Goal: Task Accomplishment & Management: Manage account settings

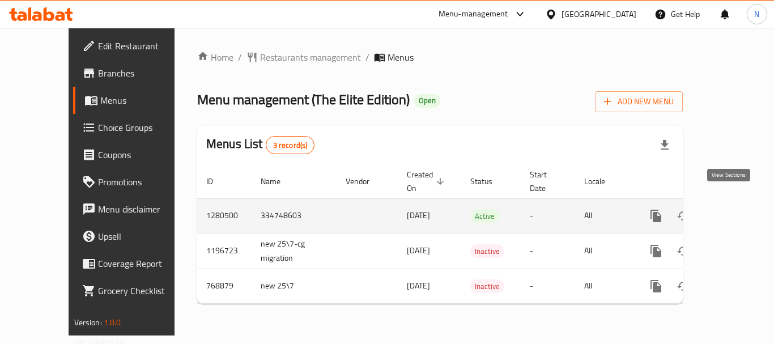
click at [733, 211] on icon "enhanced table" at bounding box center [738, 216] width 10 height 10
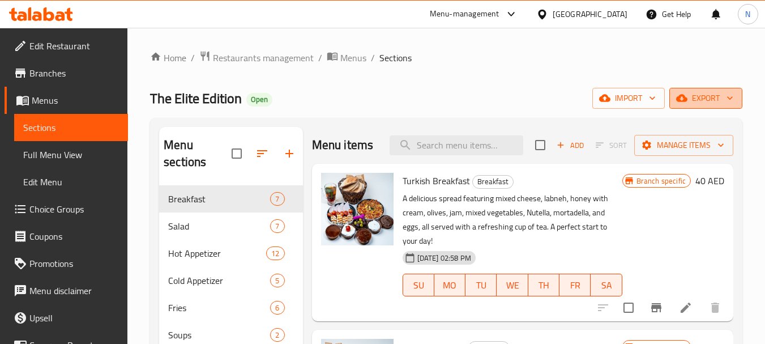
click at [703, 102] on span "export" at bounding box center [706, 98] width 55 height 14
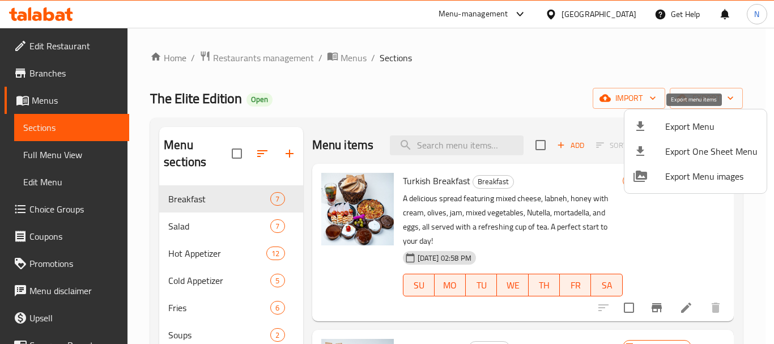
click at [699, 124] on span "Export Menu" at bounding box center [711, 127] width 92 height 14
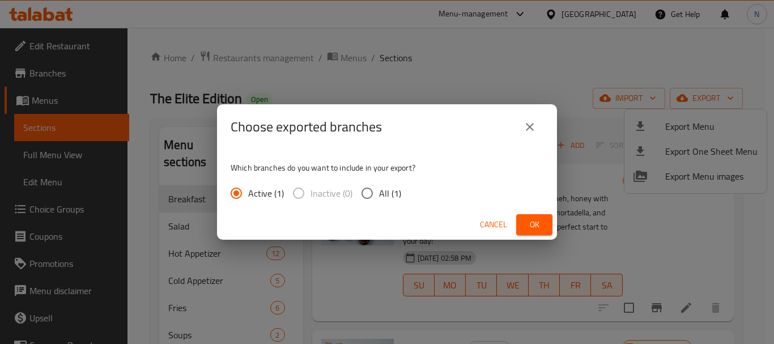
click at [522, 228] on button "Ok" at bounding box center [534, 224] width 36 height 21
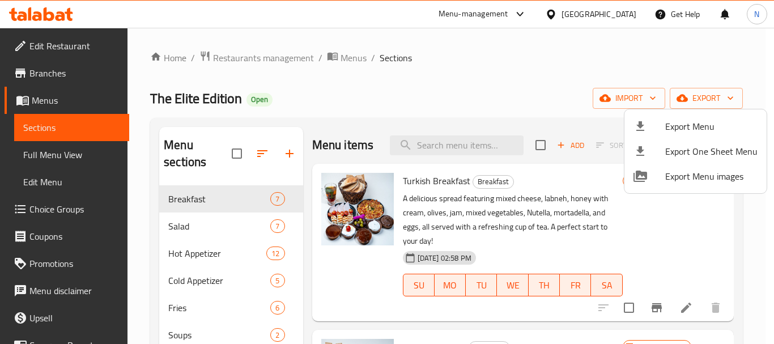
click at [74, 101] on div at bounding box center [387, 172] width 774 height 344
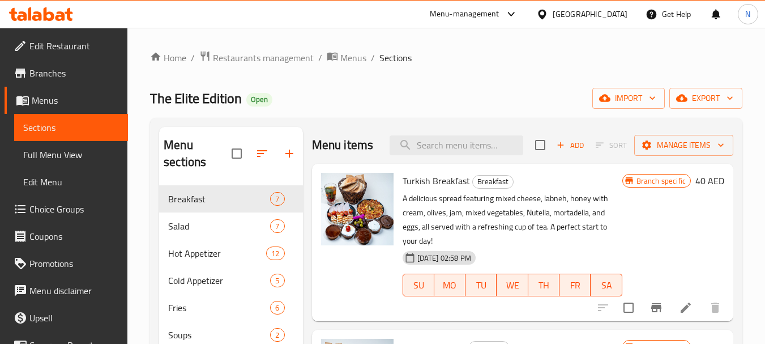
click at [74, 47] on span "Edit Restaurant" at bounding box center [74, 46] width 90 height 14
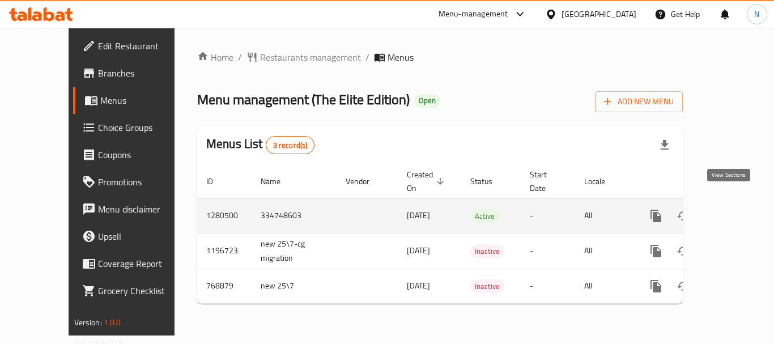
click at [737, 202] on link "enhanced table" at bounding box center [737, 215] width 27 height 27
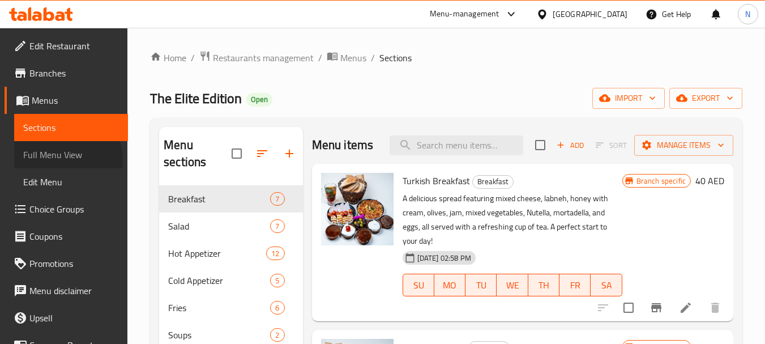
click at [58, 160] on span "Full Menu View" at bounding box center [71, 155] width 96 height 14
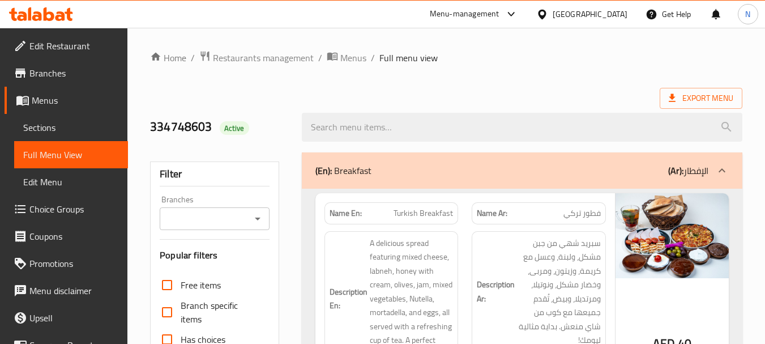
click at [226, 219] on input "Branches" at bounding box center [205, 219] width 84 height 16
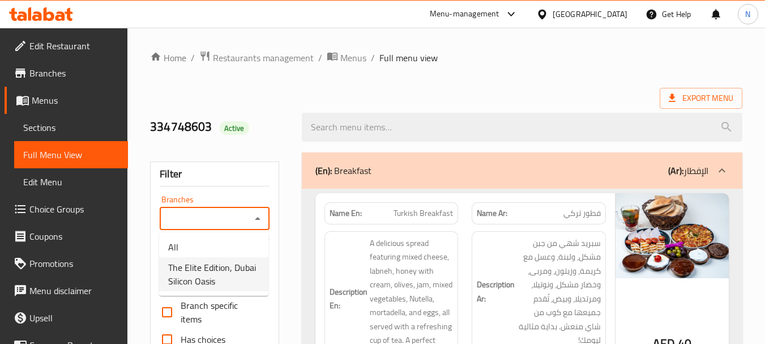
click at [211, 277] on span "The Elite Edition, Dubai Silicon Oasis" at bounding box center [213, 274] width 91 height 27
type input "The Elite Edition, Dubai Silicon Oasis"
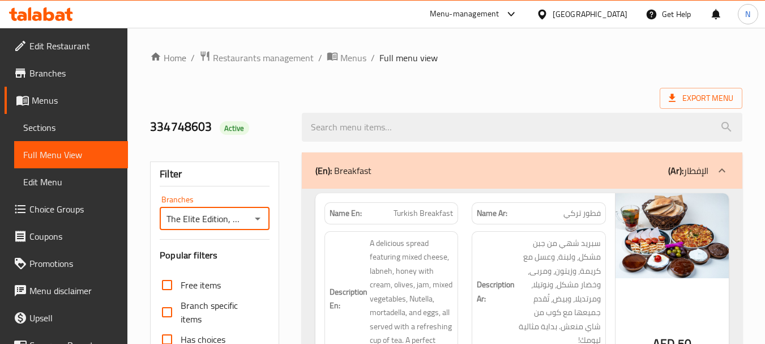
scroll to position [301, 0]
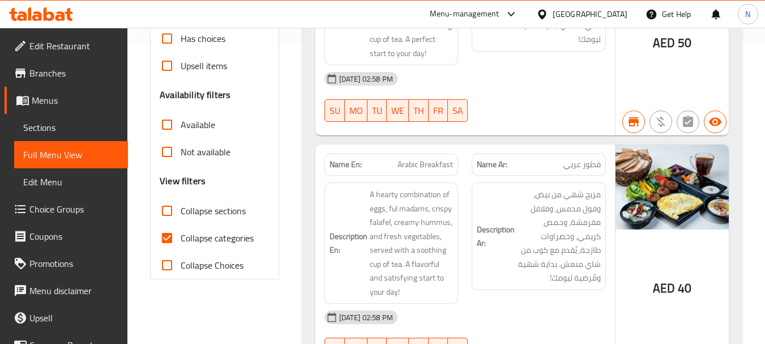
click at [166, 237] on input "Collapse categories" at bounding box center [167, 237] width 27 height 27
checkbox input "false"
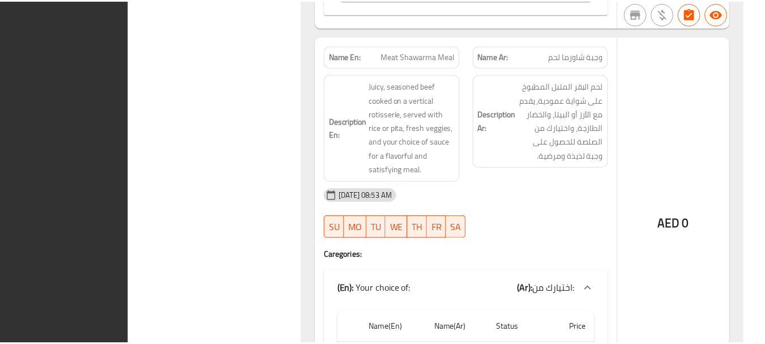
scroll to position [44385, 0]
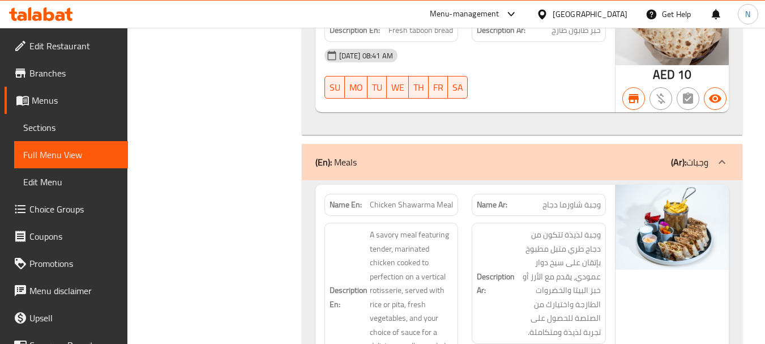
click at [57, 103] on span "Menus" at bounding box center [75, 100] width 87 height 14
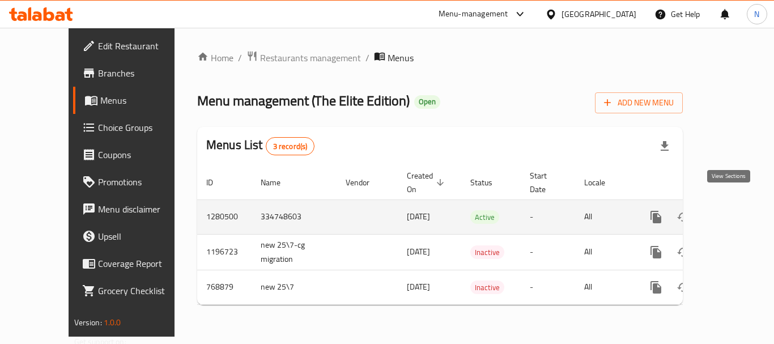
click at [731, 210] on icon "enhanced table" at bounding box center [738, 217] width 14 height 14
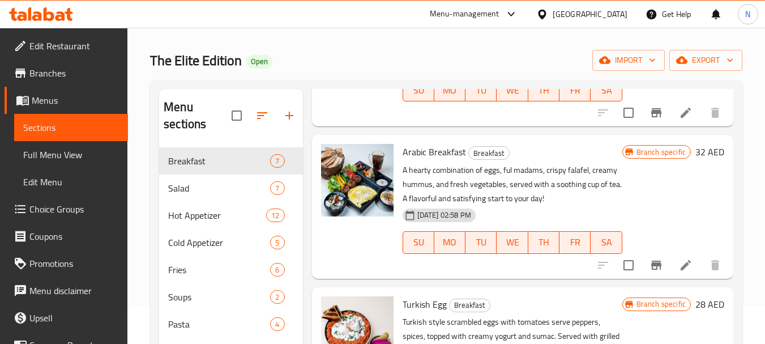
scroll to position [161, 0]
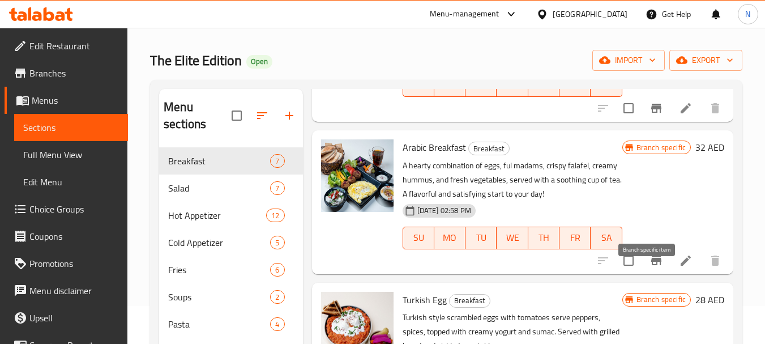
click at [654, 267] on icon "Branch-specific-item" at bounding box center [657, 261] width 14 height 14
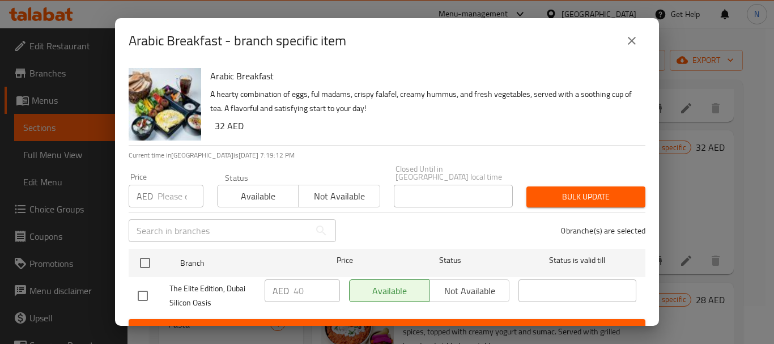
click at [176, 189] on input "number" at bounding box center [181, 196] width 46 height 23
click at [168, 195] on input "number" at bounding box center [181, 196] width 46 height 23
drag, startPoint x: 181, startPoint y: 195, endPoint x: 198, endPoint y: 195, distance: 17.0
click at [198, 195] on input "number" at bounding box center [181, 196] width 46 height 23
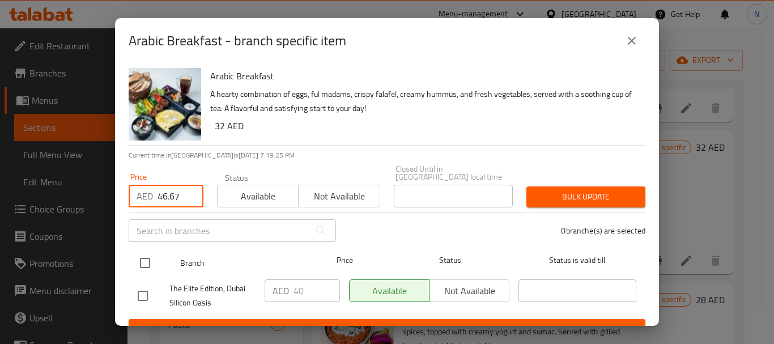
type input "46.67"
click at [148, 259] on input "checkbox" at bounding box center [145, 263] width 24 height 24
checkbox input "true"
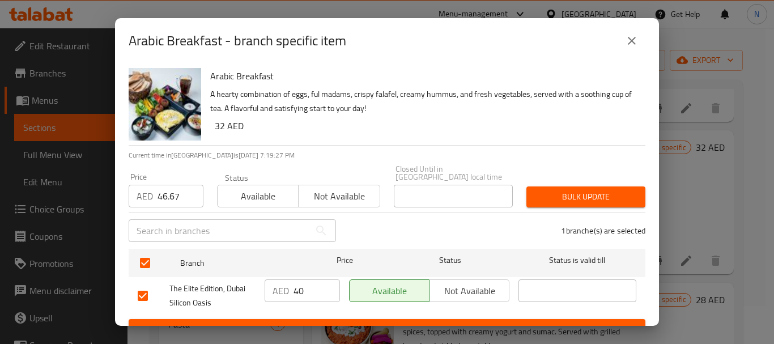
click at [564, 195] on span "Bulk update" at bounding box center [585, 197] width 101 height 14
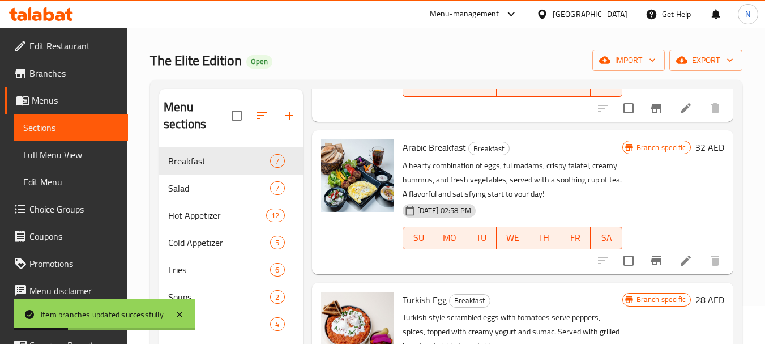
click at [696, 155] on h6 "32 AED" at bounding box center [710, 147] width 29 height 16
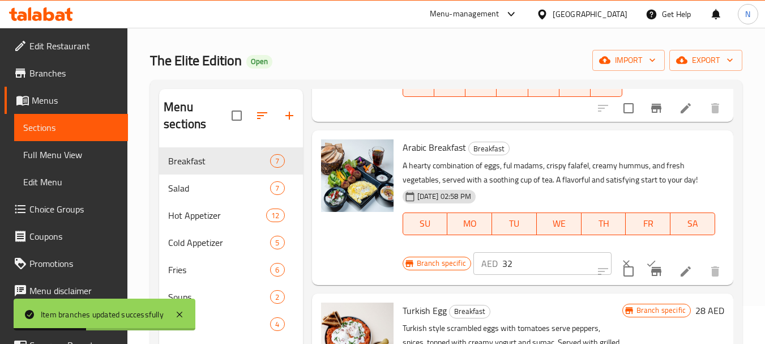
click at [503, 275] on input "32" at bounding box center [557, 263] width 109 height 23
paste input "number"
type input "46.67"
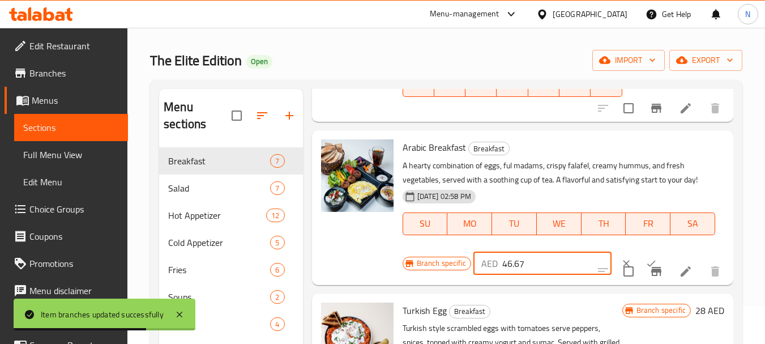
click at [646, 269] on icon "ok" at bounding box center [651, 263] width 11 height 11
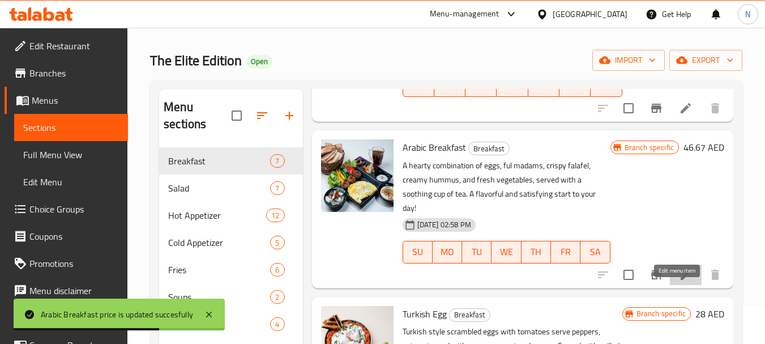
click at [681, 280] on icon at bounding box center [686, 275] width 10 height 10
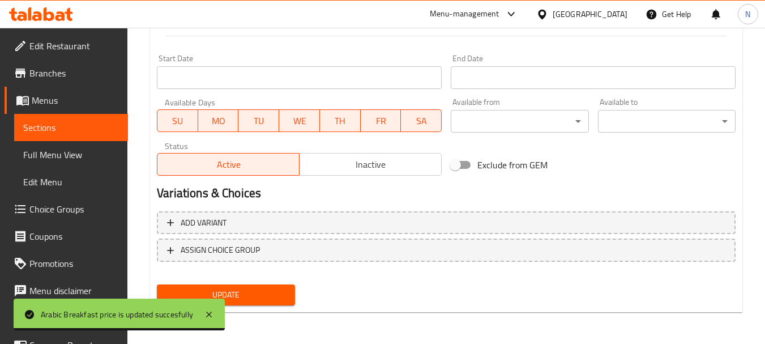
scroll to position [172, 0]
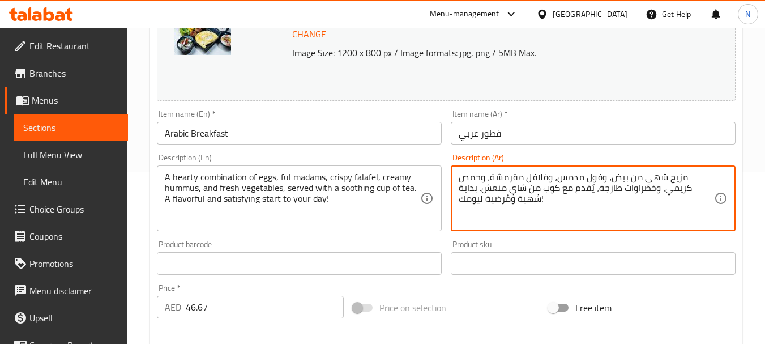
click at [515, 194] on textarea "مزيج شهي من بيض، وفول مدمس، وفلافل مقرمشة، وحمص كريمي، وخضراوات طازجة، يُقدم مع…" at bounding box center [587, 199] width 256 height 54
paste textarea "تارات من الأطباق العربية التقليدية تقدم كمجموعة واحدة"
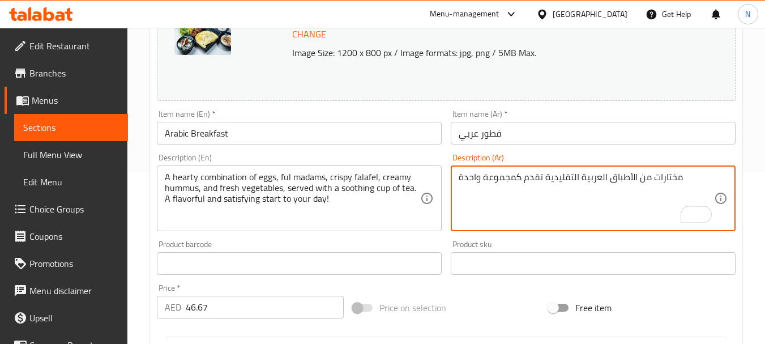
type textarea "مختارات من الأطباق العربية التقليدية تقدم كمجموعة واحدة"
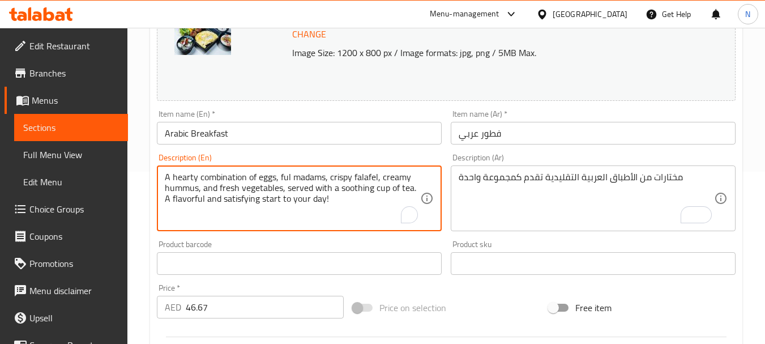
click at [316, 198] on textarea "A hearty combination of eggs, ful madams, crispy falafel, creamy hummus, and fr…" at bounding box center [293, 199] width 256 height 54
paste textarea "selection of traditional Arabic dishes served as a set."
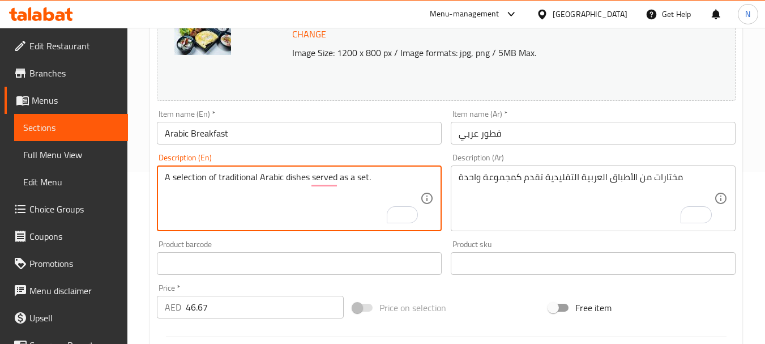
type textarea "A selection of traditional Arabic dishes served as a set."
click at [500, 300] on div "Price on selection" at bounding box center [446, 307] width 196 height 31
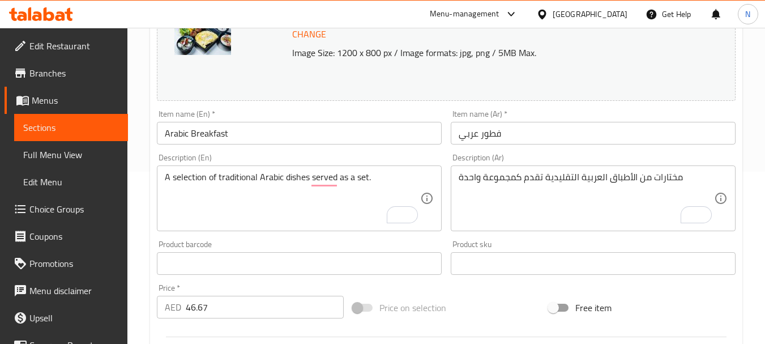
scroll to position [473, 0]
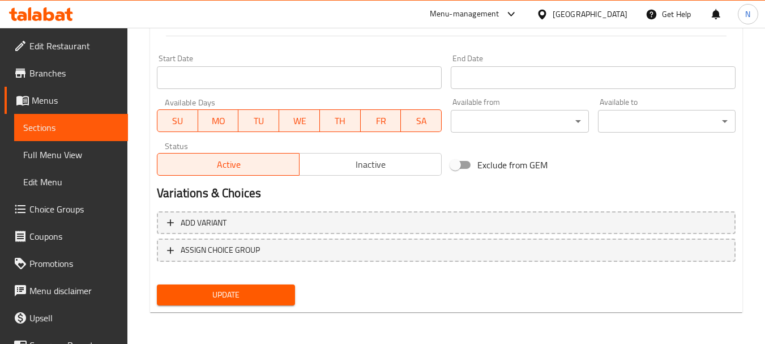
click at [334, 169] on span "Inactive" at bounding box center [370, 164] width 133 height 16
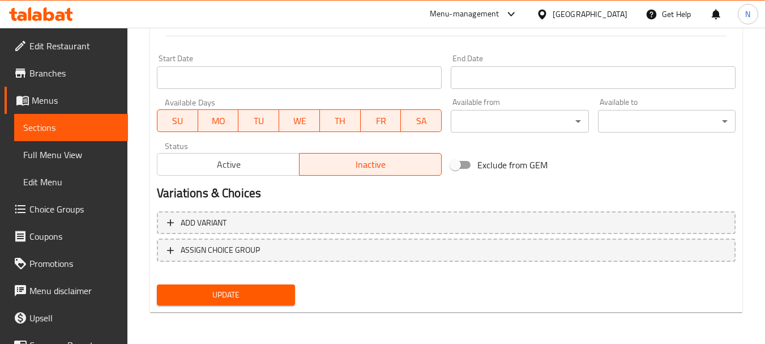
click at [257, 293] on span "Update" at bounding box center [226, 295] width 120 height 14
click at [273, 298] on span "Update" at bounding box center [226, 295] width 120 height 14
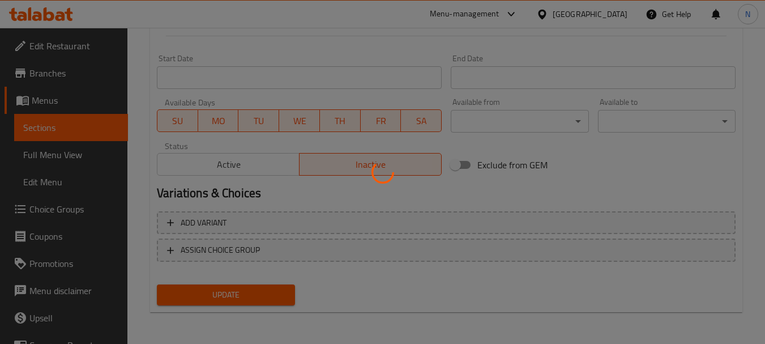
scroll to position [0, 0]
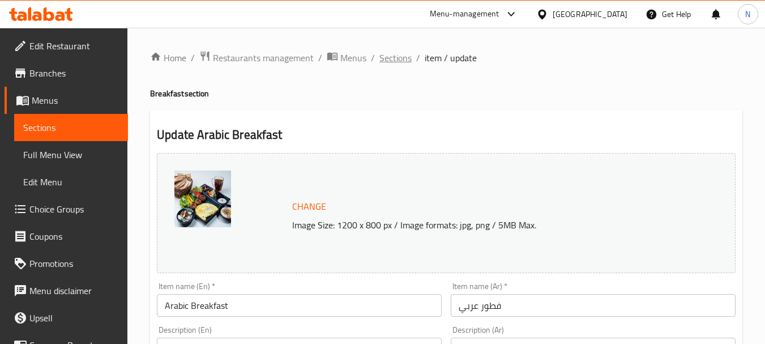
click at [385, 52] on span "Sections" at bounding box center [396, 58] width 32 height 14
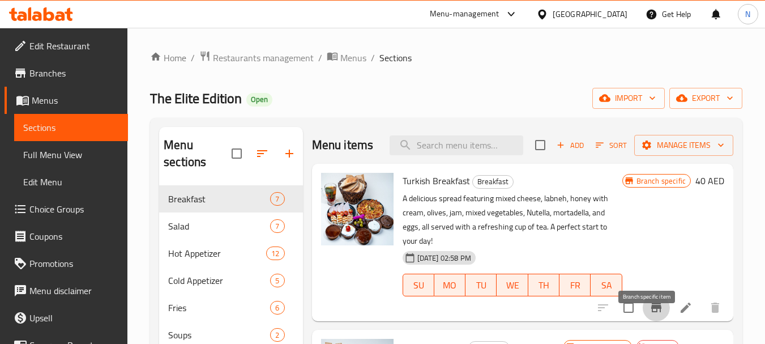
click at [650, 314] on icon "Branch-specific-item" at bounding box center [657, 308] width 14 height 14
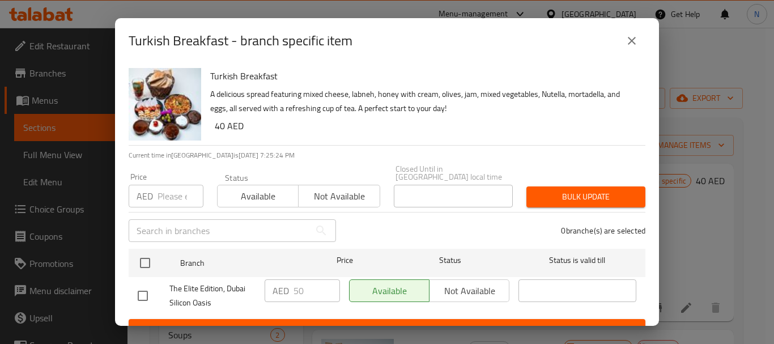
click at [173, 199] on input "number" at bounding box center [181, 196] width 46 height 23
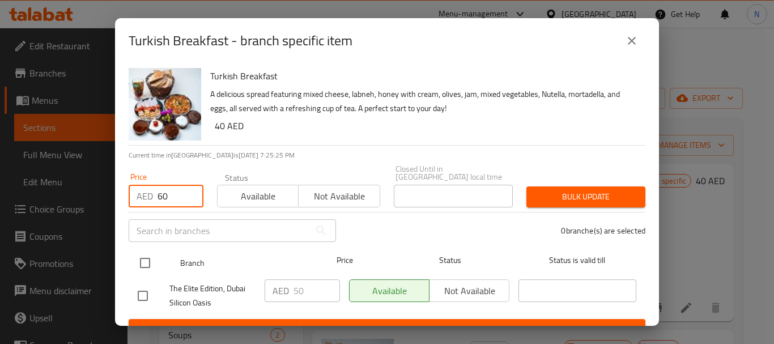
type input "60"
click at [139, 262] on input "checkbox" at bounding box center [145, 263] width 24 height 24
checkbox input "true"
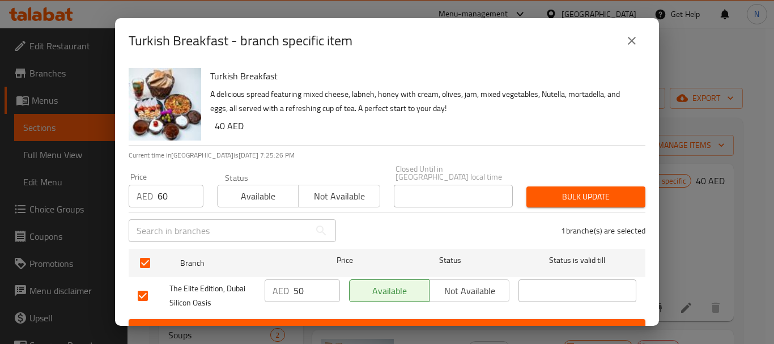
click at [556, 192] on span "Bulk update" at bounding box center [585, 197] width 101 height 14
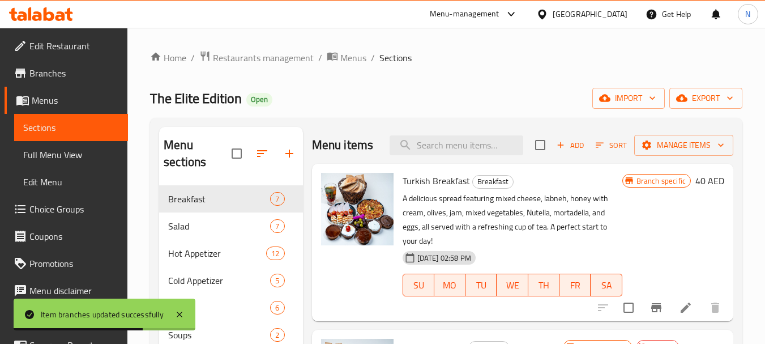
click at [696, 189] on h6 "40 AED" at bounding box center [710, 181] width 29 height 16
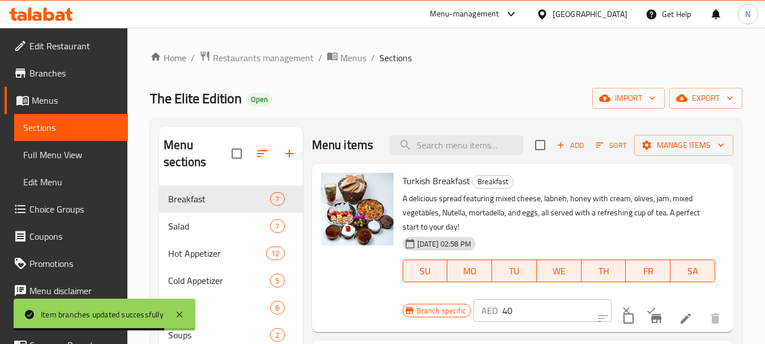
click at [505, 322] on input "40" at bounding box center [557, 310] width 109 height 23
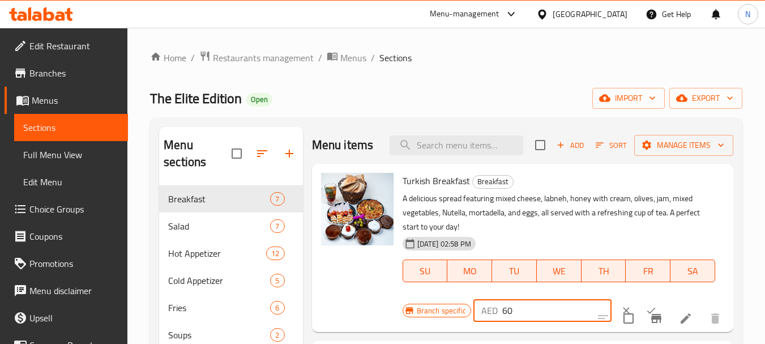
type input "60"
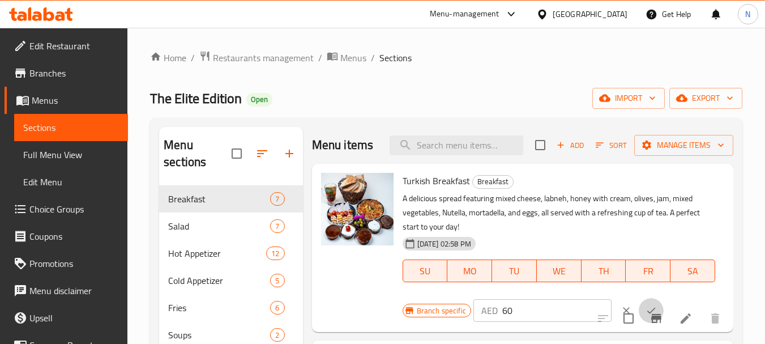
click at [646, 316] on icon "ok" at bounding box center [651, 310] width 11 height 11
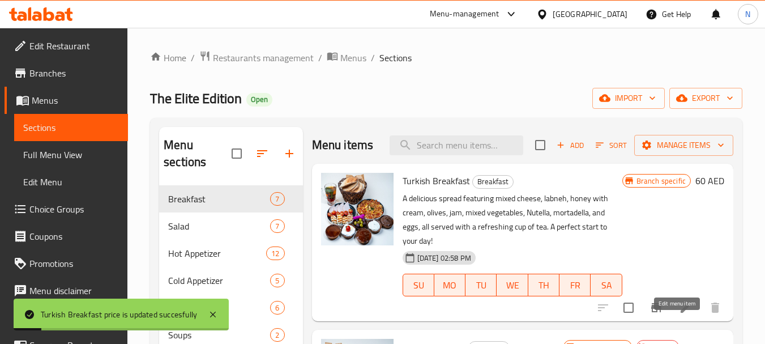
click at [681, 313] on icon at bounding box center [686, 308] width 10 height 10
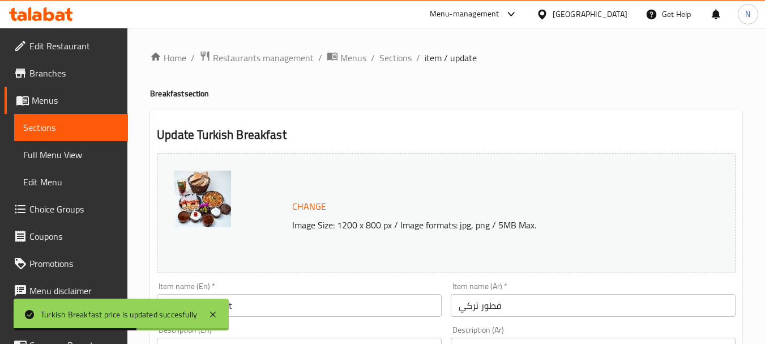
scroll to position [301, 0]
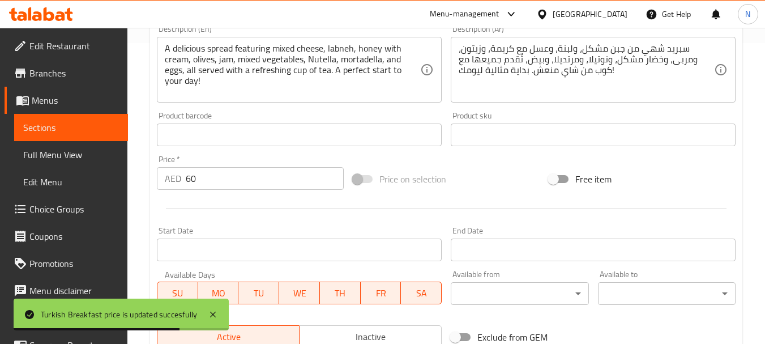
click at [288, 67] on textarea "A delicious spread featuring mixed cheese, labneh, honey with cream, olives, ja…" at bounding box center [293, 70] width 256 height 54
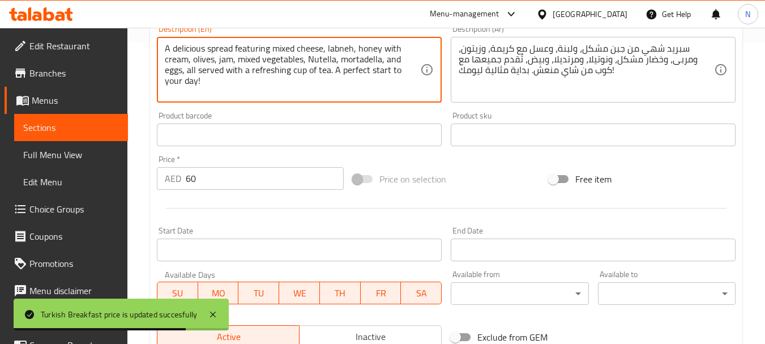
click at [288, 67] on textarea "A delicious spread featuring mixed cheese, labneh, honey with cream, olives, ja…" at bounding box center [293, 70] width 256 height 54
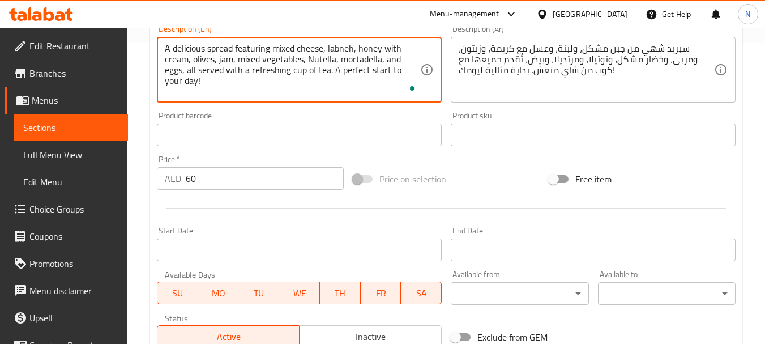
paste textarea "selection of delicious Turkish dishes served as a wonderful selection in the mo…"
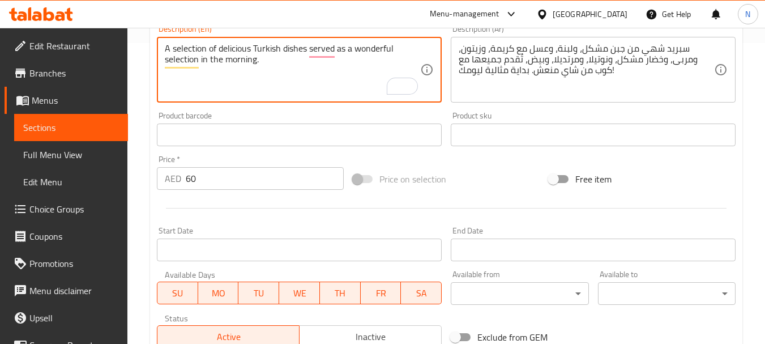
type textarea "A selection of delicious Turkish dishes served as a wonderful selection in the …"
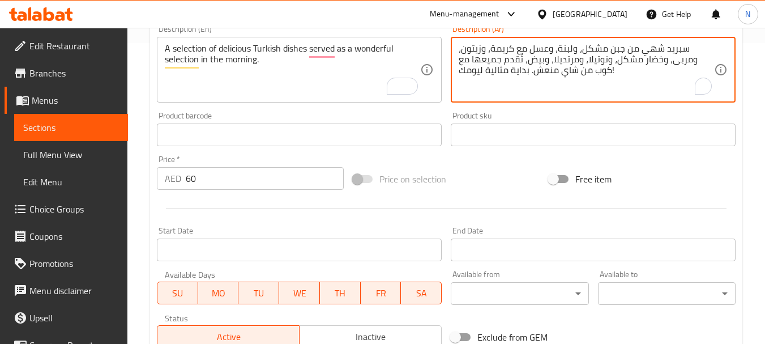
click at [547, 46] on textarea "سبريد شهي من جبن مشكل، ولبنة، وعسل مع كريمة، وزيتون، ومربى، وخضار مشكل، ونوتيلا…" at bounding box center [587, 70] width 256 height 54
paste textarea "مختارات من الأطباق التركية الشهية تقدم كمجموعة رائعة في الصباح"
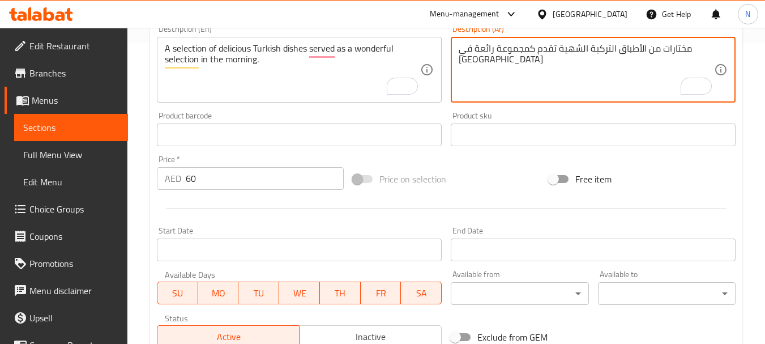
type textarea "مختارات من الأطباق التركية الشهية تقدم كمجموعة رائعة في الصباح"
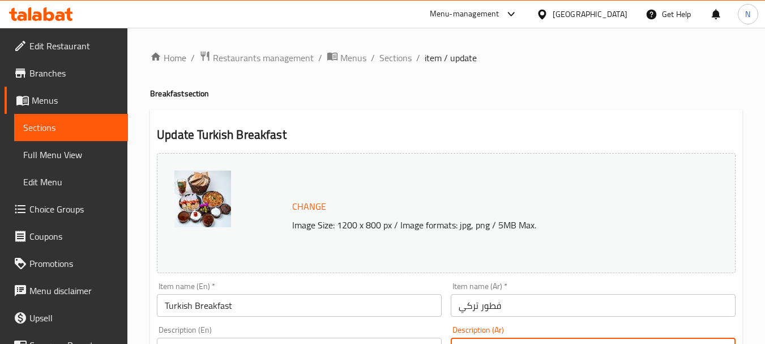
scroll to position [301, 0]
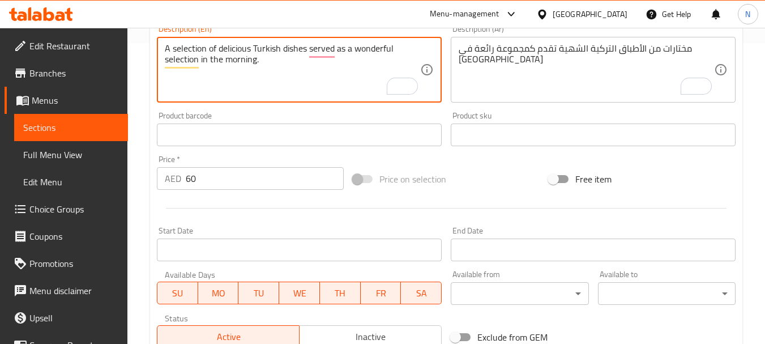
click at [266, 54] on textarea "A selection of delicious Turkish dishes served as a wonderful selection in the …" at bounding box center [293, 70] width 256 height 54
click at [504, 178] on div "Price on selection" at bounding box center [446, 179] width 196 height 31
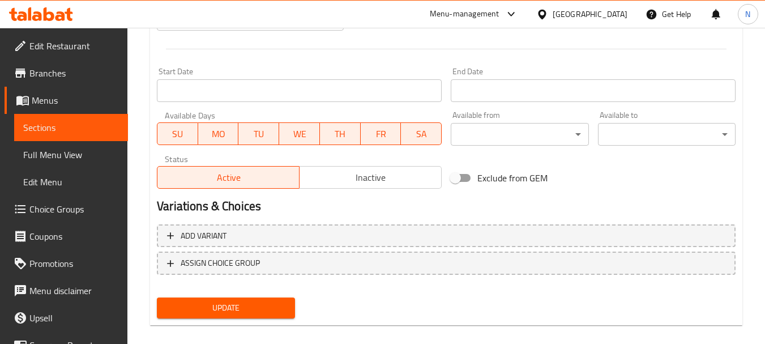
scroll to position [473, 0]
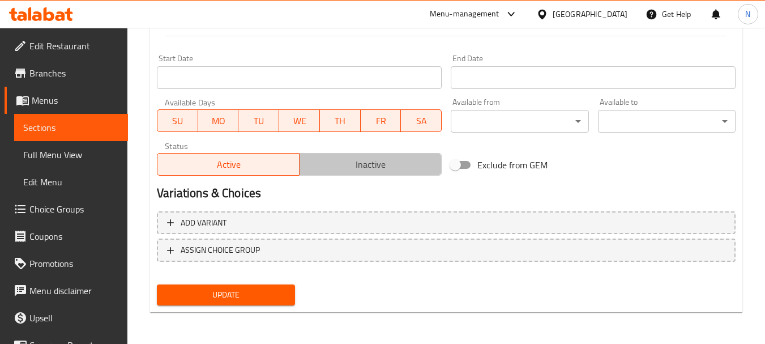
click at [359, 164] on span "Inactive" at bounding box center [370, 164] width 133 height 16
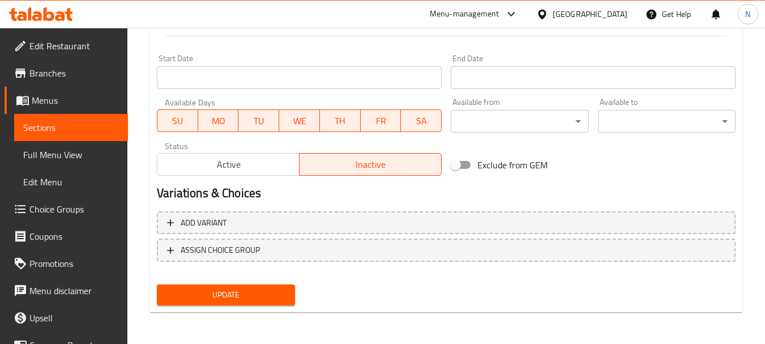
click at [266, 295] on span "Update" at bounding box center [226, 295] width 120 height 14
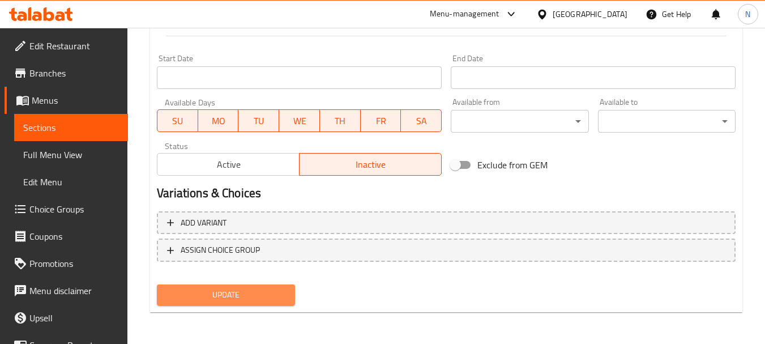
click at [207, 284] on button "Update" at bounding box center [226, 294] width 138 height 21
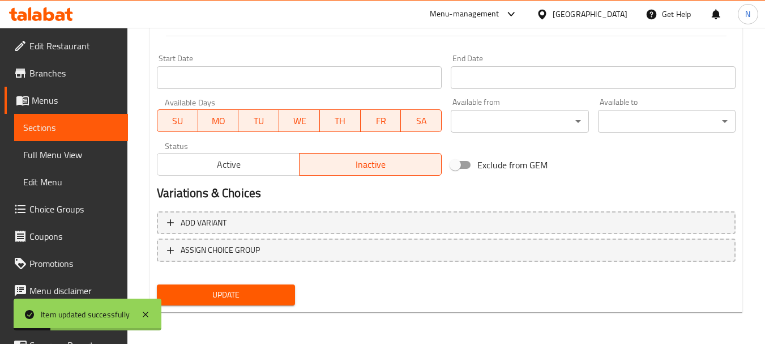
scroll to position [0, 0]
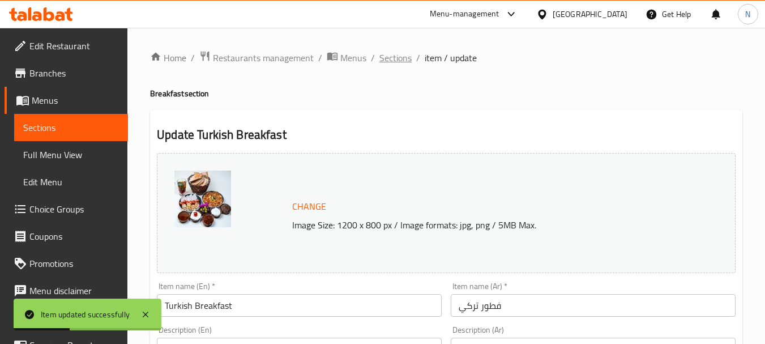
click at [402, 61] on span "Sections" at bounding box center [396, 58] width 32 height 14
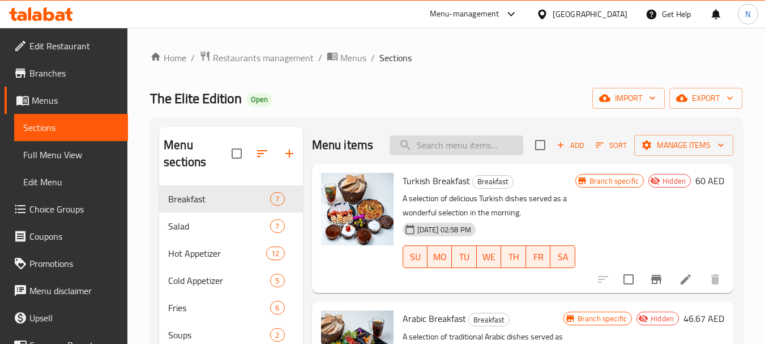
click at [475, 155] on input "search" at bounding box center [457, 145] width 134 height 20
paste input "Turkish Eggs"
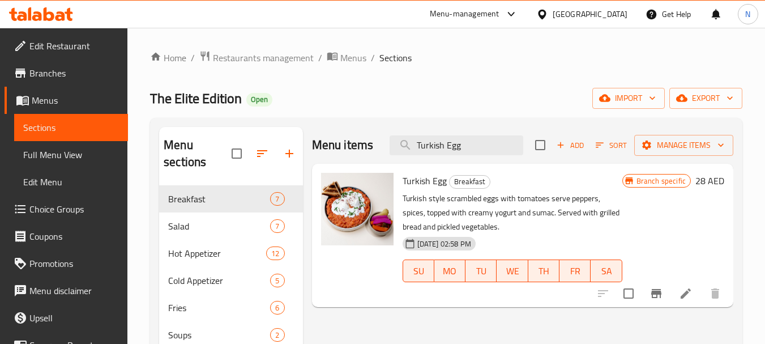
type input "Turkish Egg"
click at [652, 291] on icon "Branch-specific-item" at bounding box center [657, 293] width 10 height 9
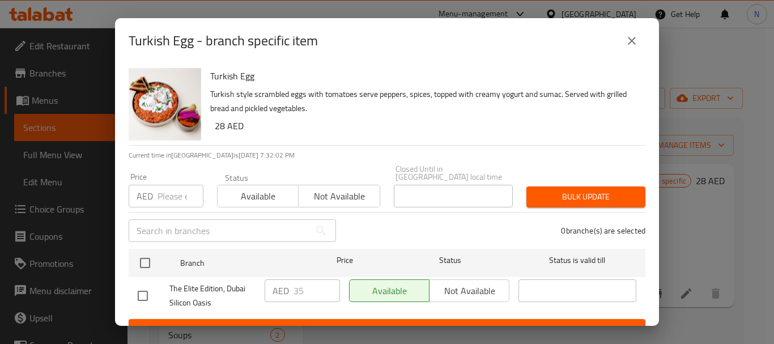
click at [633, 40] on icon "close" at bounding box center [632, 41] width 8 height 8
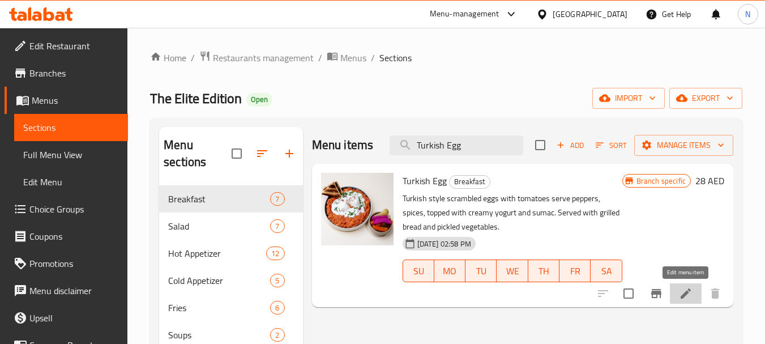
click at [681, 297] on icon at bounding box center [686, 294] width 14 height 14
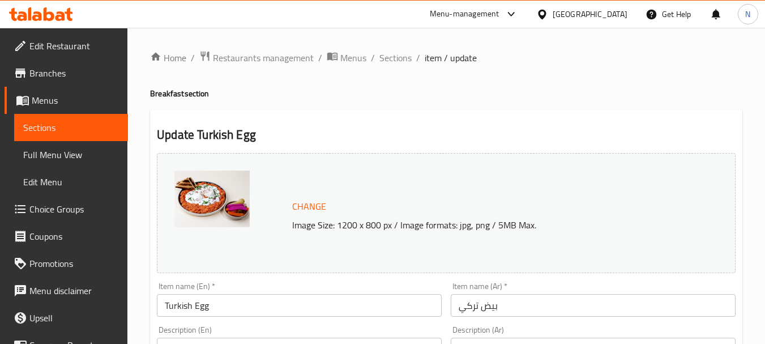
scroll to position [301, 0]
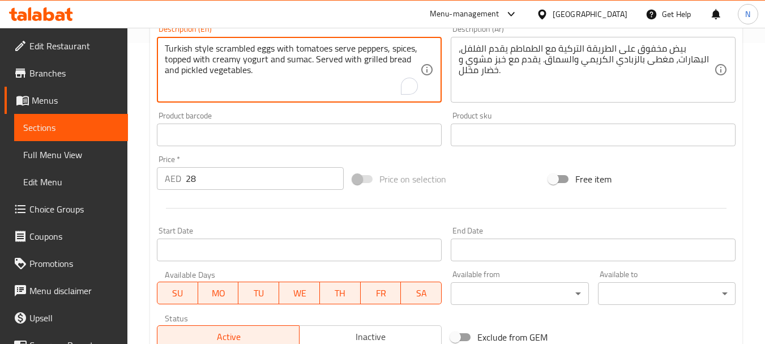
click at [243, 67] on textarea "Turkish style scrambled eggs with tomatoes serve peppers, spices, topped with c…" at bounding box center [293, 70] width 256 height 54
paste textarea "A mixture of fresh vegetables cooked in tomato sauce, served with boiled eggs a…"
type textarea "A mixture of fresh vegetables cooked in tomato sauce, served with boiled eggs a…"
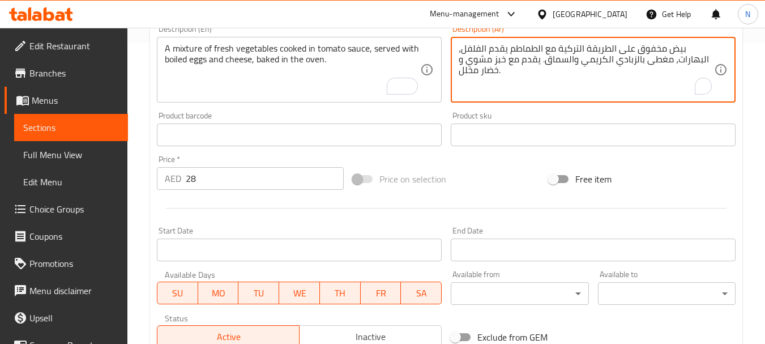
click at [550, 52] on textarea "بيض مخفوق على الطريقة التركية مع الطماطم يقدم الفلفل، البهارات، مغطى بالزبادي ا…" at bounding box center [587, 70] width 256 height 54
paste textarea "ليط من الخضروات الطازجة المطهو بصلصة الطماطم تقدم مع البيض المسلوق والجبن مخبوز…"
type textarea "خليط من الخضروات الطازجة المطهو بصلصة الطماطم تقدم مع البيض المسلوق والجبن مخبو…"
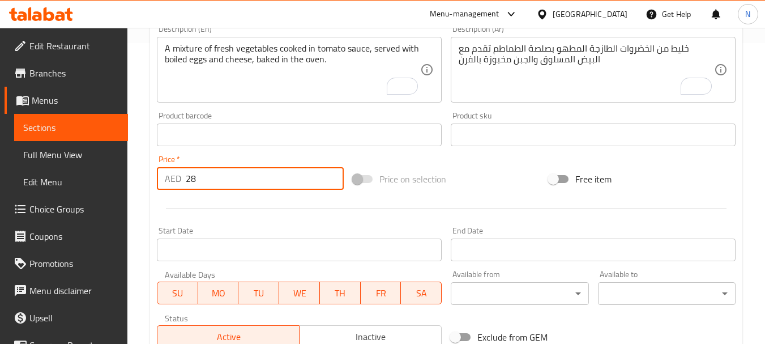
drag, startPoint x: 203, startPoint y: 169, endPoint x: 184, endPoint y: 180, distance: 21.9
click at [184, 180] on div "AED 28 Price *" at bounding box center [250, 178] width 187 height 23
paste input "number"
type input "46.67"
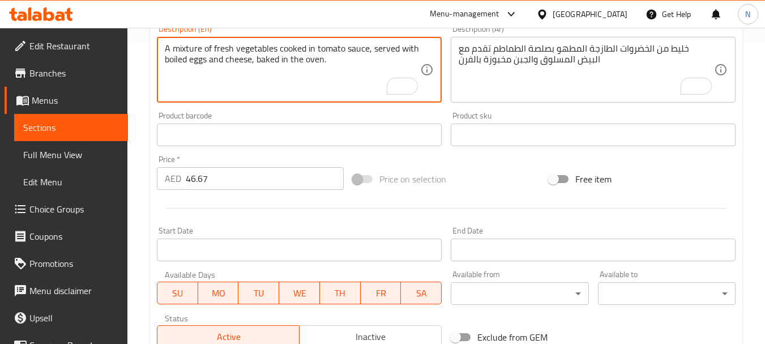
click at [240, 64] on textarea "A mixture of fresh vegetables cooked in tomato sauce, served with boiled eggs a…" at bounding box center [293, 70] width 256 height 54
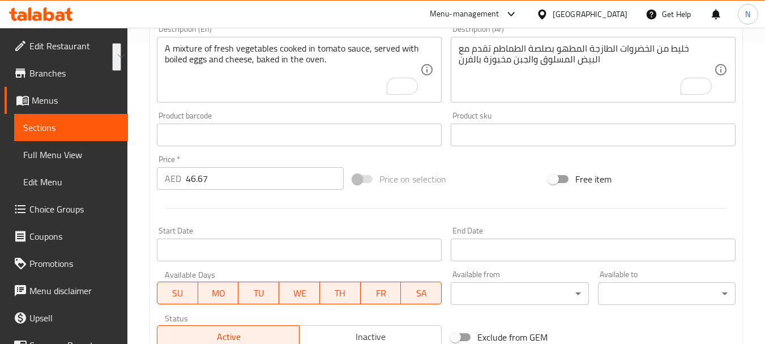
click at [485, 177] on div "Price on selection" at bounding box center [446, 179] width 196 height 31
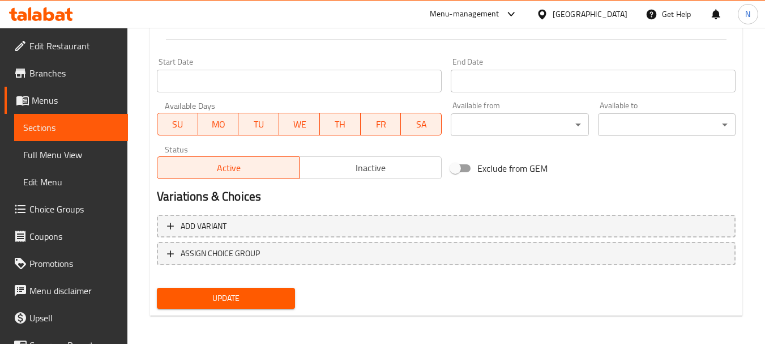
scroll to position [473, 0]
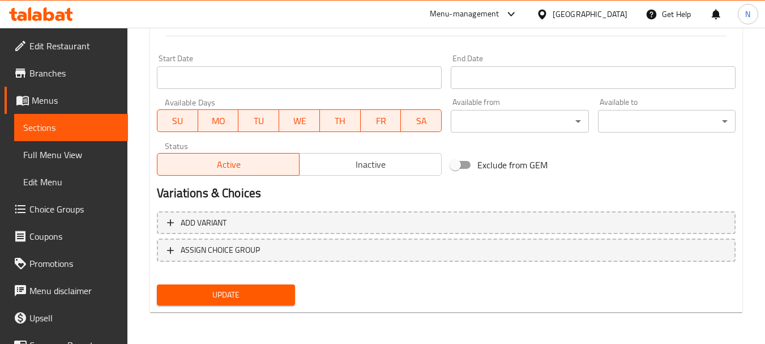
click at [273, 296] on span "Update" at bounding box center [226, 295] width 120 height 14
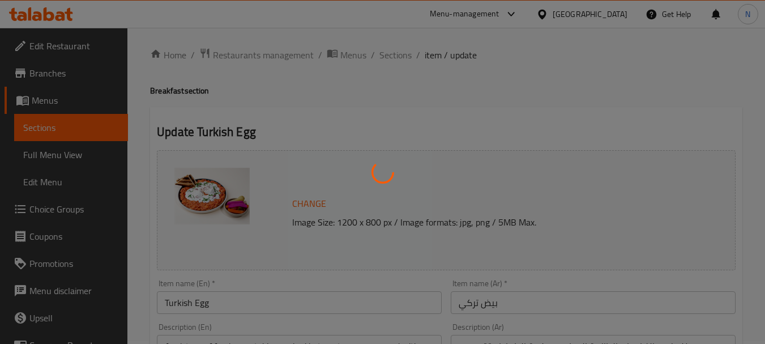
scroll to position [0, 0]
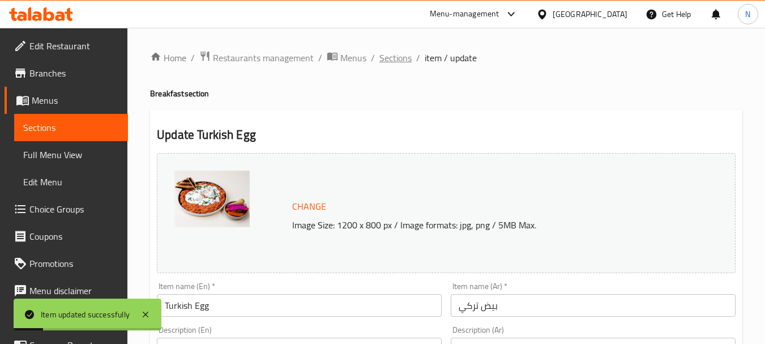
click at [397, 56] on span "Sections" at bounding box center [396, 58] width 32 height 14
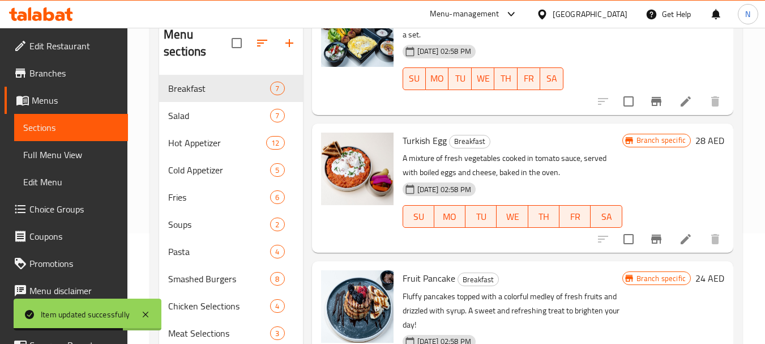
scroll to position [136, 0]
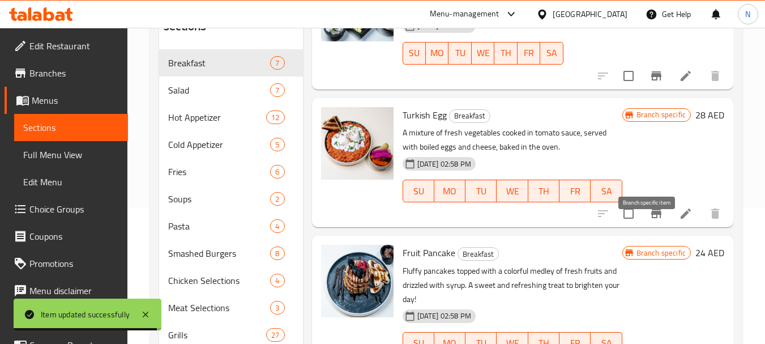
click at [652, 218] on icon "Branch-specific-item" at bounding box center [657, 213] width 10 height 9
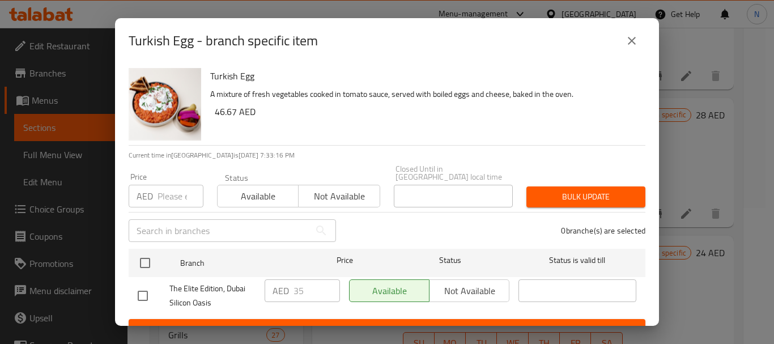
click at [158, 197] on input "number" at bounding box center [181, 196] width 46 height 23
drag, startPoint x: 161, startPoint y: 203, endPoint x: 155, endPoint y: 200, distance: 7.4
click at [155, 200] on div "AED Price" at bounding box center [166, 196] width 75 height 23
paste input "46.67"
click at [171, 202] on input "46.67" at bounding box center [181, 196] width 46 height 23
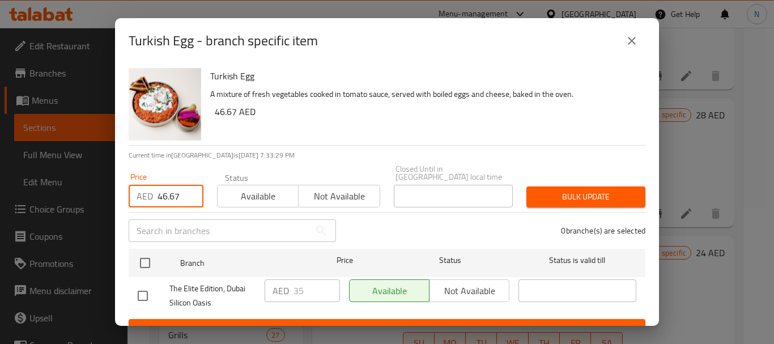
click at [171, 202] on input "46.67" at bounding box center [181, 196] width 46 height 23
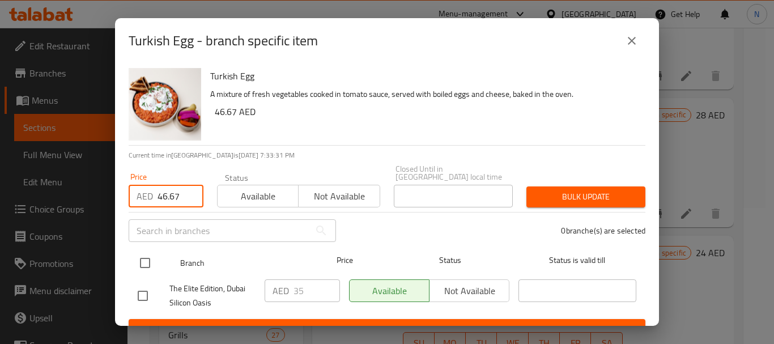
type input "46.67"
click at [144, 263] on input "checkbox" at bounding box center [145, 263] width 24 height 24
checkbox input "true"
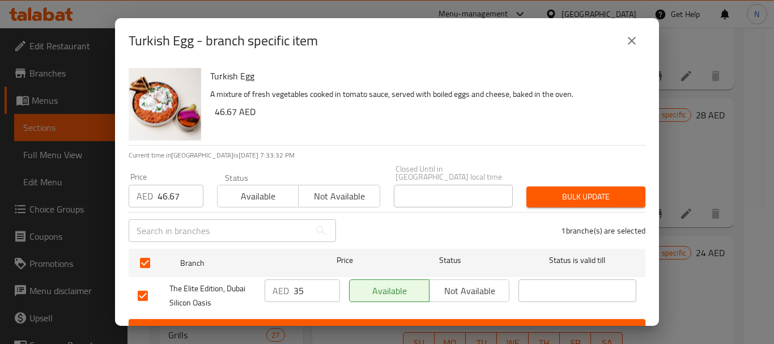
click at [541, 195] on span "Bulk update" at bounding box center [585, 197] width 101 height 14
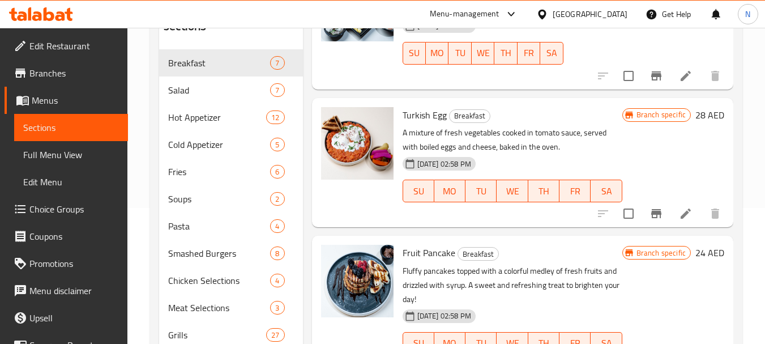
click at [696, 123] on h6 "28 AED" at bounding box center [710, 115] width 29 height 16
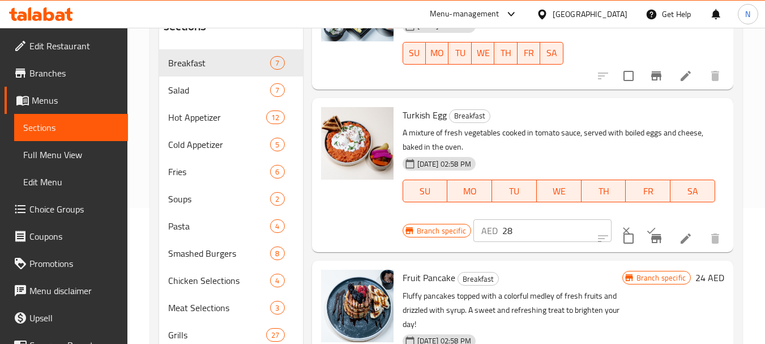
click at [509, 242] on input "28" at bounding box center [557, 230] width 109 height 23
paste input "46.67"
type input "46.67"
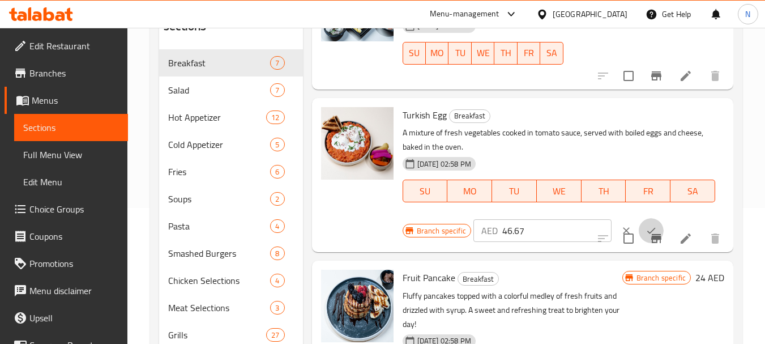
click at [639, 237] on button "ok" at bounding box center [651, 230] width 25 height 25
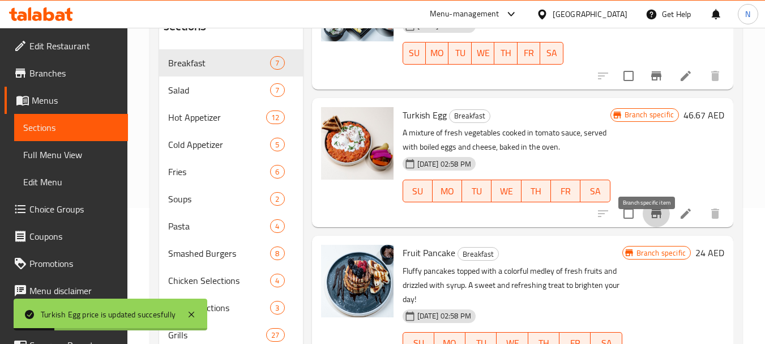
click at [650, 220] on icon "Branch-specific-item" at bounding box center [657, 214] width 14 height 14
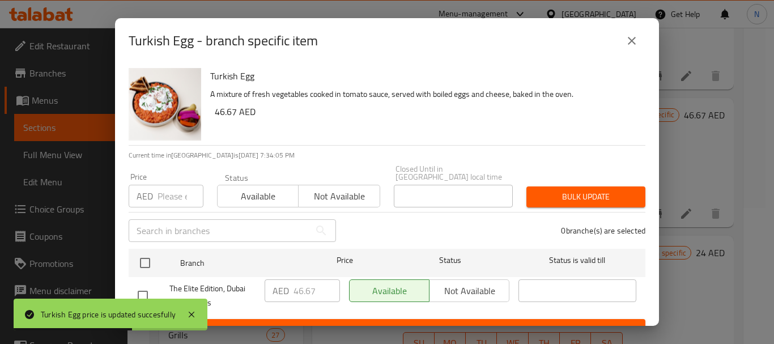
click at [632, 41] on icon "close" at bounding box center [632, 41] width 8 height 8
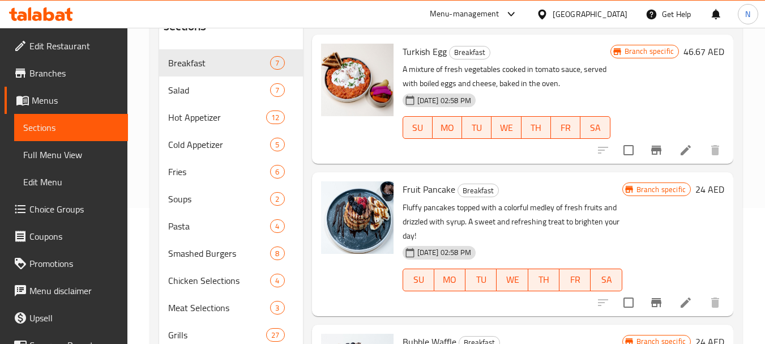
scroll to position [270, 0]
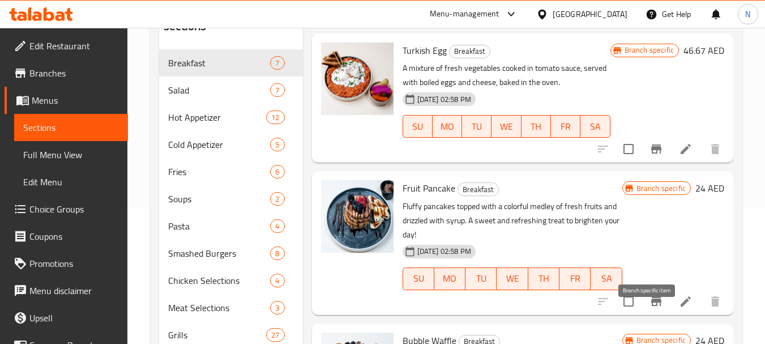
click at [652, 306] on icon "Branch-specific-item" at bounding box center [657, 301] width 10 height 9
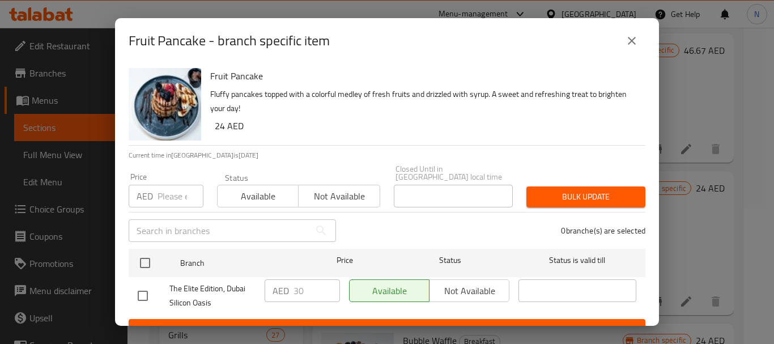
click at [165, 204] on input "number" at bounding box center [181, 196] width 46 height 23
paste input "33.33"
click at [173, 200] on input "33.33" at bounding box center [181, 196] width 46 height 23
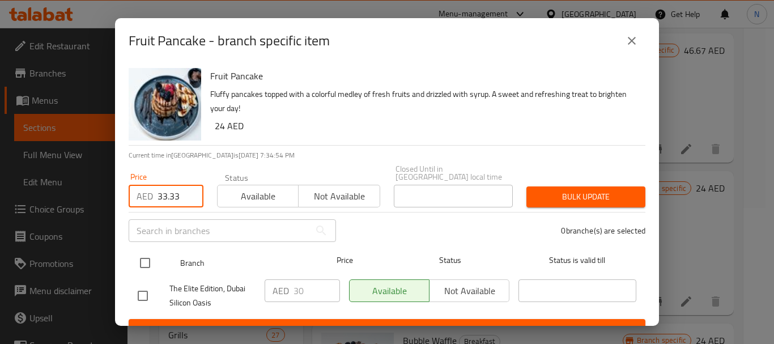
type input "33.33"
click at [140, 261] on input "checkbox" at bounding box center [145, 263] width 24 height 24
checkbox input "true"
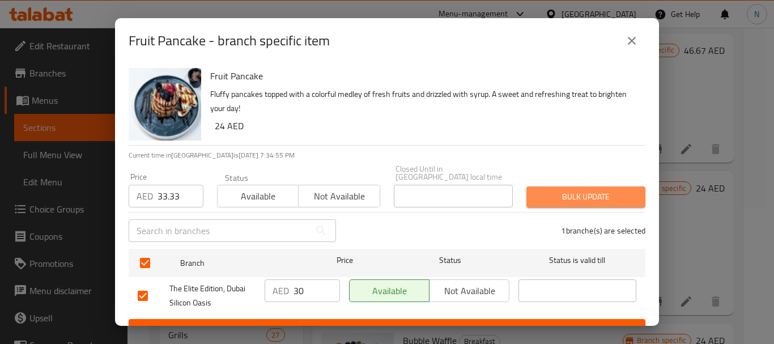
click at [596, 201] on span "Bulk update" at bounding box center [585, 197] width 101 height 14
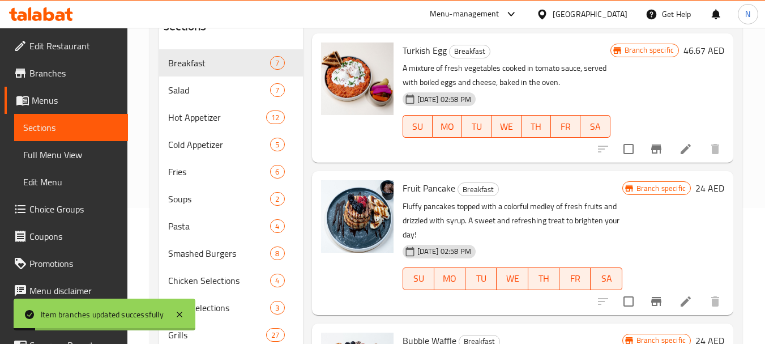
click at [696, 196] on h6 "24 AED" at bounding box center [710, 188] width 29 height 16
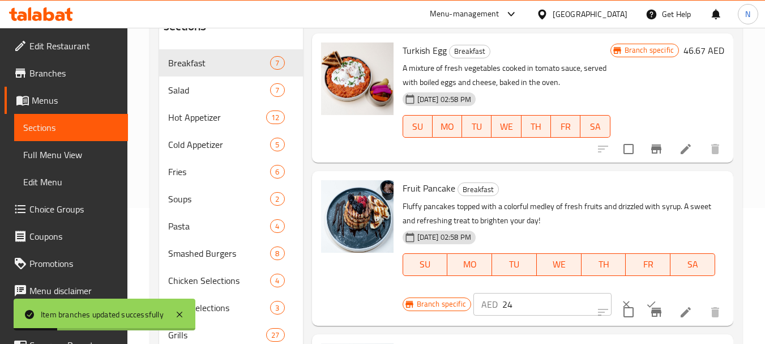
click at [505, 316] on input "24" at bounding box center [557, 304] width 109 height 23
paste input "33.33"
type input "33.33"
click at [639, 314] on button "ok" at bounding box center [651, 304] width 25 height 25
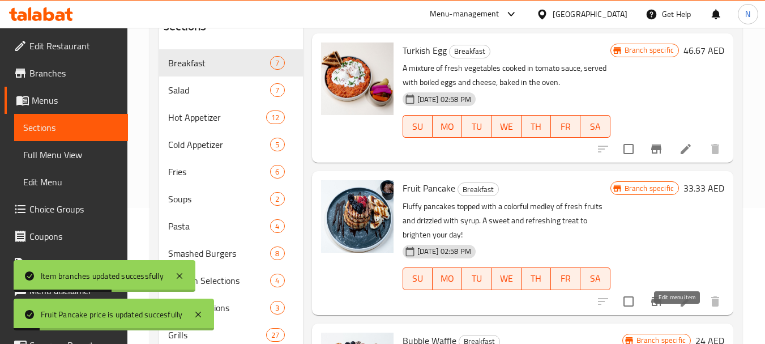
click at [681, 307] on icon at bounding box center [686, 301] width 10 height 10
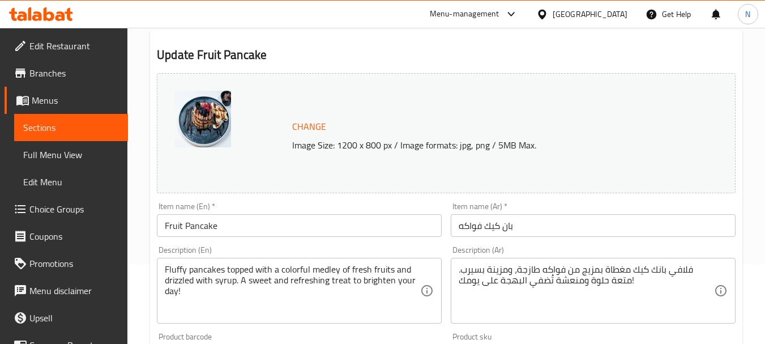
scroll to position [107, 0]
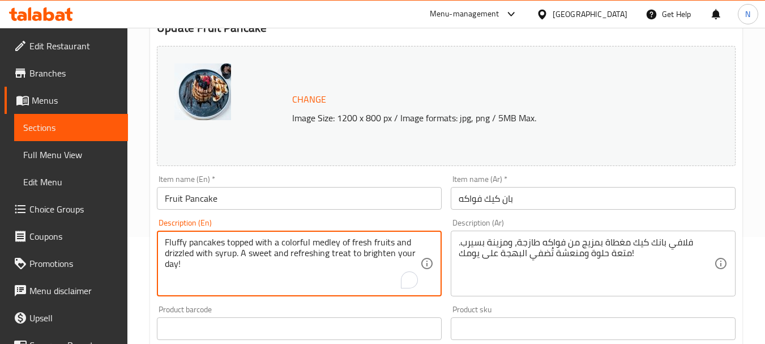
click at [324, 269] on textarea "Fluffy pancakes topped with a colorful medley of fresh fruits and drizzled with…" at bounding box center [293, 264] width 256 height 54
paste textarea "Fluffy pancakes served with maple syrup, fresh fruit pieces, and chocolate."
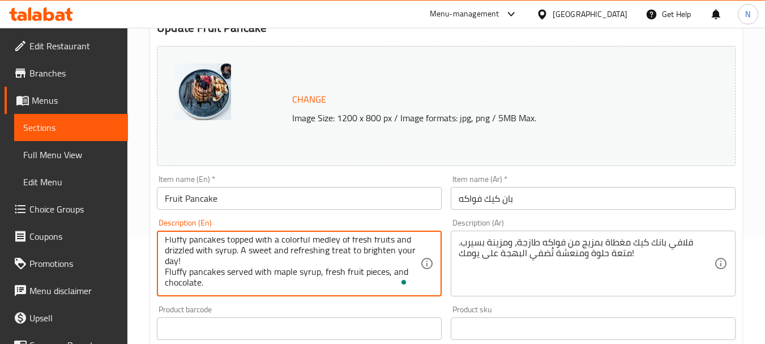
click at [189, 274] on textarea "Fluffy pancakes topped with a colorful medley of fresh fruits and drizzled with…" at bounding box center [293, 264] width 256 height 54
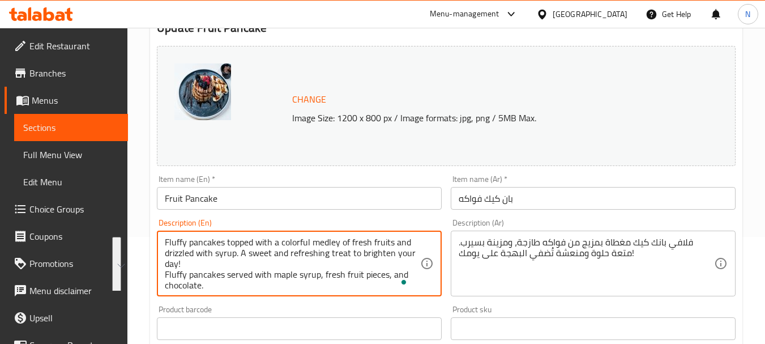
drag, startPoint x: 189, startPoint y: 274, endPoint x: 195, endPoint y: 232, distance: 42.5
click at [195, 232] on div "Fluffy pancakes topped with a colorful medley of fresh fruits and drizzled with…" at bounding box center [299, 264] width 285 height 66
paste textarea "To enrich screen reader interactions, please activate Accessibility in Grammarl…"
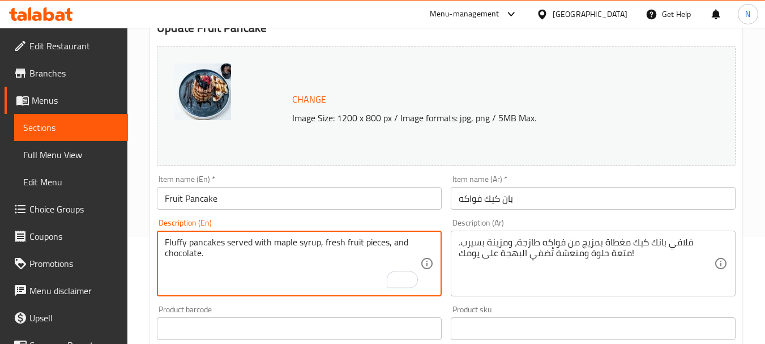
type textarea "Fluffy pancakes served with maple syrup, fresh fruit pieces, and chocolate."
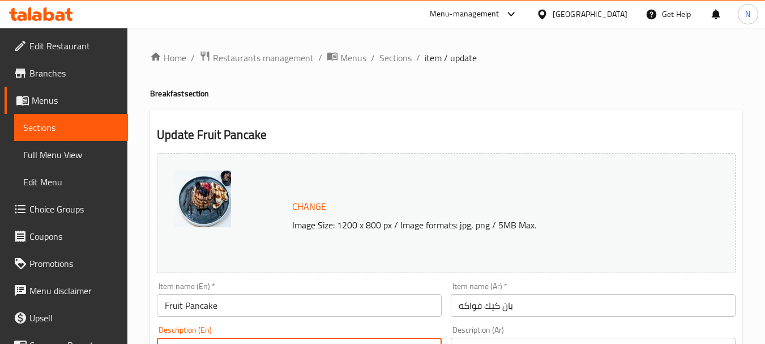
scroll to position [107, 0]
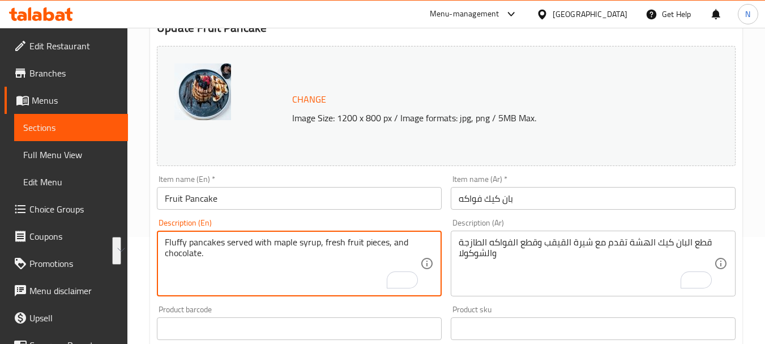
click at [322, 281] on textarea "Fluffy pancakes served with maple syrup, fresh fruit pieces, and chocolate." at bounding box center [293, 264] width 256 height 54
drag, startPoint x: 275, startPoint y: 240, endPoint x: 319, endPoint y: 244, distance: 43.8
click at [320, 244] on textarea "Fluffy pancakes served with maple syrup, fresh fruit pieces, and chocolate." at bounding box center [293, 264] width 256 height 54
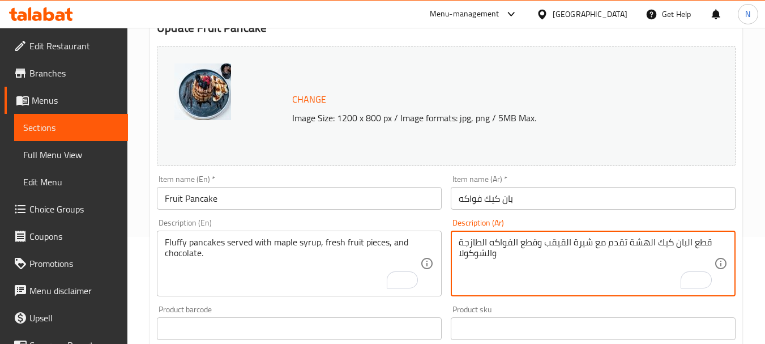
click at [582, 243] on textarea "قطع البان كيك الهشة تقدم مع شيرة القيقب وقطع الفواكه الطازجة والشوكولا" at bounding box center [587, 264] width 256 height 54
paste textarea "راب"
type textarea "قطع البان كيك الهشة تقدم مع شراب القيقب وقطع الفواكه الطازجة والشوكولا"
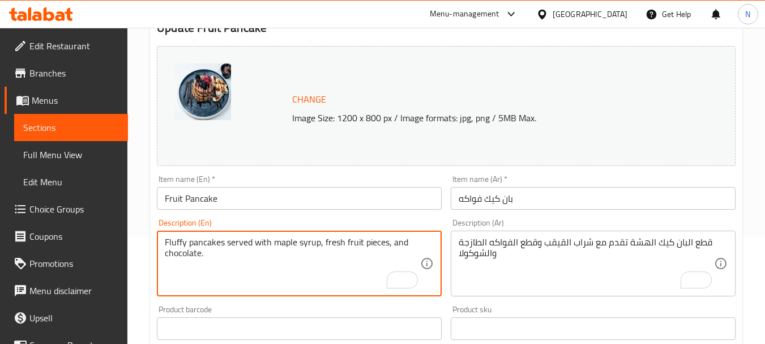
click at [177, 240] on textarea "Fluffy pancakes served with maple syrup, fresh fruit pieces, and chocolate." at bounding box center [293, 264] width 256 height 54
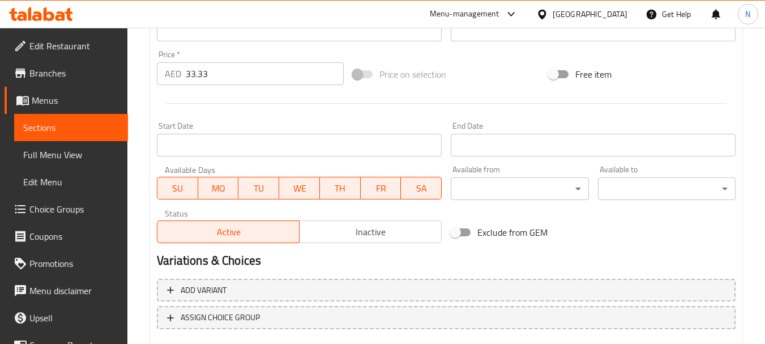
scroll to position [408, 0]
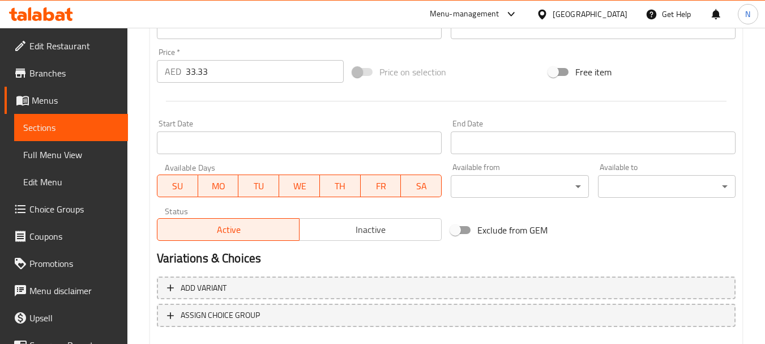
click at [513, 82] on div "Price on selection" at bounding box center [446, 72] width 196 height 31
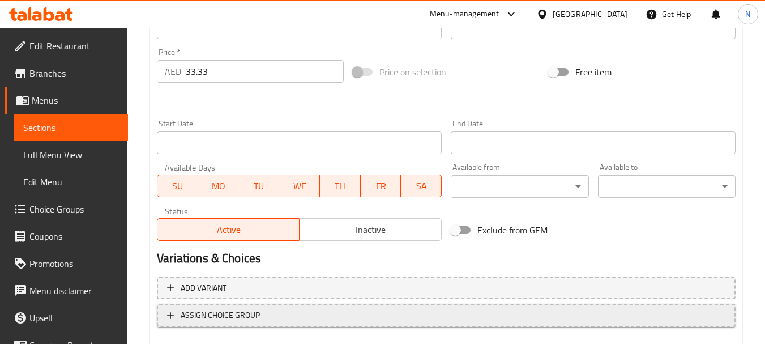
scroll to position [473, 0]
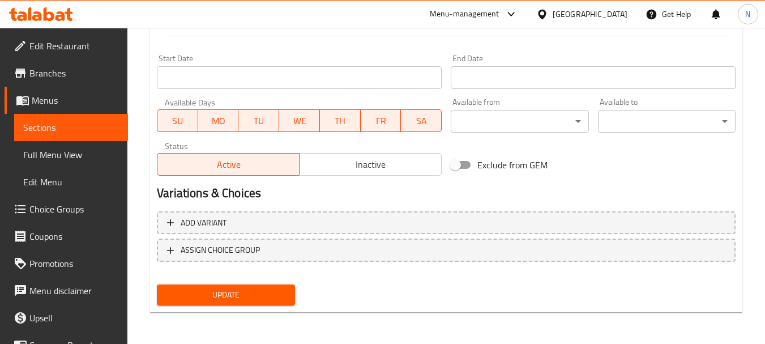
click at [229, 295] on span "Update" at bounding box center [226, 295] width 120 height 14
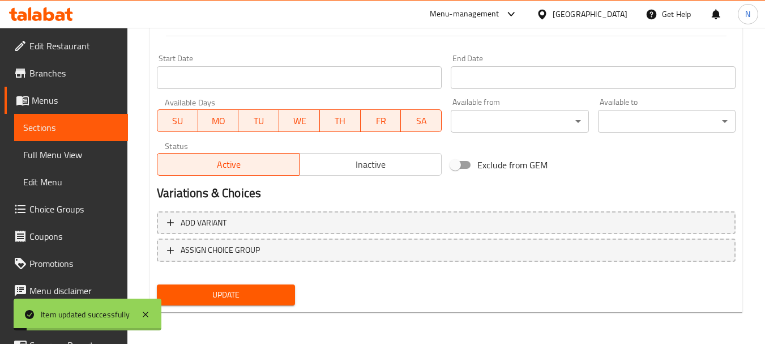
scroll to position [0, 0]
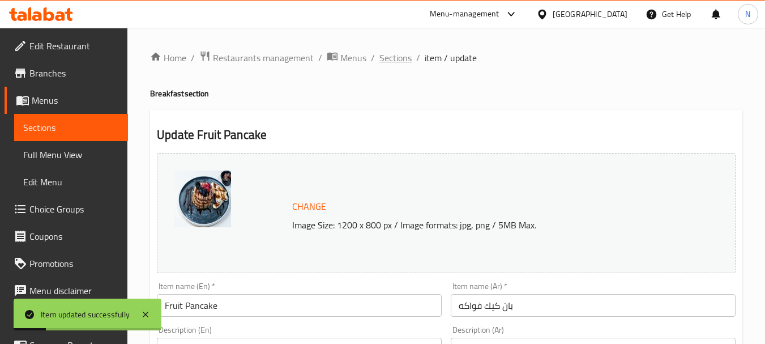
click at [390, 60] on span "Sections" at bounding box center [396, 58] width 32 height 14
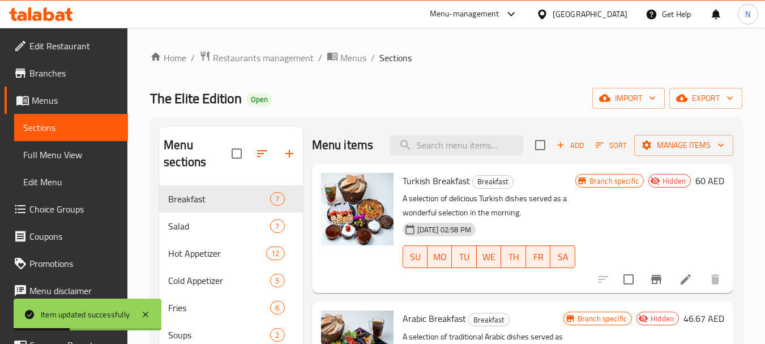
click at [683, 285] on div at bounding box center [659, 279] width 139 height 27
click at [681, 284] on icon at bounding box center [686, 279] width 10 height 10
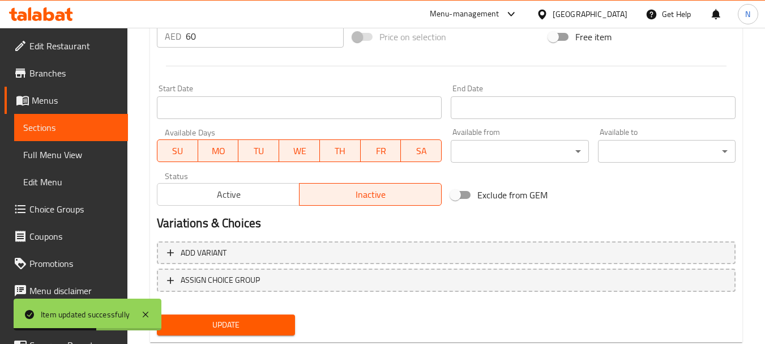
scroll to position [473, 0]
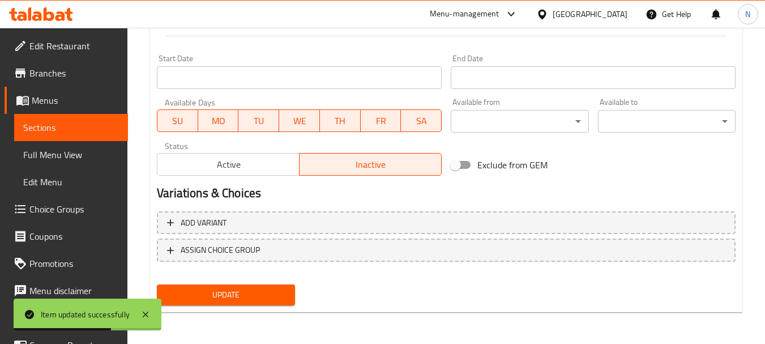
click at [261, 169] on span "Active" at bounding box center [228, 164] width 133 height 16
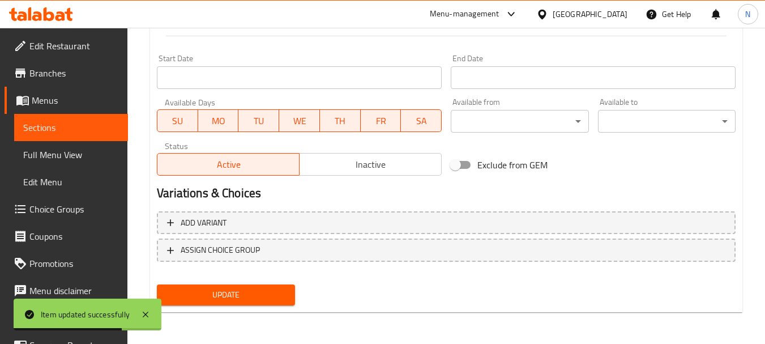
click at [234, 296] on span "Update" at bounding box center [226, 295] width 120 height 14
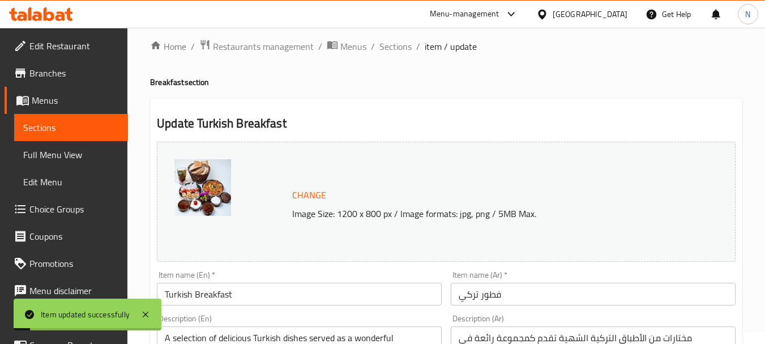
scroll to position [0, 0]
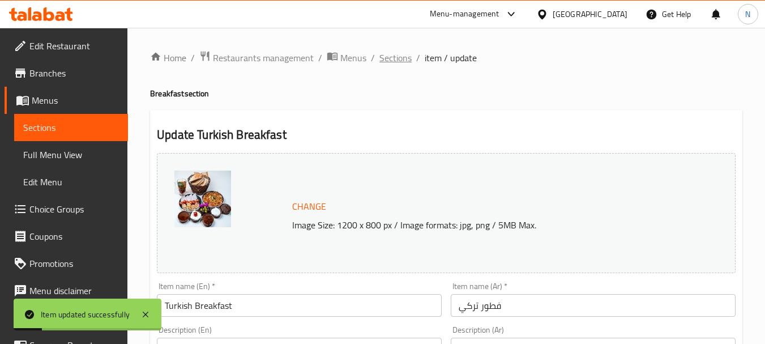
click at [399, 58] on span "Sections" at bounding box center [396, 58] width 32 height 14
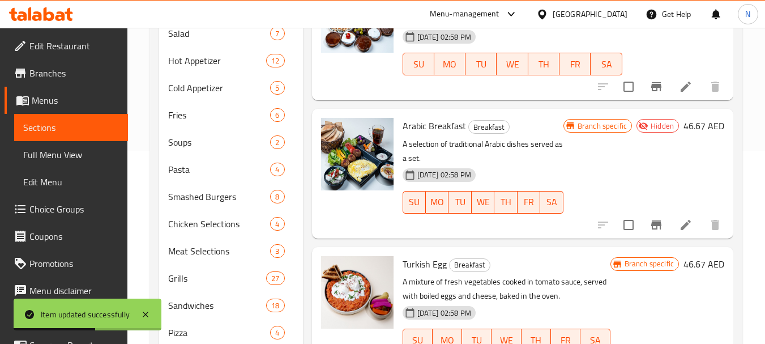
scroll to position [207, 0]
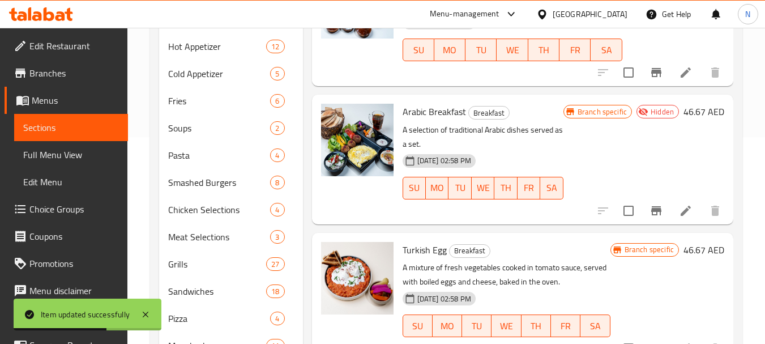
click at [682, 216] on icon at bounding box center [686, 211] width 10 height 10
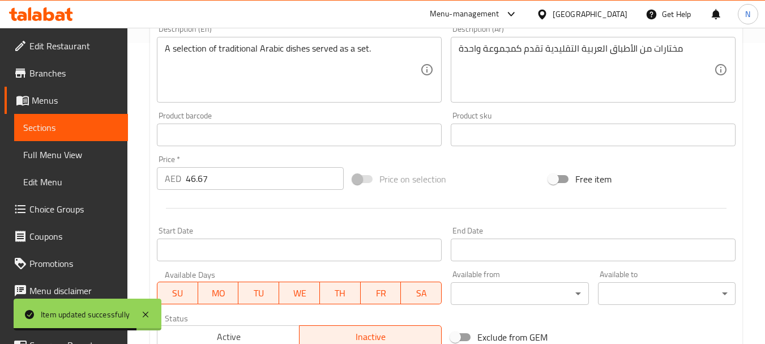
scroll to position [473, 0]
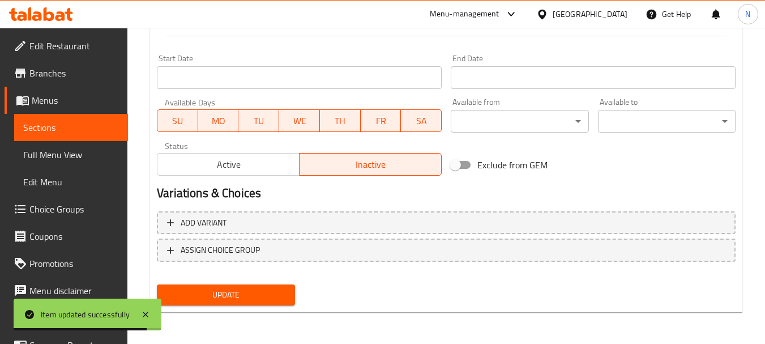
click at [254, 171] on span "Active" at bounding box center [228, 164] width 133 height 16
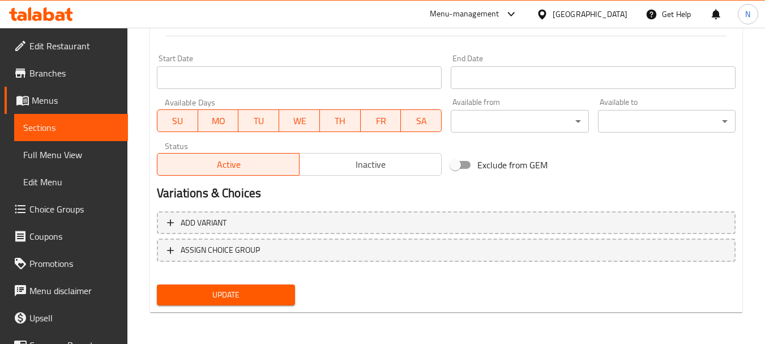
click at [226, 294] on span "Update" at bounding box center [226, 295] width 120 height 14
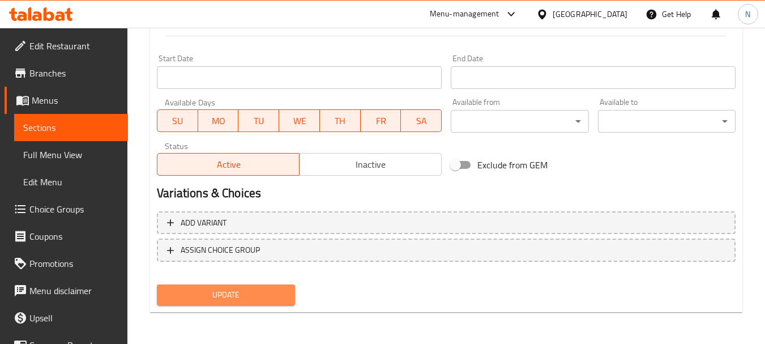
click at [220, 301] on span "Update" at bounding box center [226, 295] width 120 height 14
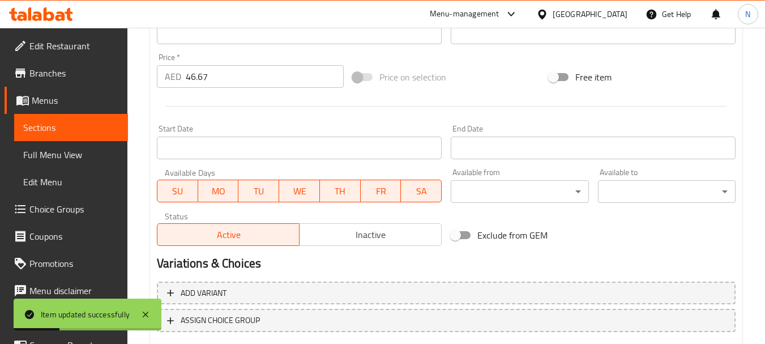
scroll to position [0, 0]
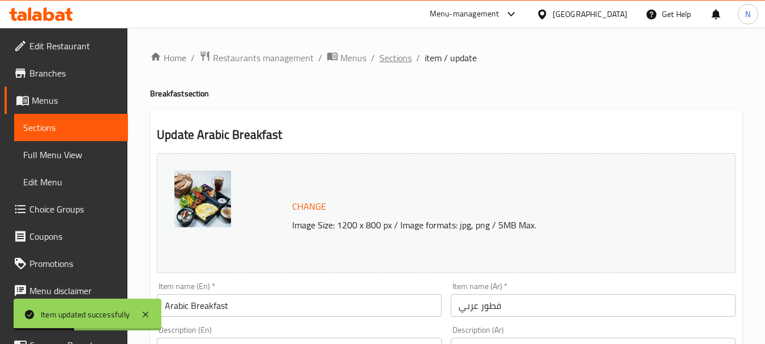
click at [394, 59] on span "Sections" at bounding box center [396, 58] width 32 height 14
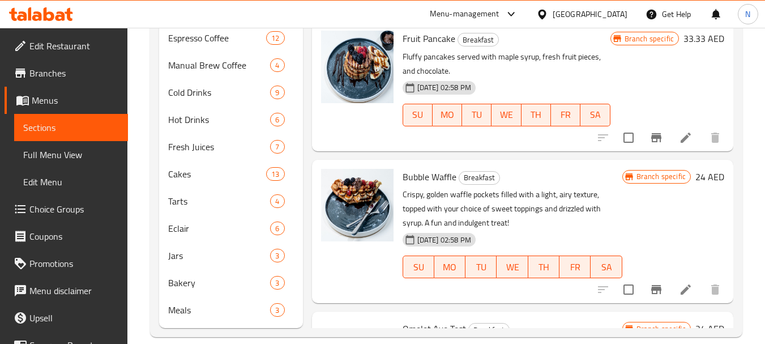
scroll to position [556, 0]
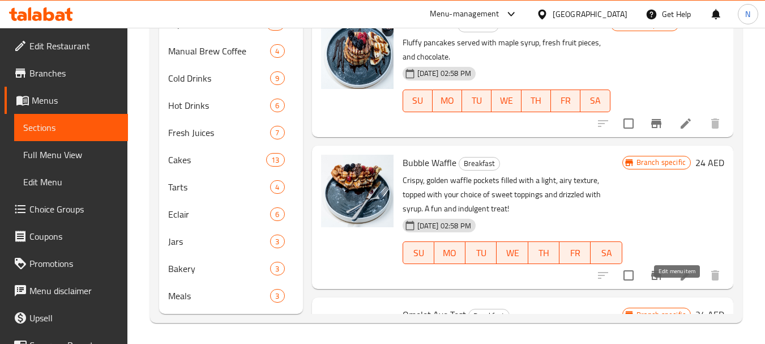
click at [679, 282] on icon at bounding box center [686, 276] width 14 height 14
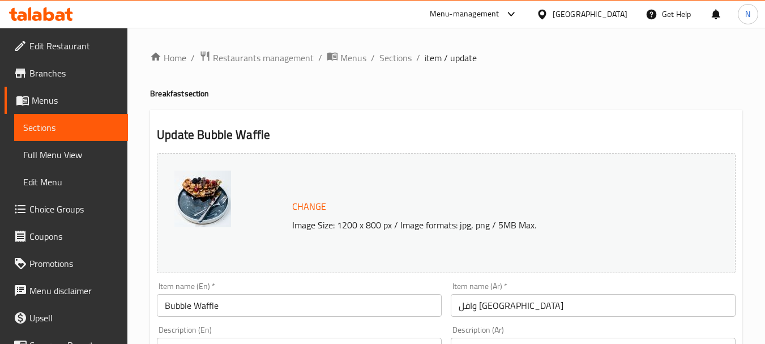
scroll to position [301, 0]
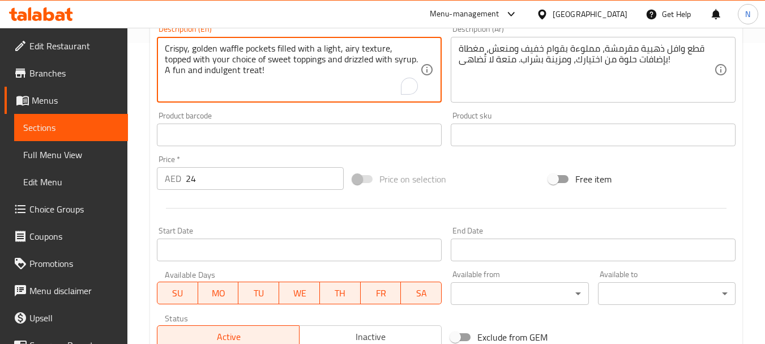
click at [235, 69] on textarea "Crispy, golden waffle pockets filled with a light, airy texture, topped with yo…" at bounding box center [293, 70] width 256 height 54
paste textarea "Waffle bubbles covered in chocolate and syrup served with ice cream and roasted…"
type textarea "Waffle bubbles covered in chocolate and syrup served with ice cream and roasted…"
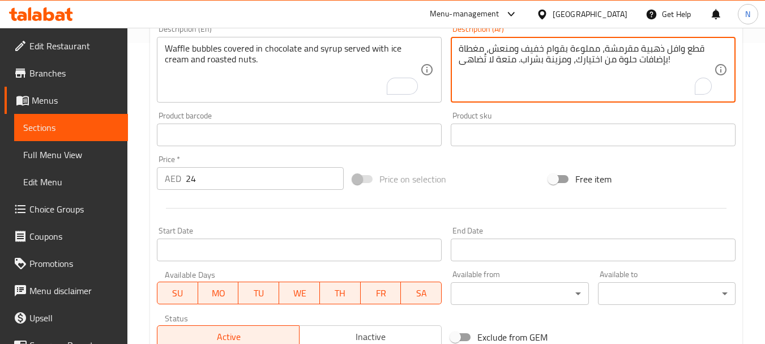
click at [559, 66] on textarea "قطع وافل ذهبية مقرمشة، مملوءة بقوام خفيف ومنعش، مغطاة بإضافات حلوة من اختيارك، …" at bounding box center [587, 70] width 256 height 54
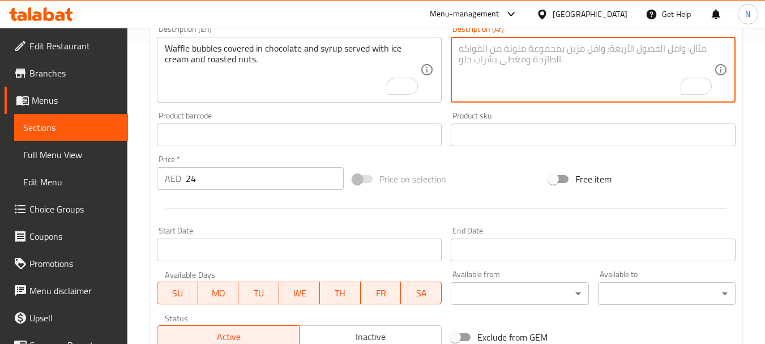
paste textarea "فقاعات الوفل المغطاة بالشوكولا والشيرة تقدم مع الأيسكريم والمكسرات المحمصة"
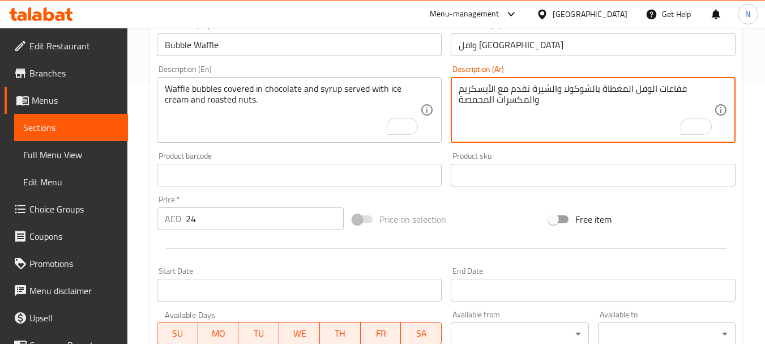
scroll to position [256, 0]
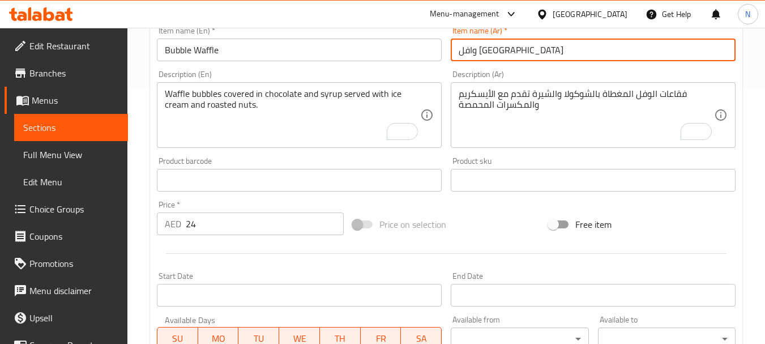
click at [465, 46] on input "وافل بابل" at bounding box center [593, 50] width 285 height 23
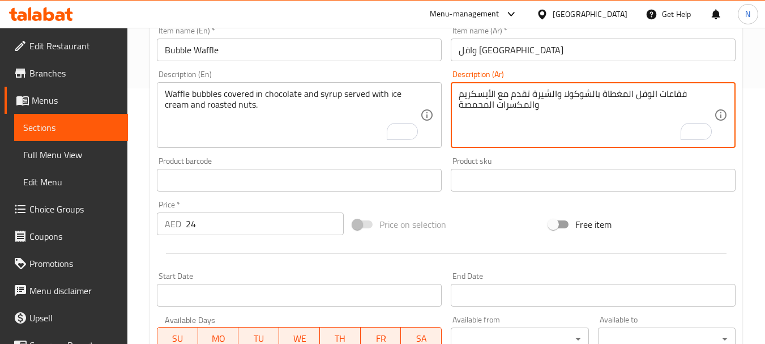
click at [675, 95] on textarea "فقاعات الوفل المغطاة بالشوكولا والشيرة تقدم مع الأيسكريم والمكسرات المحمصة" at bounding box center [587, 115] width 256 height 54
click at [678, 92] on textarea "الوفل المغطاة بالشوكولا والشيرة تقدم مع الأيسكريم والمكسرات المحمصة" at bounding box center [587, 115] width 256 height 54
paste textarea "ابل"
click at [544, 92] on textarea "الوفل بابل المغطاة بالشوكولا والشيرة تقدم مع الأيسكريم والمكسرات المحمصة" at bounding box center [587, 115] width 256 height 54
drag, startPoint x: 556, startPoint y: 92, endPoint x: 533, endPoint y: 94, distance: 23.3
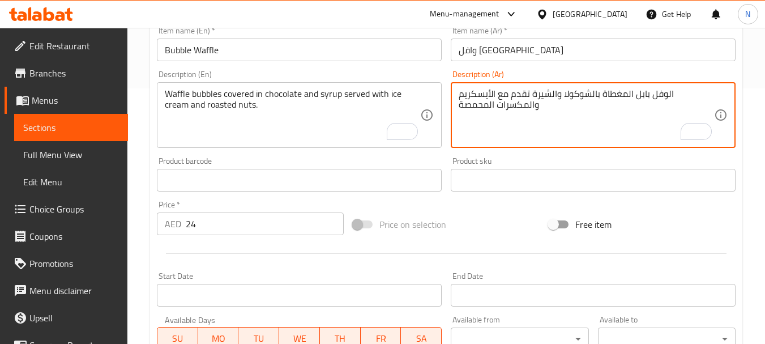
click at [533, 94] on textarea "الوفل بابل المغطاة بالشوكولا والشيرة تقدم مع الأيسكريم والمكسرات المحمصة" at bounding box center [587, 115] width 256 height 54
click at [522, 97] on textarea "الوفل بابل المغطاة بالشوكولا وشراب تقدم مع الأيسكريم والمكسرات المحمصة" at bounding box center [587, 115] width 256 height 54
click at [542, 112] on textarea "الوفل بابل المغطاة بالشوكولا وشراب تقدم مع الأيس كريم والمكسرات المحمصة" at bounding box center [587, 115] width 256 height 54
click at [541, 108] on textarea "الوفل بابل المغطاة بالشوكولا وشراب تقدم مع الأيس كريم والمكسرات المحمصة" at bounding box center [587, 115] width 256 height 54
type textarea "الوفل بابل المغطاة بالشوكولا وشراب تقدم مع الأيس كريم والمكسرات المحمصة."
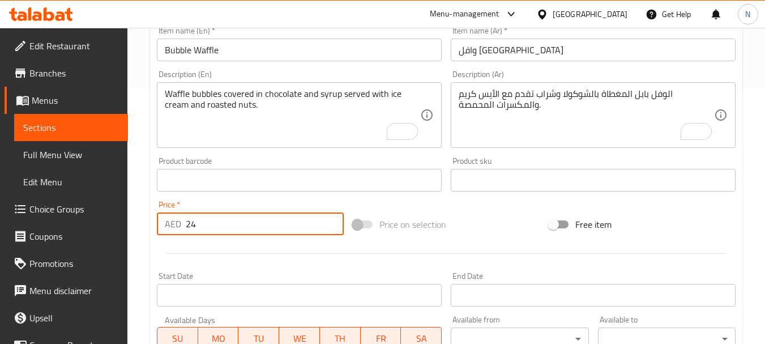
drag, startPoint x: 216, startPoint y: 228, endPoint x: 176, endPoint y: 229, distance: 40.8
click at [176, 229] on div "AED 24 Price *" at bounding box center [250, 223] width 187 height 23
paste input "number"
type input "33.33"
click at [462, 220] on div "Price on selection" at bounding box center [446, 224] width 196 height 31
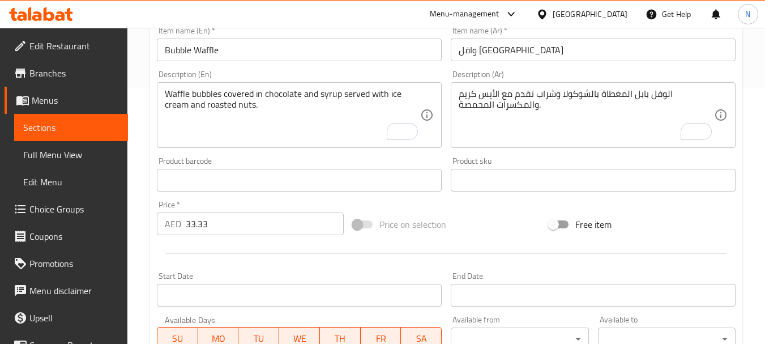
click at [192, 226] on input "33.33" at bounding box center [265, 223] width 158 height 23
click at [499, 226] on div "Price on selection" at bounding box center [446, 224] width 196 height 31
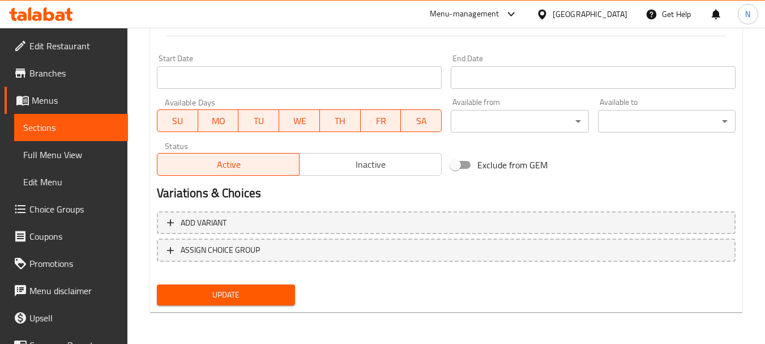
click at [218, 298] on span "Update" at bounding box center [226, 295] width 120 height 14
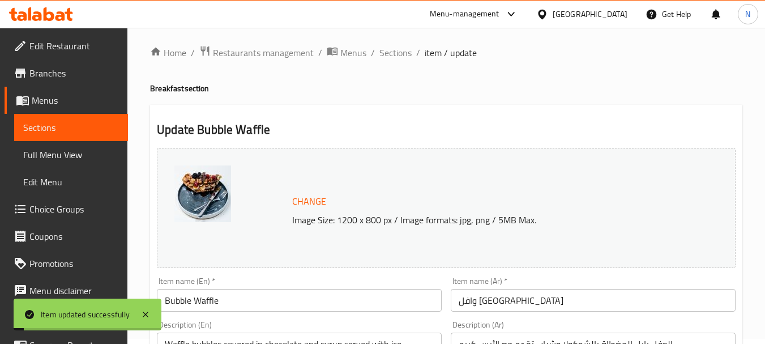
scroll to position [0, 0]
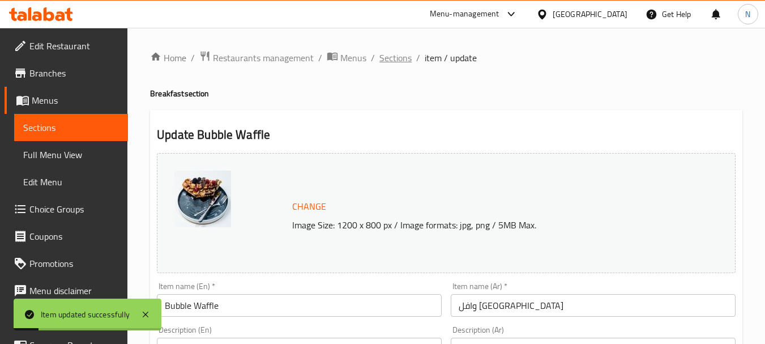
click at [395, 59] on span "Sections" at bounding box center [396, 58] width 32 height 14
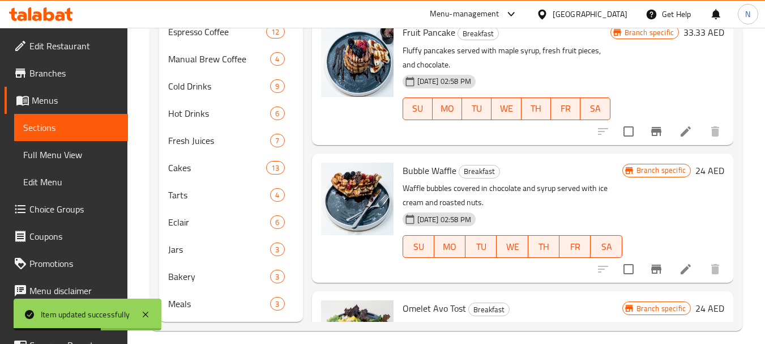
scroll to position [558, 0]
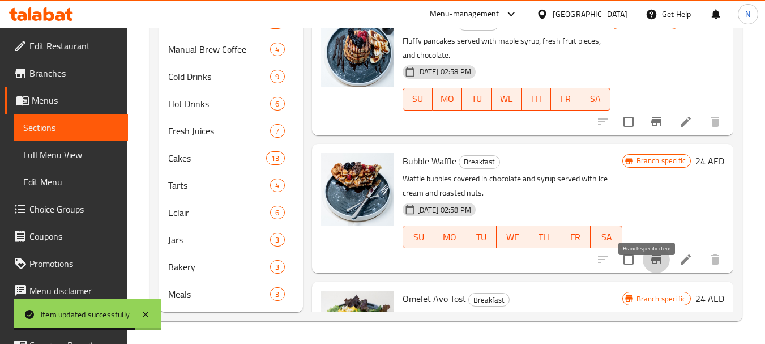
click at [650, 266] on icon "Branch-specific-item" at bounding box center [657, 260] width 14 height 14
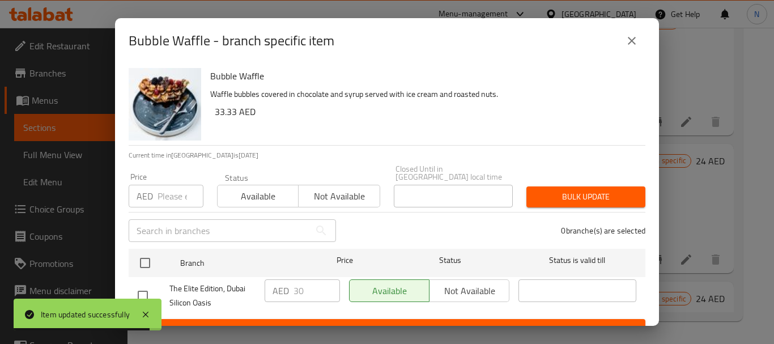
click at [172, 194] on input "number" at bounding box center [181, 196] width 46 height 23
paste input "33.33"
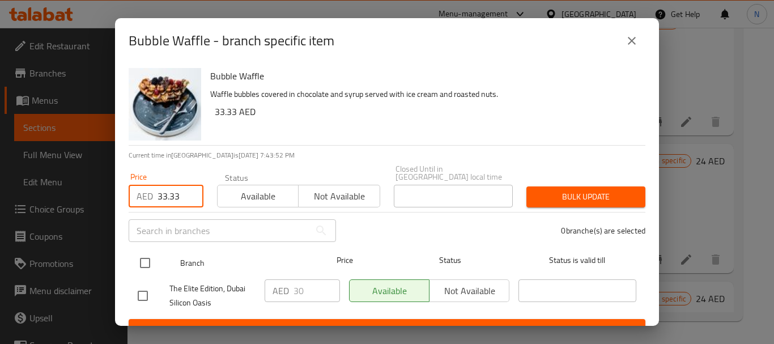
type input "33.33"
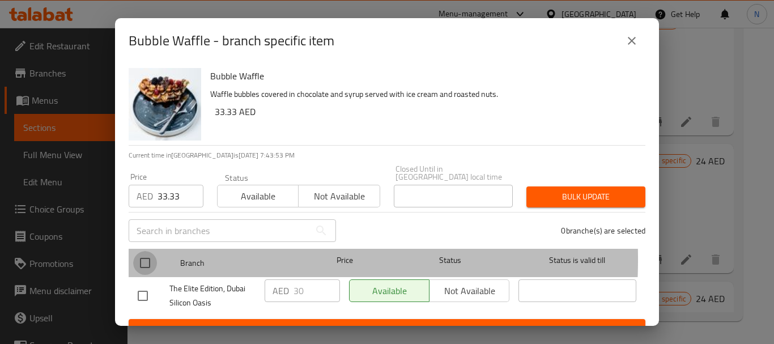
click at [144, 259] on input "checkbox" at bounding box center [145, 263] width 24 height 24
checkbox input "true"
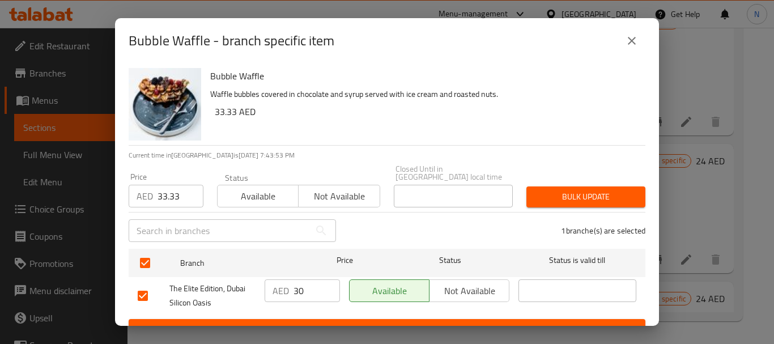
click at [535, 199] on span "Bulk update" at bounding box center [585, 197] width 101 height 14
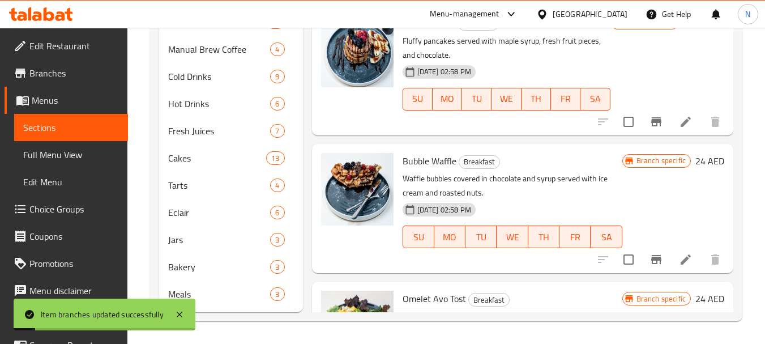
click at [696, 169] on h6 "24 AED" at bounding box center [710, 161] width 29 height 16
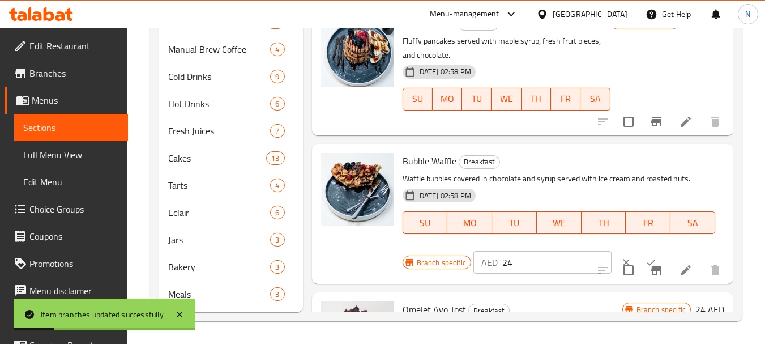
click at [507, 274] on input "24" at bounding box center [557, 262] width 109 height 23
paste input "33.33"
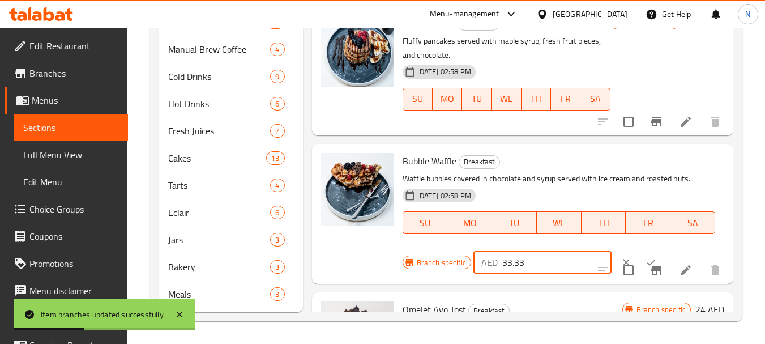
type input "33.33"
click at [646, 268] on icon "ok" at bounding box center [651, 262] width 11 height 11
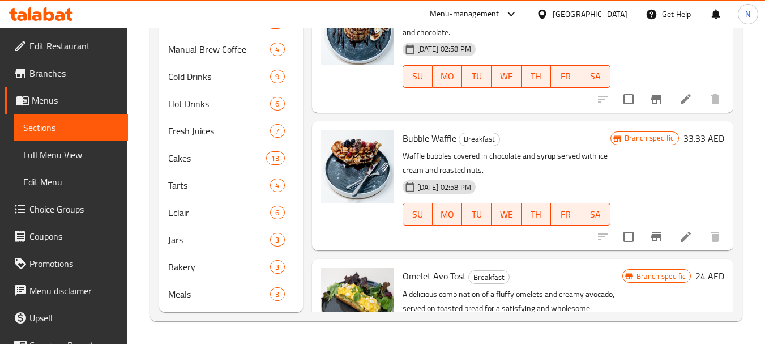
scroll to position [45, 0]
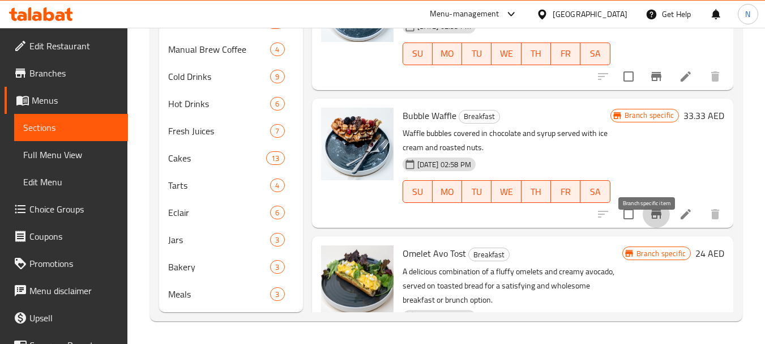
click at [653, 223] on button "Branch-specific-item" at bounding box center [656, 214] width 27 height 27
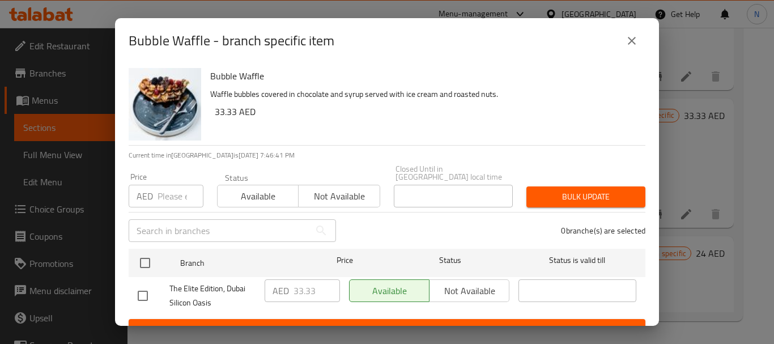
click at [634, 39] on icon "close" at bounding box center [632, 41] width 14 height 14
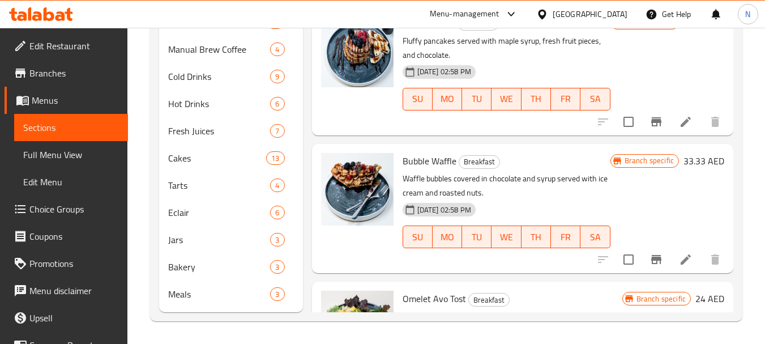
scroll to position [282, 0]
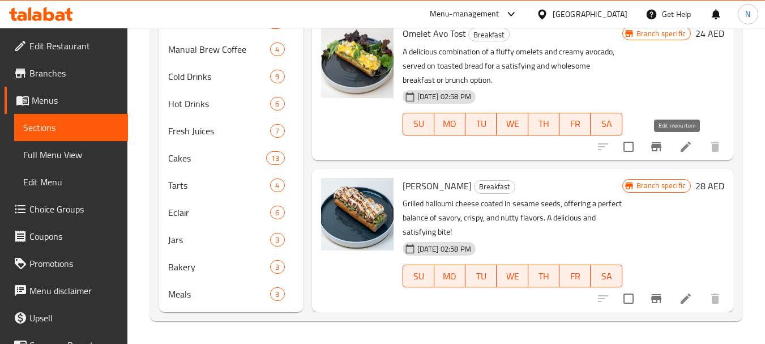
click at [681, 147] on icon at bounding box center [686, 147] width 10 height 10
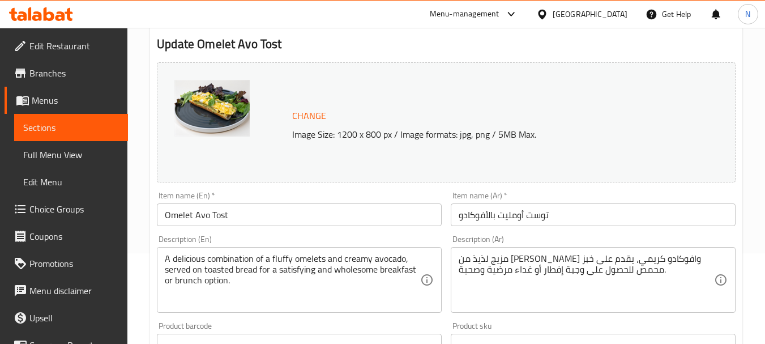
scroll to position [392, 0]
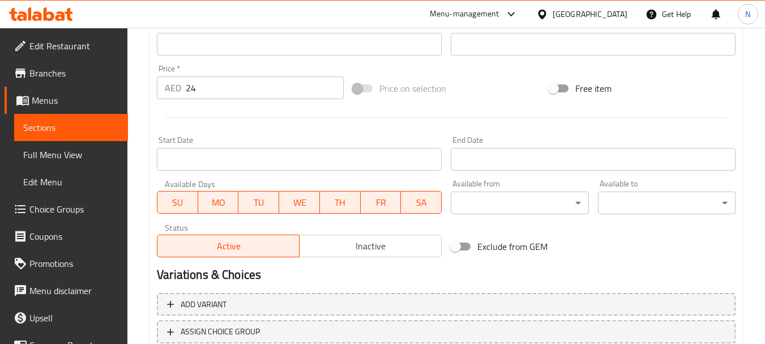
click at [340, 246] on span "Inactive" at bounding box center [370, 246] width 133 height 16
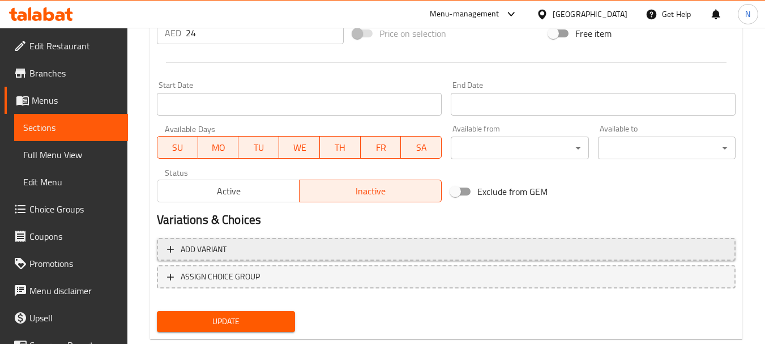
scroll to position [473, 0]
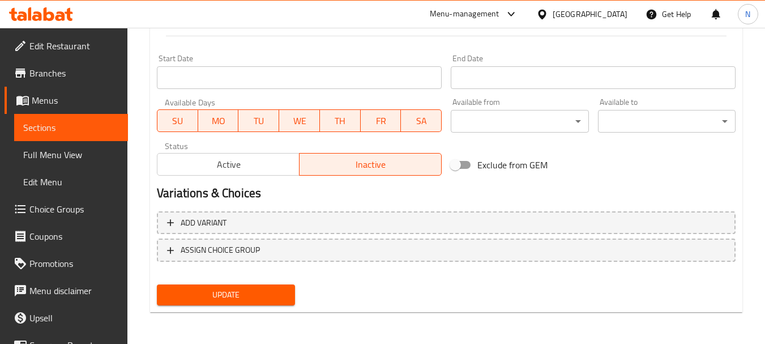
click at [260, 295] on span "Update" at bounding box center [226, 295] width 120 height 14
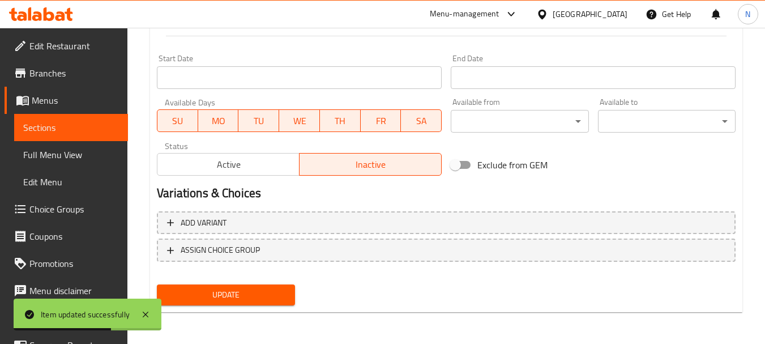
scroll to position [0, 0]
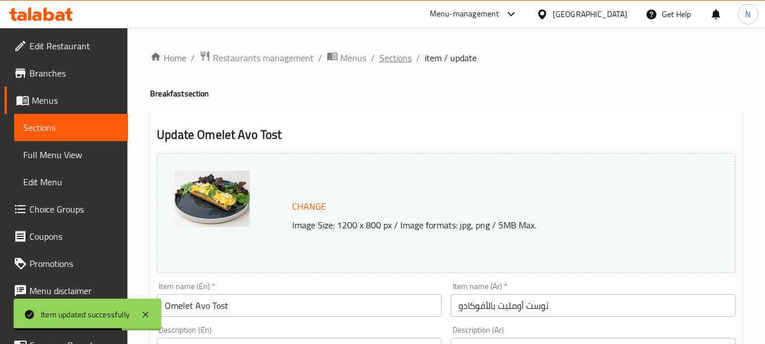
click at [391, 54] on span "Sections" at bounding box center [396, 58] width 32 height 14
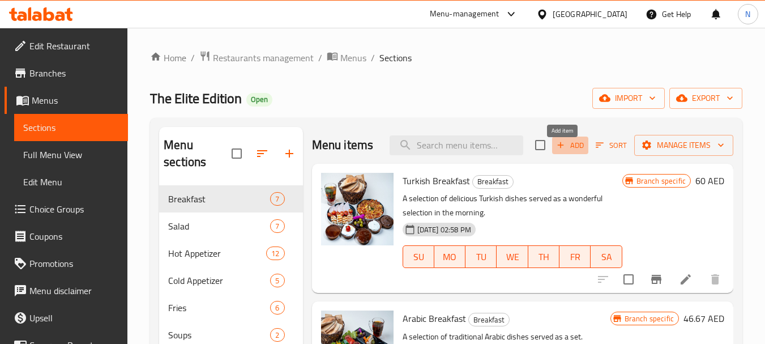
click at [577, 152] on span "Add" at bounding box center [570, 145] width 31 height 13
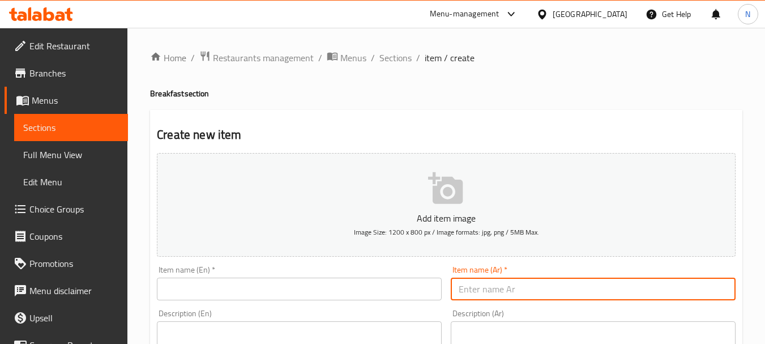
click at [550, 282] on input "text" at bounding box center [593, 289] width 285 height 23
paste input "عجة البيض المخفوق سادة"
type input "عجة البيض المخفوق سادة"
click at [233, 280] on input "text" at bounding box center [299, 289] width 285 height 23
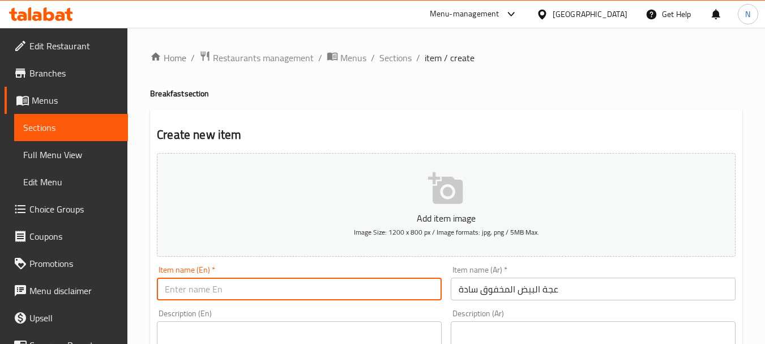
paste input "plain scrambled egg omelet"
click at [212, 294] on input "plain scrambled egg omelet" at bounding box center [299, 289] width 285 height 23
click at [262, 290] on input "Plain Scrambled Egg Omelet" at bounding box center [299, 289] width 285 height 23
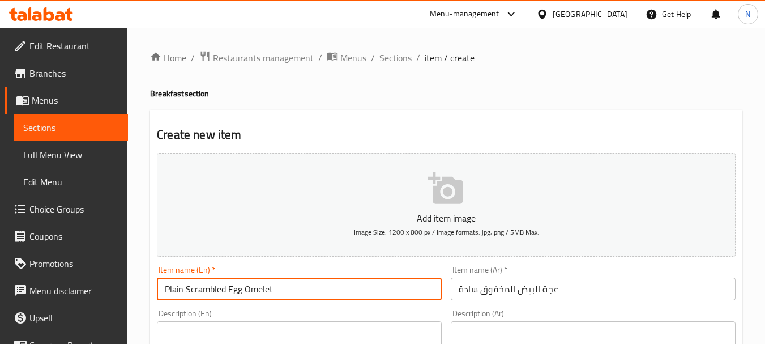
click at [262, 290] on input "Plain Scrambled Egg Omelet" at bounding box center [299, 289] width 285 height 23
click at [265, 290] on input "Plain Scrambled Egg Omelet" at bounding box center [299, 289] width 285 height 23
click at [266, 290] on input "Plain Scrambled Egg Omelet" at bounding box center [299, 289] width 285 height 23
paste input "te"
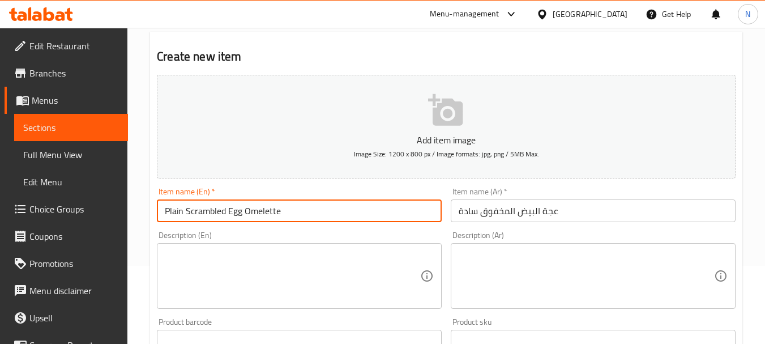
scroll to position [109, 0]
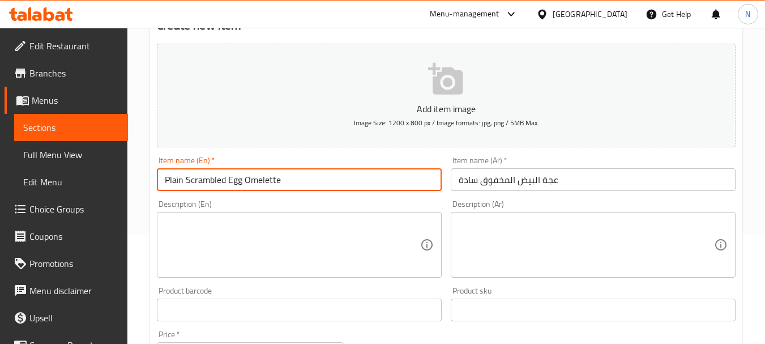
type input "Plain Scrambled Egg Omelette"
click at [282, 257] on textarea at bounding box center [293, 245] width 256 height 54
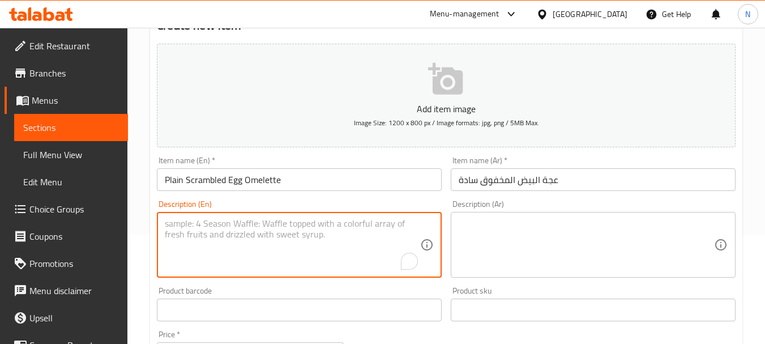
paste textarea "A delicious combination of a fluffy omelette for a satisfying and wholesome bre…"
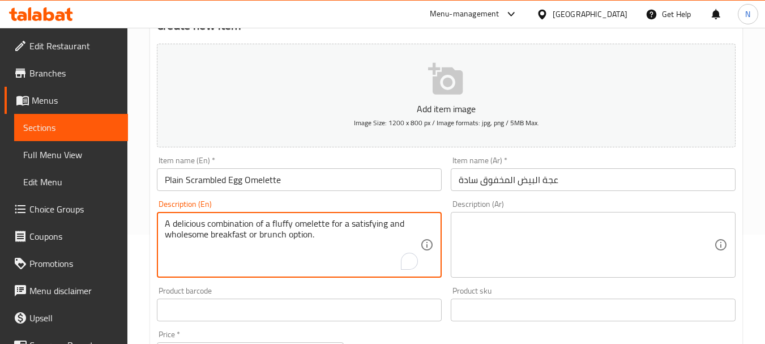
type textarea "A delicious combination of a fluffy omelette for a satisfying and wholesome bre…"
click at [561, 248] on textarea at bounding box center [587, 245] width 256 height 54
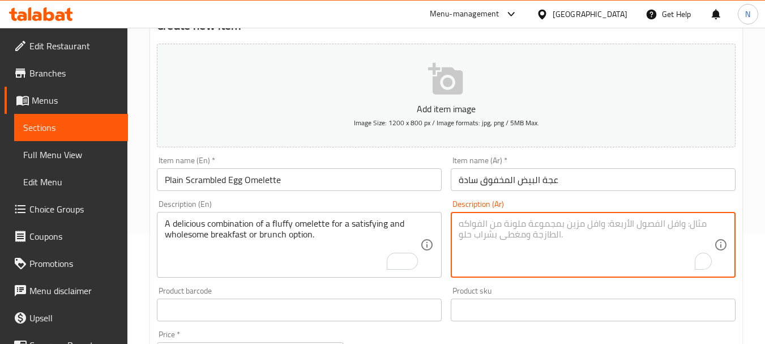
paste textarea "مزيج لذيذ من عجة رقيقة لوجبة إفطار صحية."
type textarea "مزيج لذيذ من عجة رقيقة لوجبة إفطار صحية."
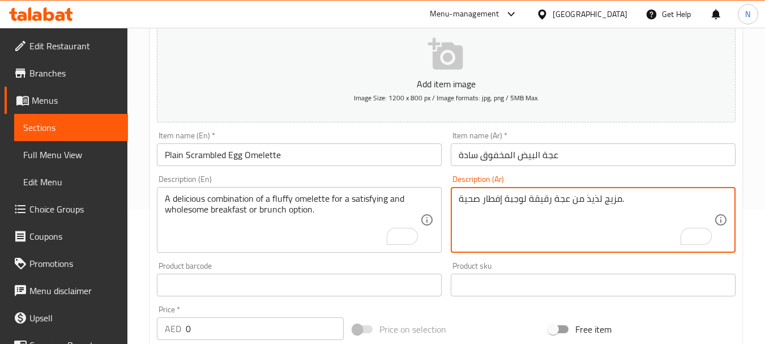
scroll to position [172, 0]
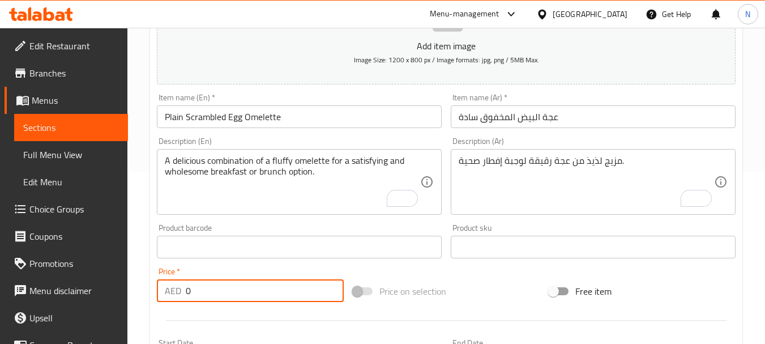
drag, startPoint x: 290, startPoint y: 283, endPoint x: 176, endPoint y: 303, distance: 115.7
click at [176, 303] on div "Price   * AED 0 Price *" at bounding box center [250, 285] width 196 height 44
paste input "number"
type input "20.00"
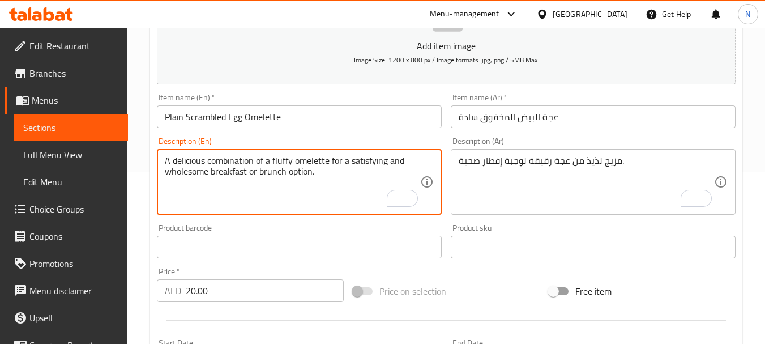
click at [241, 175] on textarea "A delicious combination of a fluffy omelette for a satisfying and wholesome bre…" at bounding box center [293, 182] width 256 height 54
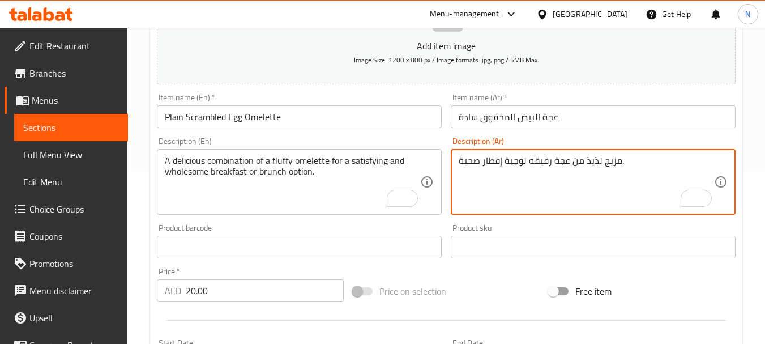
paste textarea "مزيج لذيذ من عجة رقيقة لوجبة إفطار أو غداء مرضية وصحية."
click at [534, 165] on textarea "مزيج لذيذ من عجة رقيقة لوجبة إفطار صحية. مزيج لذيذ من عجة رقيقة لوجبة إفطار أو …" at bounding box center [587, 182] width 256 height 54
click at [536, 157] on textarea "مزيج لذيذ من عجة رقيقة لوجبة إفطار صحية. مزيج لذيذ من عجة رقيقة لوجبة إفطار أو …" at bounding box center [587, 182] width 256 height 54
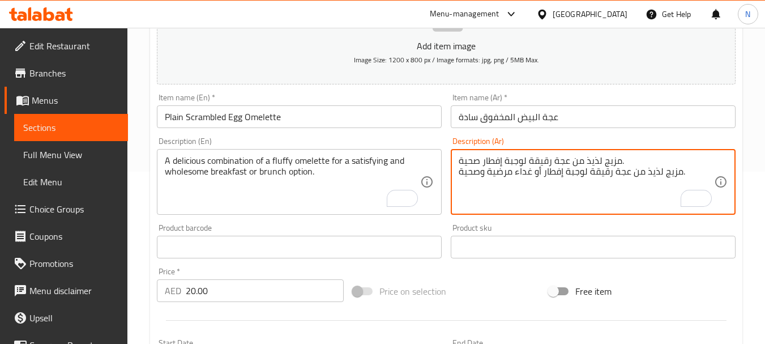
click at [536, 157] on textarea "مزيج لذيذ من عجة رقيقة لوجبة إفطار صحية. مزيج لذيذ من عجة رقيقة لوجبة إفطار أو …" at bounding box center [587, 182] width 256 height 54
type textarea "مزيج لذيذ من عجة رقيقة لوجبة إفطار أو غداء مرضية وصحية."
click at [505, 295] on div "Price on selection" at bounding box center [446, 291] width 196 height 31
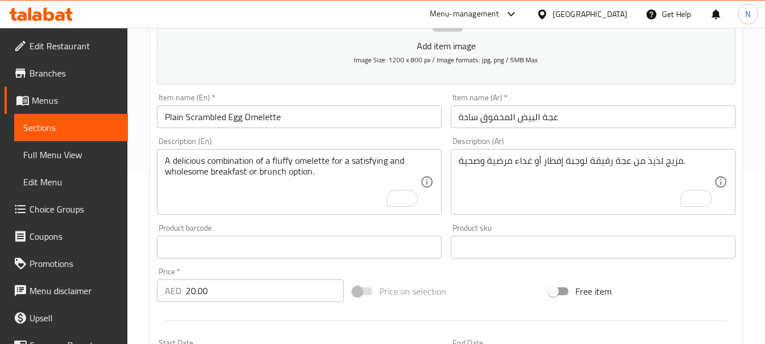
scroll to position [457, 0]
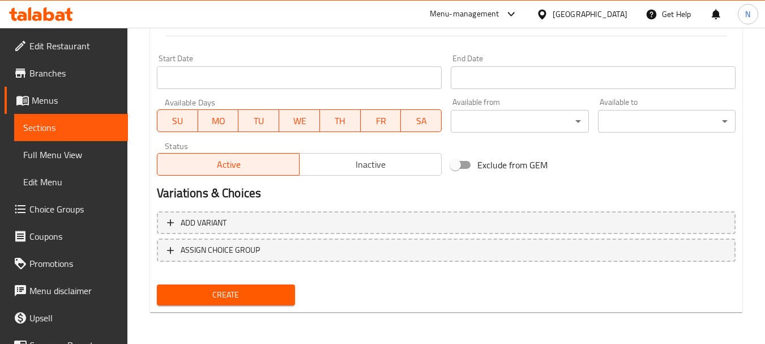
click at [227, 291] on span "Create" at bounding box center [226, 295] width 120 height 14
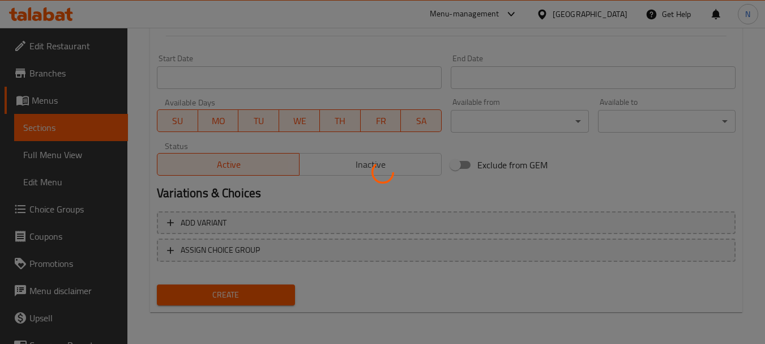
type input "0"
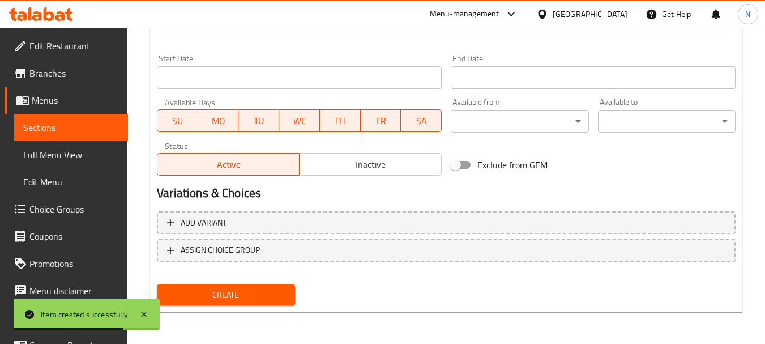
scroll to position [0, 0]
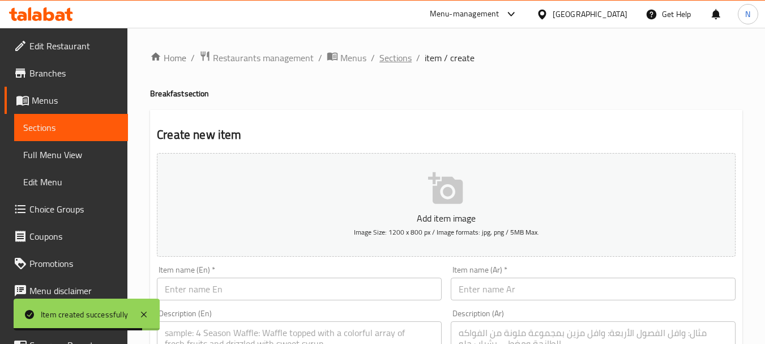
click at [382, 56] on span "Sections" at bounding box center [396, 58] width 32 height 14
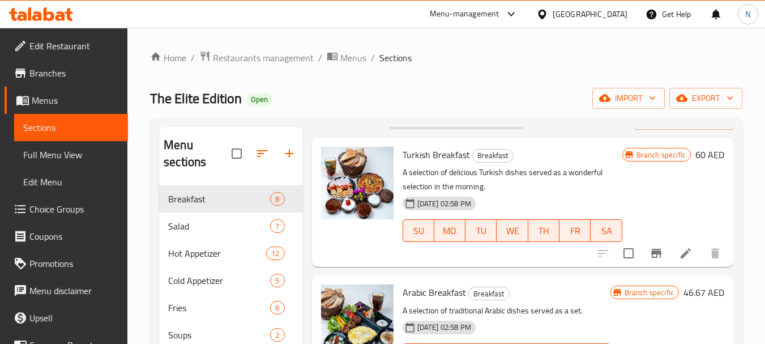
click at [491, 129] on input "search" at bounding box center [457, 119] width 134 height 20
paste input "Falafel Sandwich"
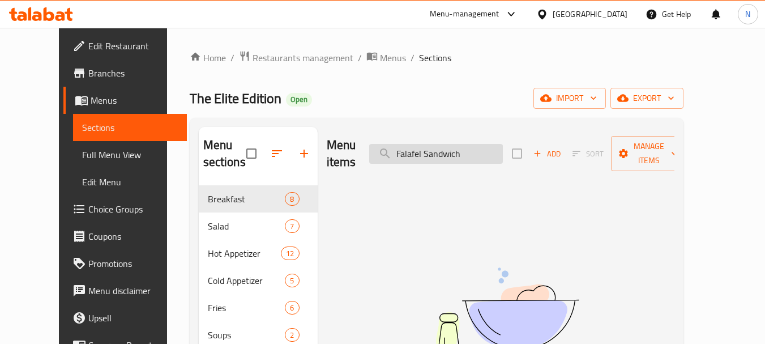
click at [474, 146] on input "Falafel Sandwich" at bounding box center [436, 154] width 134 height 20
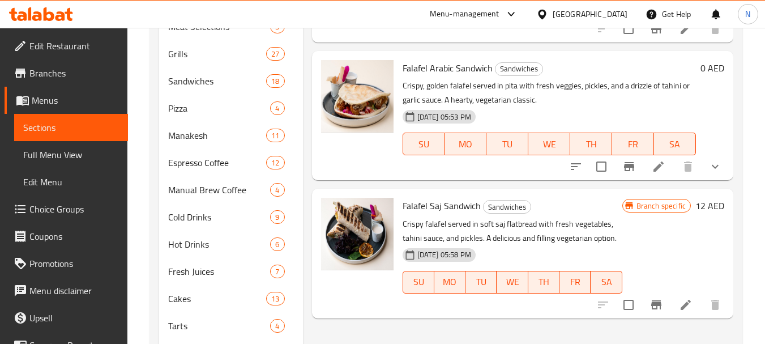
scroll to position [425, 0]
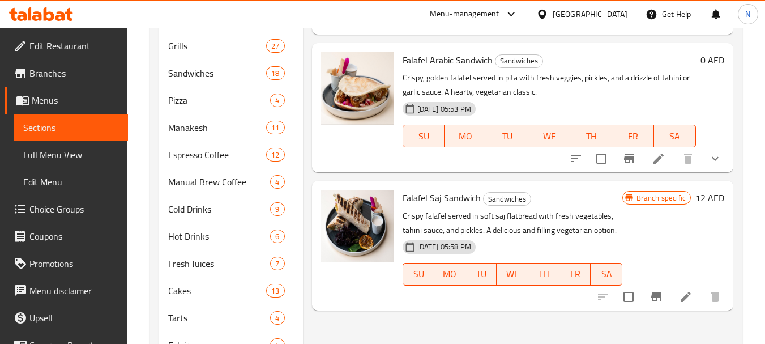
type input "Falafel"
click at [657, 295] on icon "Branch-specific-item" at bounding box center [657, 296] width 10 height 9
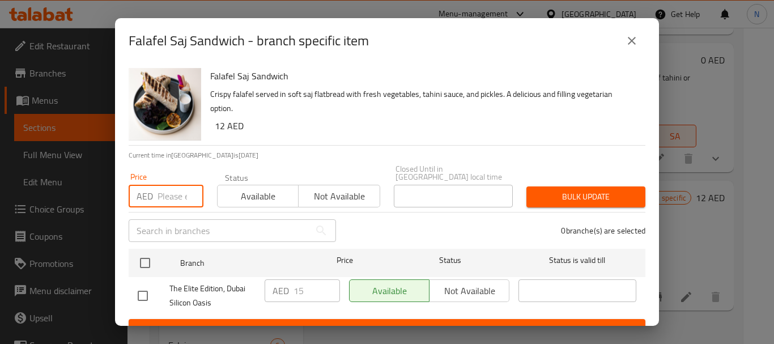
click at [173, 204] on input "number" at bounding box center [181, 196] width 46 height 23
click at [624, 36] on button "close" at bounding box center [631, 40] width 27 height 27
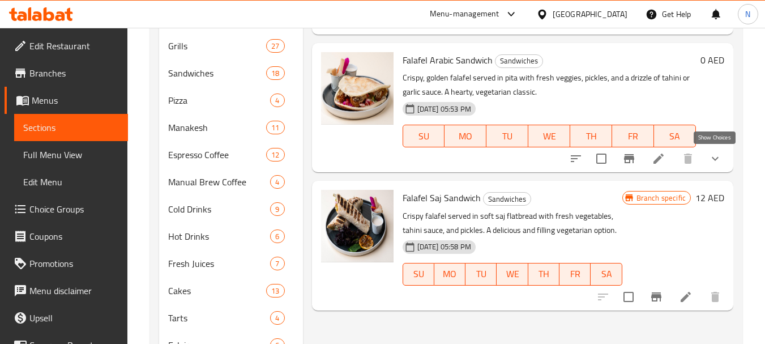
click at [711, 158] on icon "show more" at bounding box center [716, 159] width 14 height 14
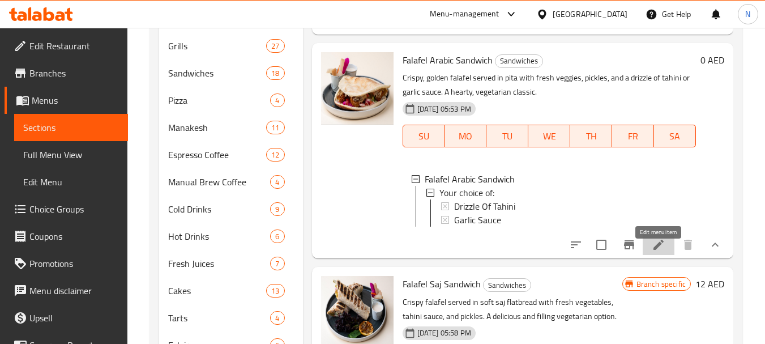
click at [658, 250] on icon at bounding box center [659, 245] width 10 height 10
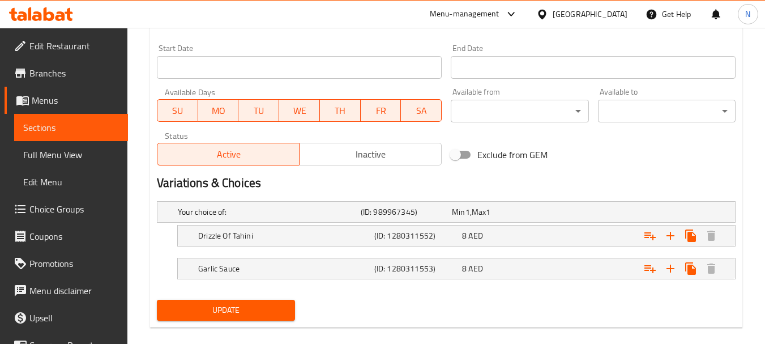
scroll to position [499, 0]
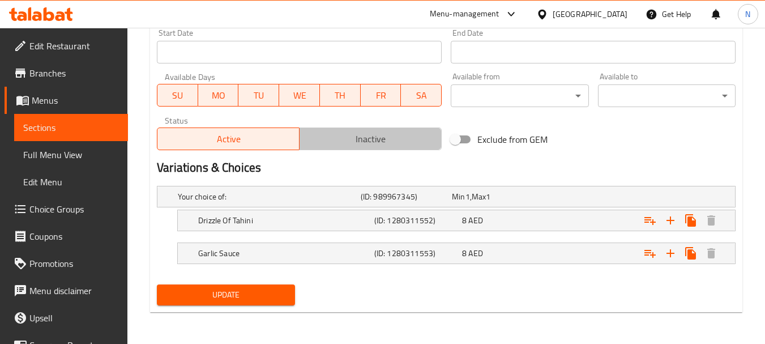
click at [387, 135] on span "Inactive" at bounding box center [370, 139] width 133 height 16
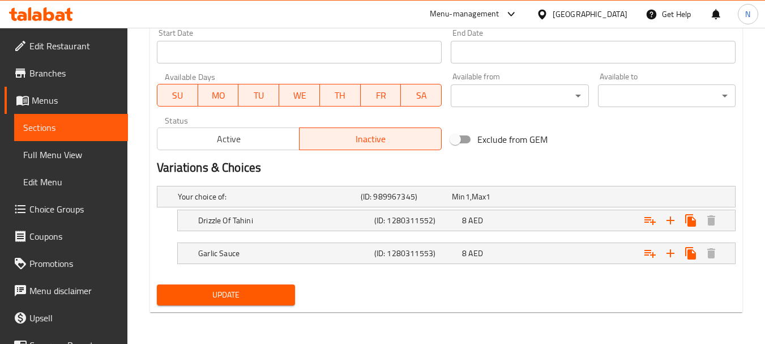
click at [272, 293] on span "Update" at bounding box center [226, 295] width 120 height 14
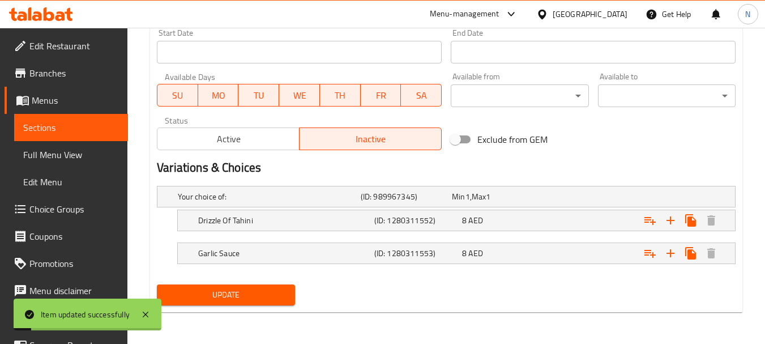
scroll to position [0, 0]
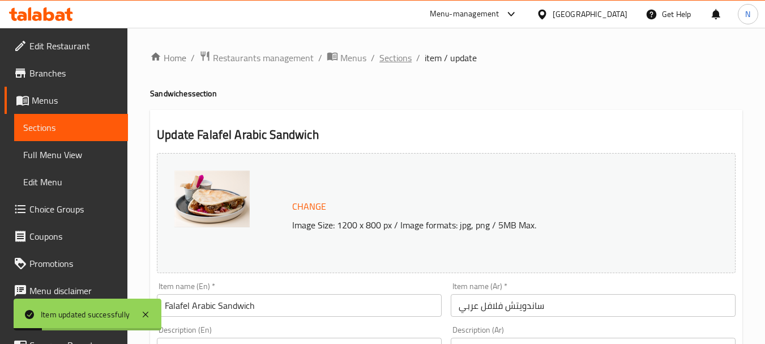
click at [399, 63] on span "Sections" at bounding box center [396, 58] width 32 height 14
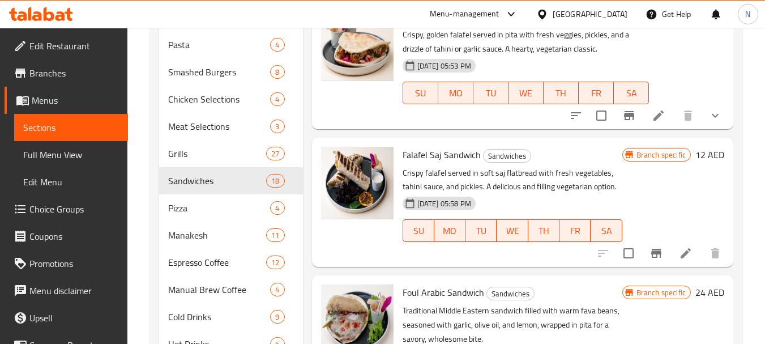
scroll to position [330, 0]
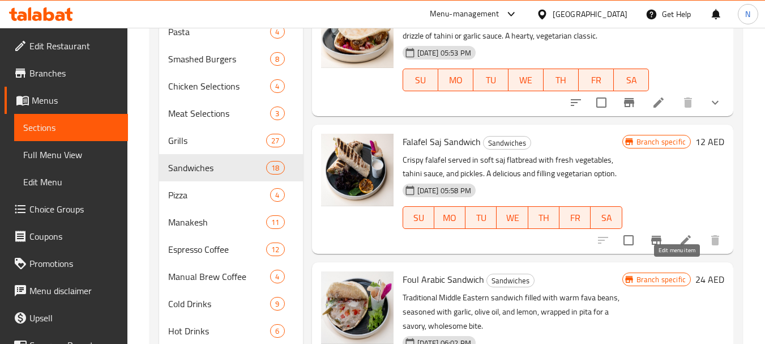
click at [681, 247] on icon at bounding box center [686, 240] width 14 height 14
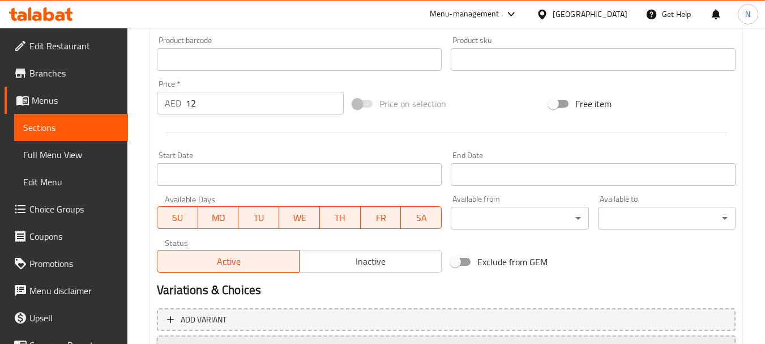
scroll to position [473, 0]
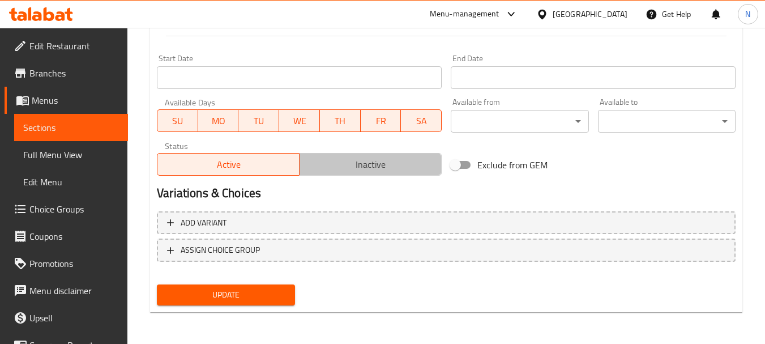
click at [365, 165] on span "Inactive" at bounding box center [370, 164] width 133 height 16
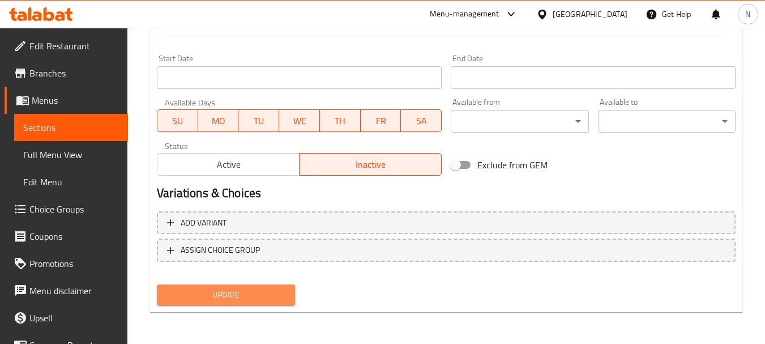
click at [279, 293] on span "Update" at bounding box center [226, 295] width 120 height 14
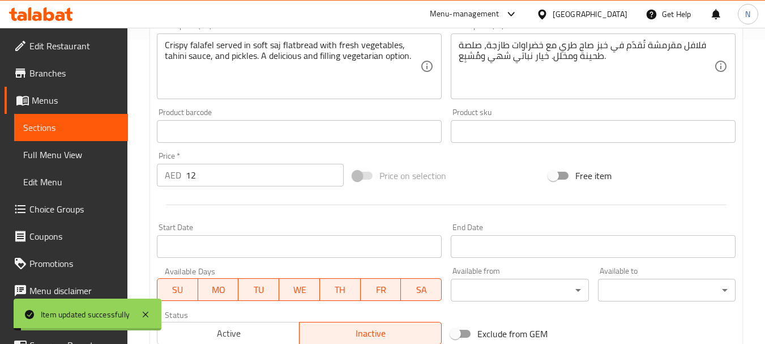
scroll to position [0, 0]
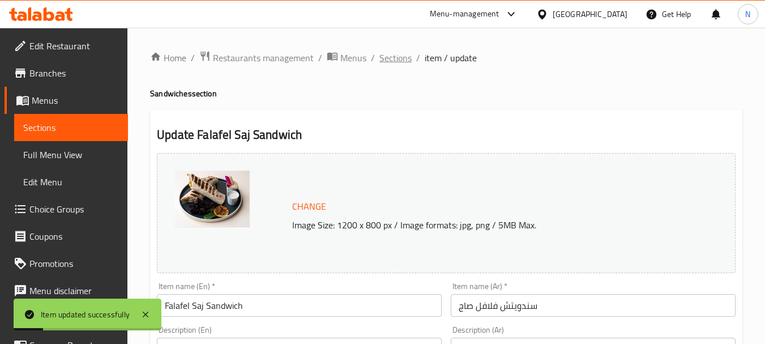
click at [390, 61] on span "Sections" at bounding box center [396, 58] width 32 height 14
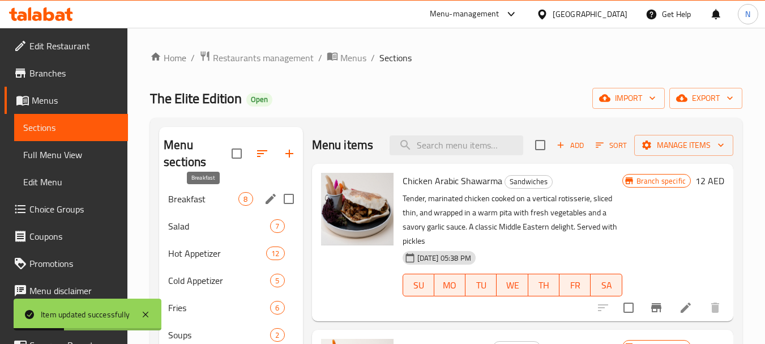
click at [232, 203] on span "Breakfast" at bounding box center [203, 199] width 70 height 14
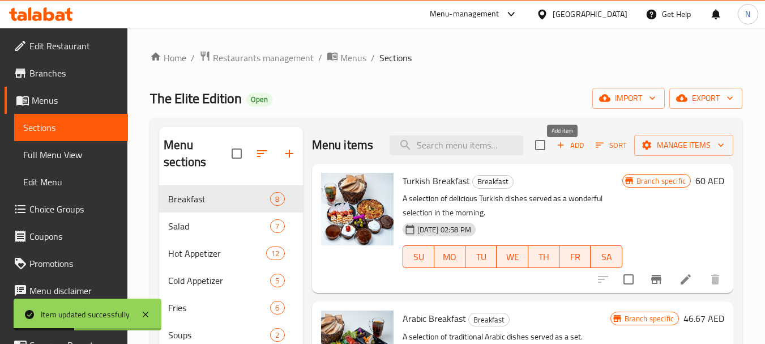
click at [560, 152] on span "Add" at bounding box center [570, 145] width 31 height 13
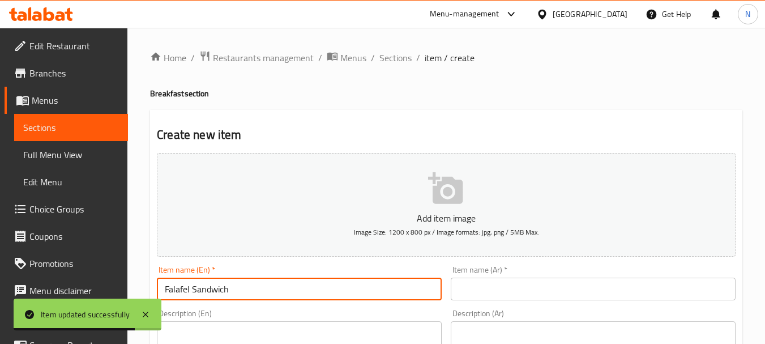
type input "Falafel Sandwich"
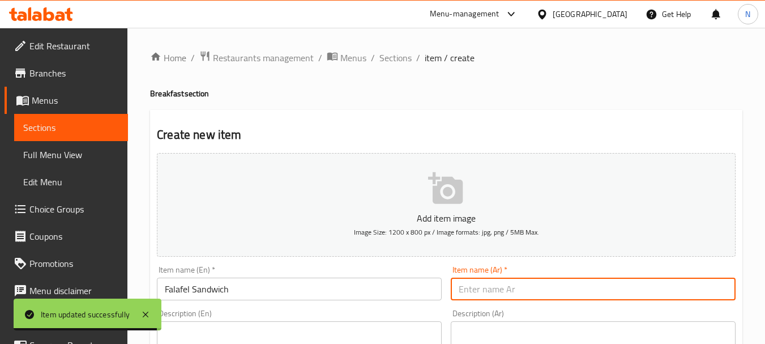
click at [511, 286] on input "text" at bounding box center [593, 289] width 285 height 23
paste input "ساندويش الفلافل"
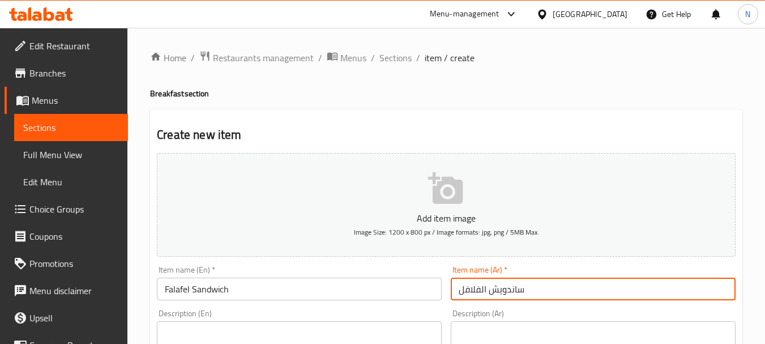
type input "ساندويش الفلافل"
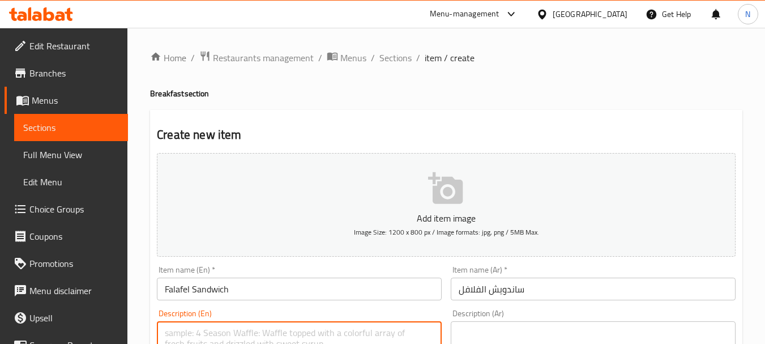
paste textarea "Crispy falafel discs served inside a special bread with Arabic salad, pickles, …"
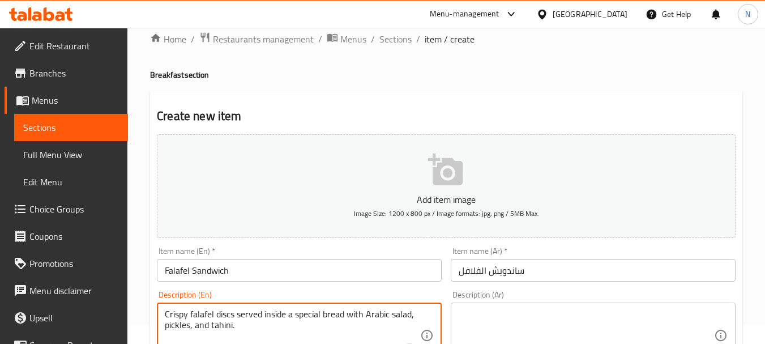
type textarea "Crispy falafel discs served inside a special bread with Arabic salad, pickles, …"
click at [525, 327] on textarea at bounding box center [587, 336] width 256 height 54
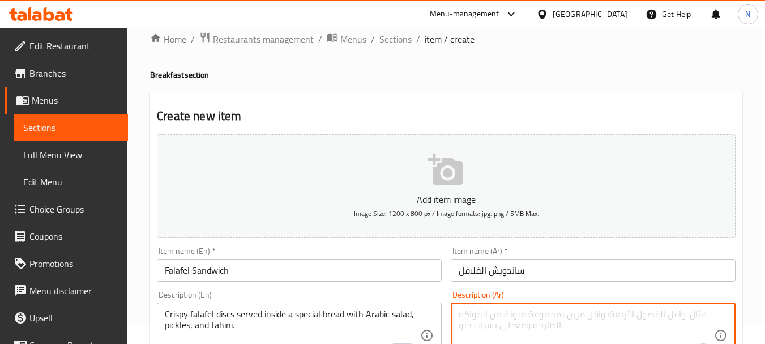
paste textarea "أقراص من الفلافل الهشة تقدم داخل خبزة خاصة تقدم مع السلطة العربية والمخلل والطح…"
type textarea "أقراص من الفلافل الهشة تقدم داخل خبزة خاصة تقدم مع السلطة العربية والمخلل والطح…"
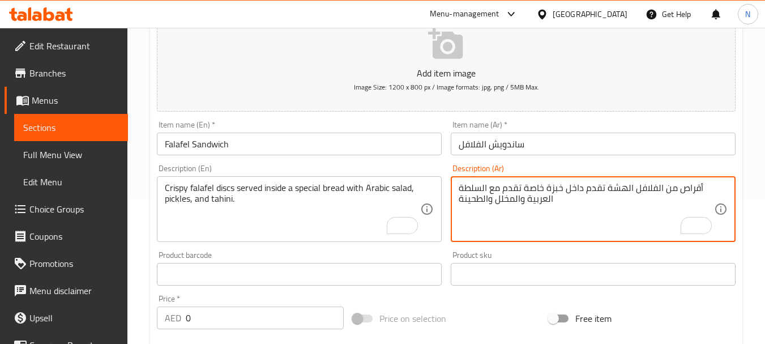
scroll to position [176, 0]
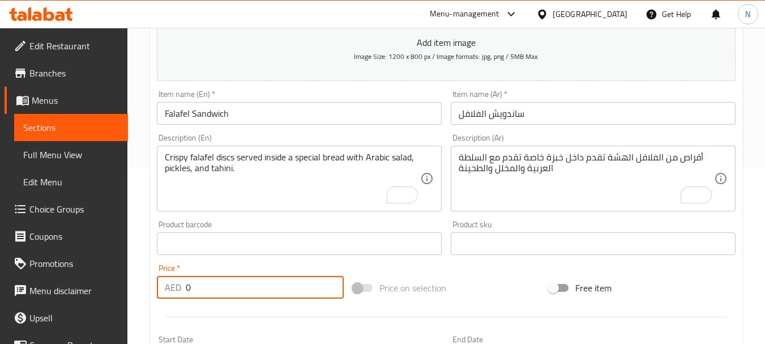
drag, startPoint x: 191, startPoint y: 291, endPoint x: 184, endPoint y: 291, distance: 6.8
click at [184, 291] on div "AED 0 Price *" at bounding box center [250, 287] width 187 height 23
type input "9.33"
click at [466, 281] on div "Price on selection" at bounding box center [446, 288] width 196 height 31
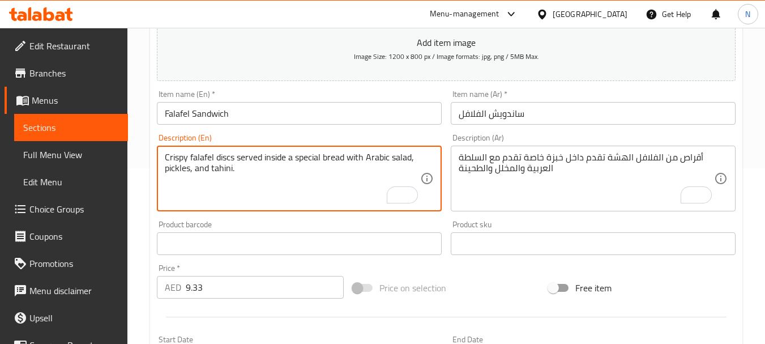
click at [246, 163] on textarea "Crispy falafel discs served inside a special bread with Arabic salad, pickles, …" at bounding box center [293, 179] width 256 height 54
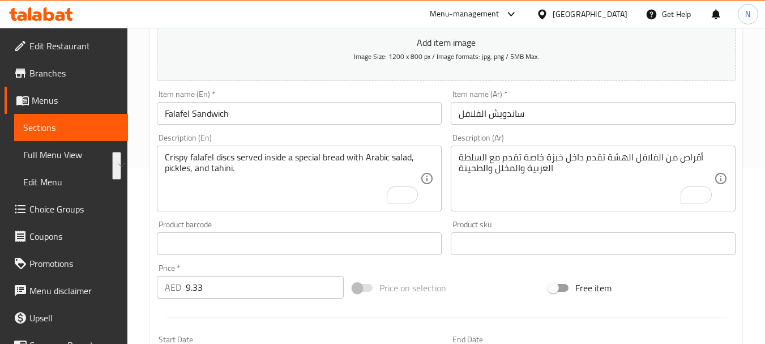
click at [468, 284] on div "Price on selection" at bounding box center [446, 288] width 196 height 31
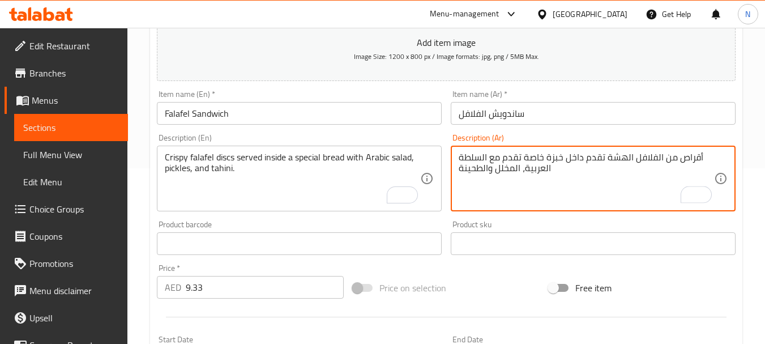
type textarea "أقراص من الفلافل الهشة تقدم داخل خبزة خاصة تقدم مع السلطة العربية، المخلل والطح…"
click at [509, 301] on div "Price on selection" at bounding box center [446, 288] width 196 height 31
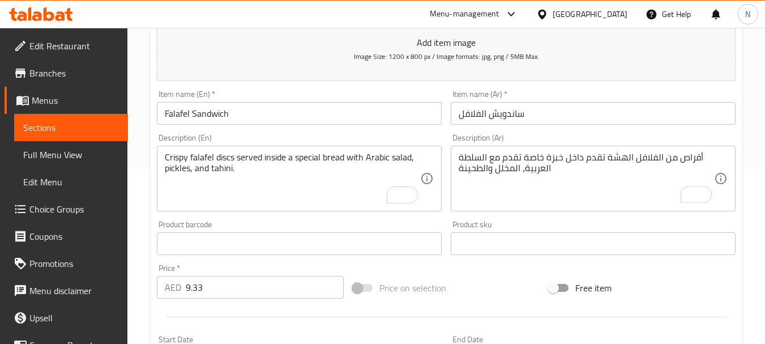
scroll to position [457, 0]
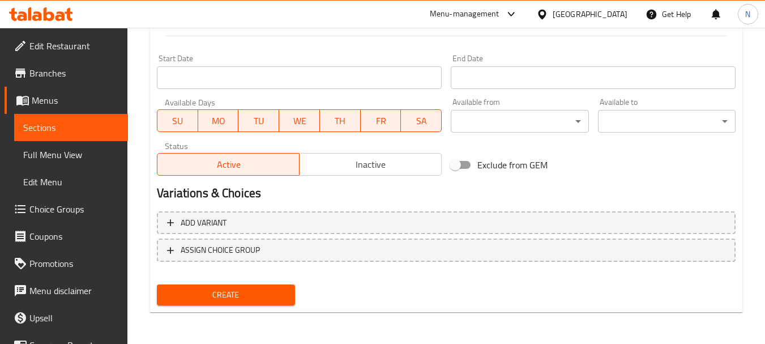
click at [212, 292] on span "Create" at bounding box center [226, 295] width 120 height 14
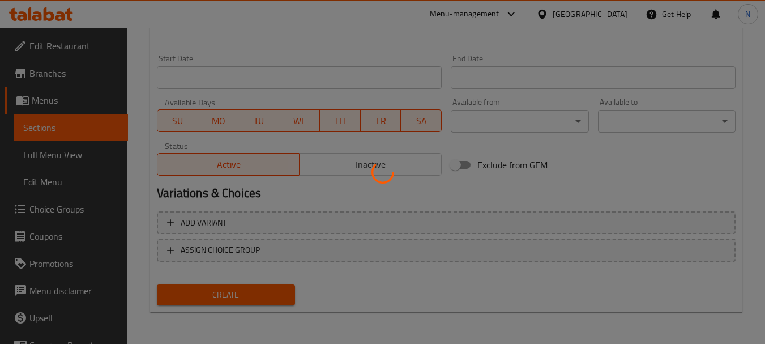
type input "0"
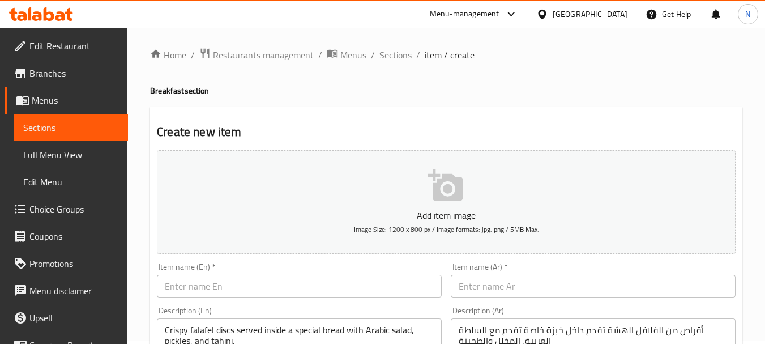
scroll to position [0, 0]
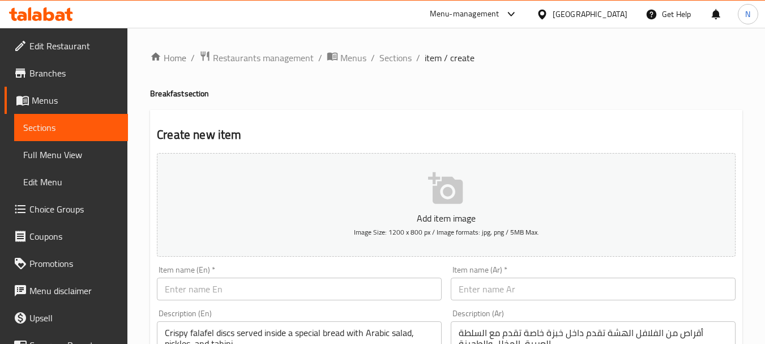
click at [395, 53] on span "Sections" at bounding box center [396, 58] width 32 height 14
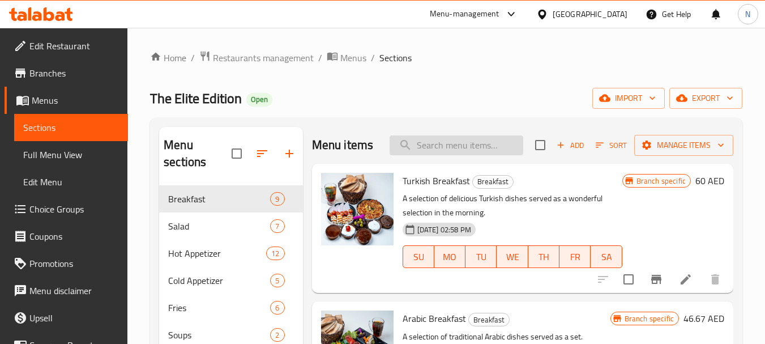
click at [474, 155] on input "search" at bounding box center [457, 145] width 134 height 20
paste input "Lamp Liver"
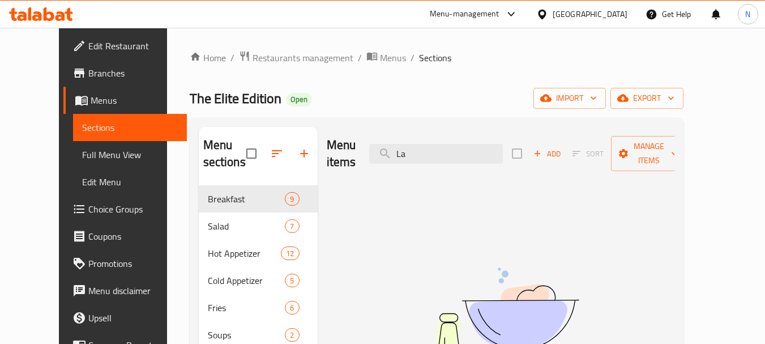
type input "L"
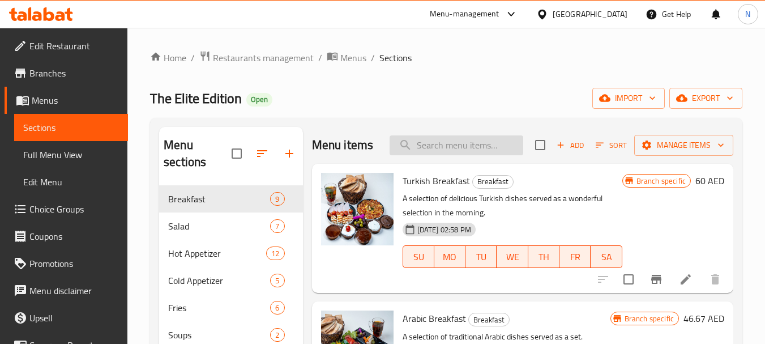
click at [448, 155] on input "search" at bounding box center [457, 145] width 134 height 20
paste input "Lamp Liver"
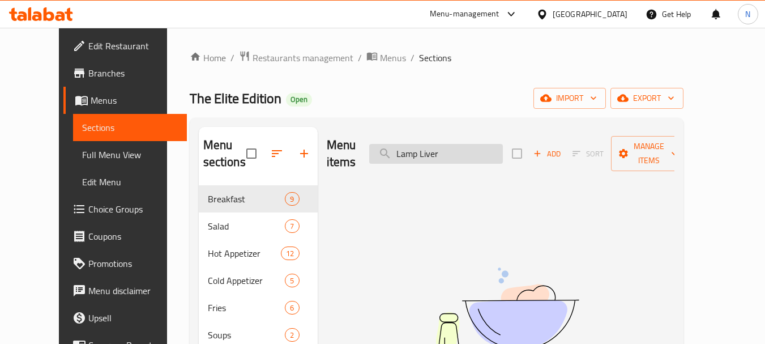
click at [446, 144] on input "Lamp Liver" at bounding box center [436, 154] width 134 height 20
type input "Lamp"
click at [446, 144] on input "Lamp" at bounding box center [436, 154] width 134 height 20
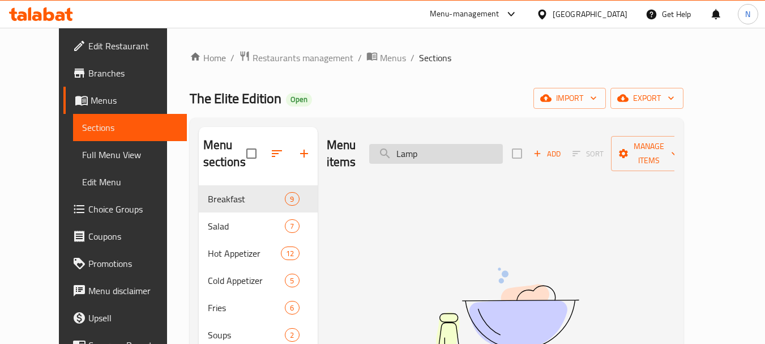
click at [446, 144] on input "Lamp" at bounding box center [436, 154] width 134 height 20
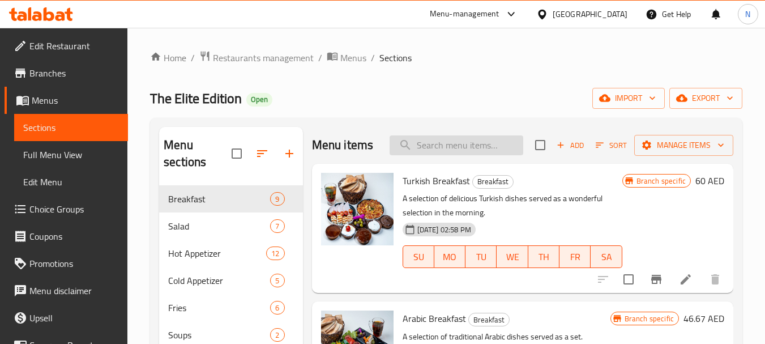
paste input "Lamp Liver"
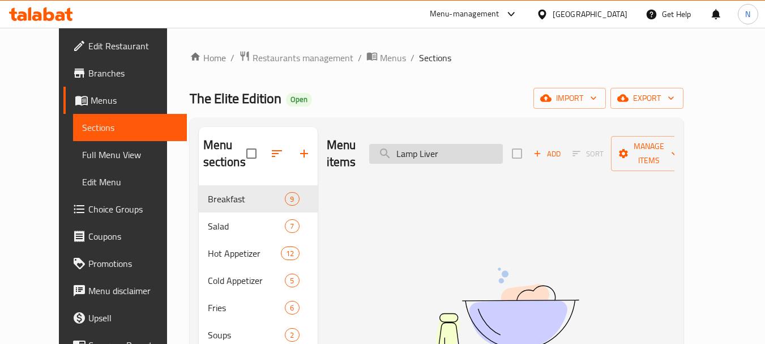
click at [426, 148] on input "Lamp Liver" at bounding box center [436, 154] width 134 height 20
type input "Liver"
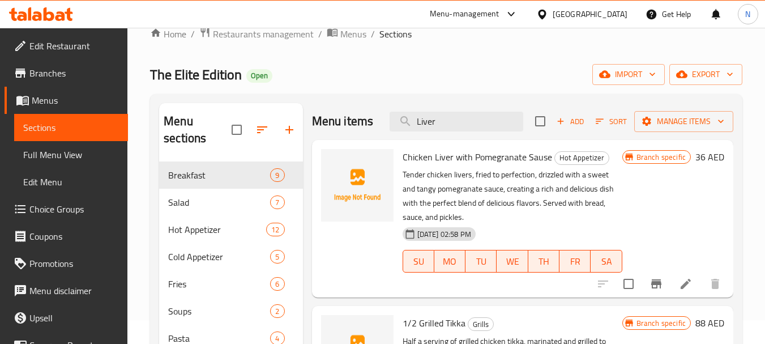
scroll to position [11, 0]
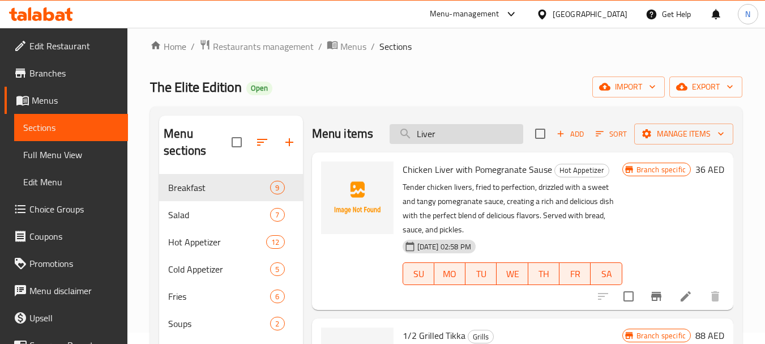
click at [482, 139] on input "Liver" at bounding box center [457, 134] width 134 height 20
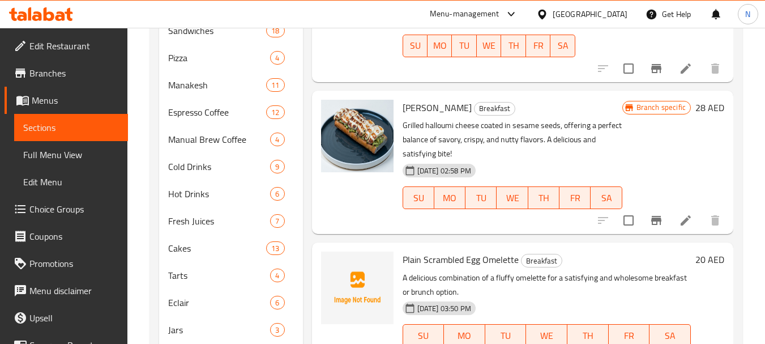
scroll to position [473, 0]
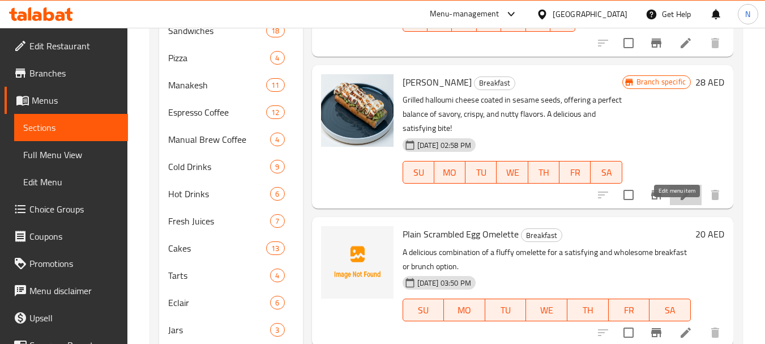
click at [679, 202] on icon at bounding box center [686, 195] width 14 height 14
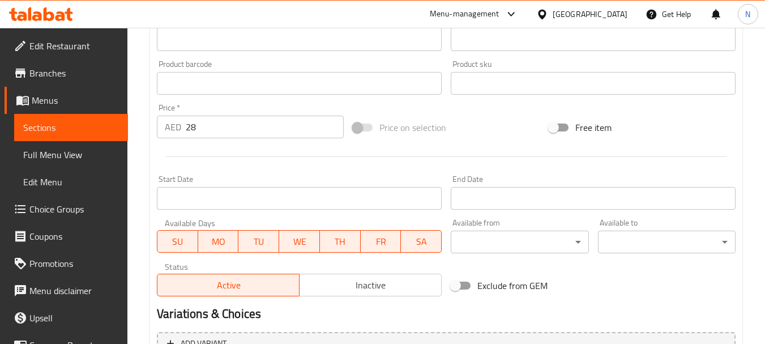
scroll to position [473, 0]
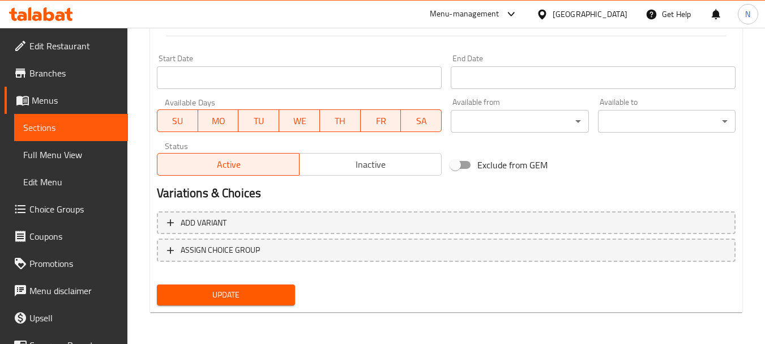
click at [328, 171] on span "Inactive" at bounding box center [370, 164] width 133 height 16
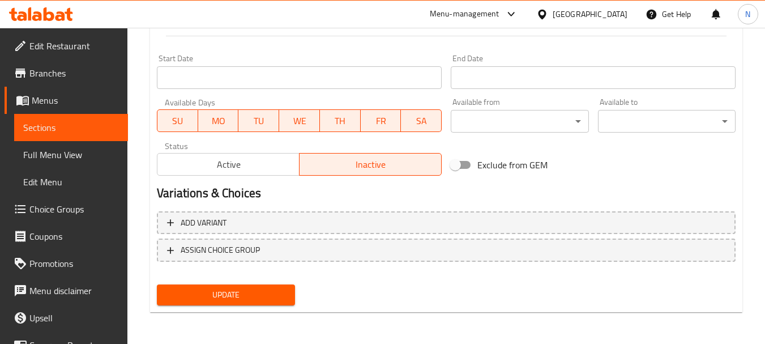
click at [248, 294] on span "Update" at bounding box center [226, 295] width 120 height 14
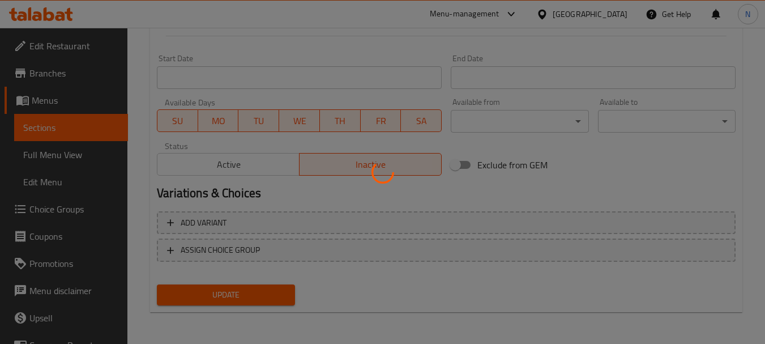
scroll to position [0, 0]
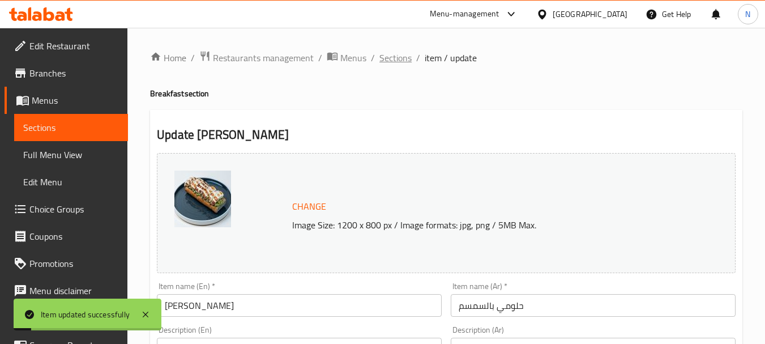
click at [403, 62] on span "Sections" at bounding box center [396, 58] width 32 height 14
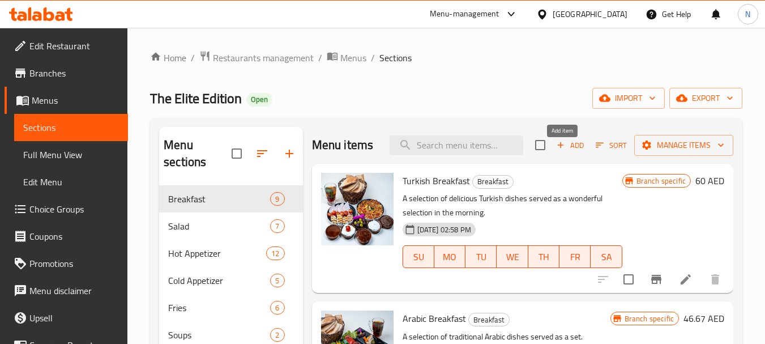
click at [569, 152] on span "Add" at bounding box center [570, 145] width 31 height 13
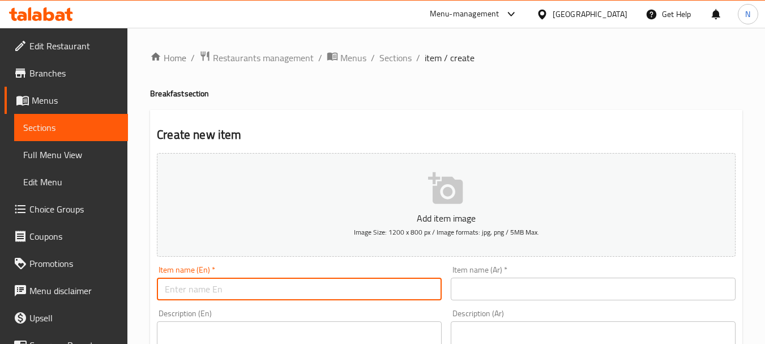
click at [368, 285] on input "text" at bounding box center [299, 289] width 285 height 23
paste input "Lamp Liver"
type input "Lamp Liver"
click at [506, 295] on input "text" at bounding box center [593, 289] width 285 height 23
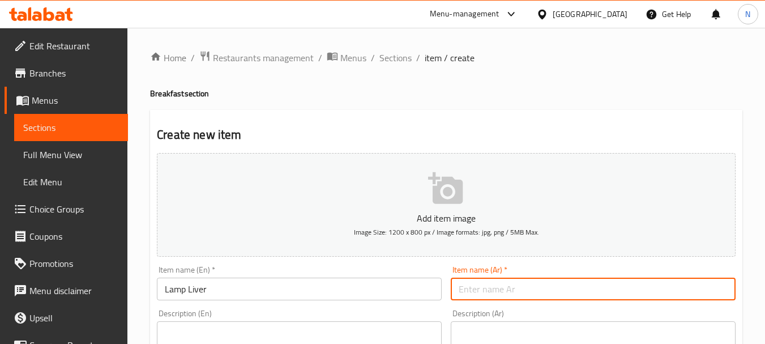
paste input "كبدة خروف"
type input "كبدة خروف"
click at [186, 286] on input "Lamp Liver" at bounding box center [299, 289] width 285 height 23
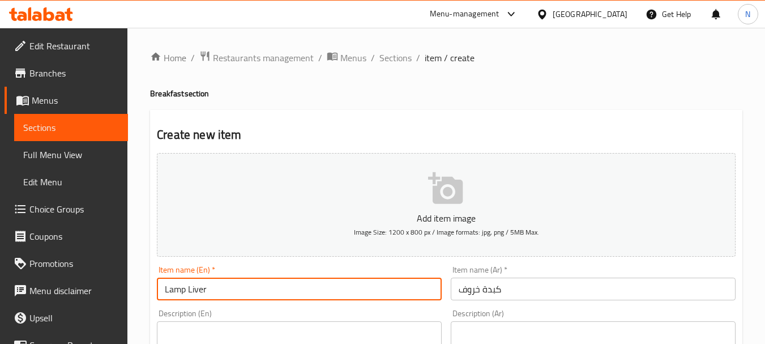
click at [186, 286] on input "Lamp Liver" at bounding box center [299, 289] width 285 height 23
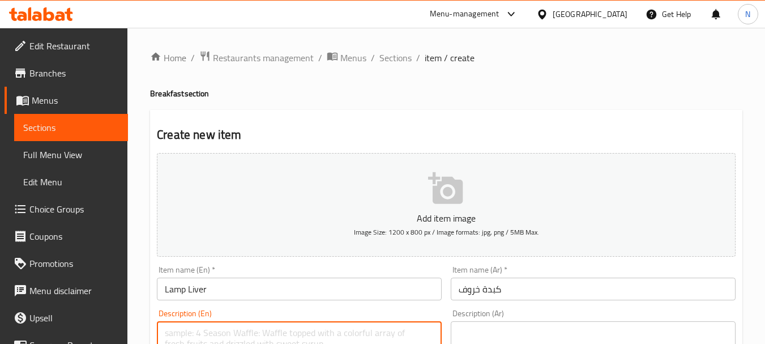
paste textarea "Slices of fresh lamb liver marinated with the finest spices, served with a spec…"
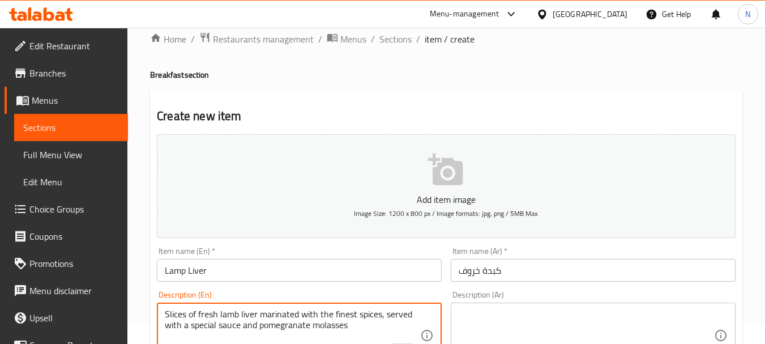
type textarea "Slices of fresh lamb liver marinated with the finest spices, served with a spec…"
click at [550, 322] on textarea at bounding box center [587, 336] width 256 height 54
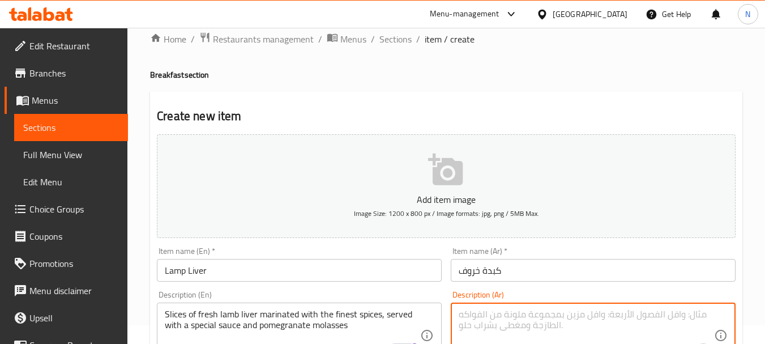
paste textarea "شرائح من كبدة الغنم الطازجة المتبلة بأجود البهارات تقدم مع صلصلة خاصة ودبس الرم…"
type textarea "شرائح من كبدة الغنم الطازجة المتبلة بأجود البهارات تقدم مع صلصلة خاصة ودبس الرم…"
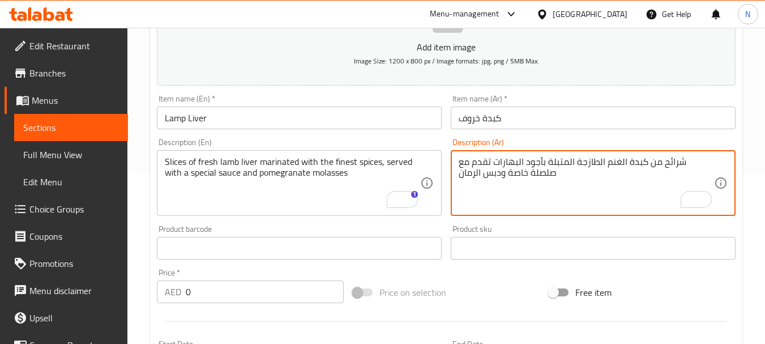
scroll to position [222, 0]
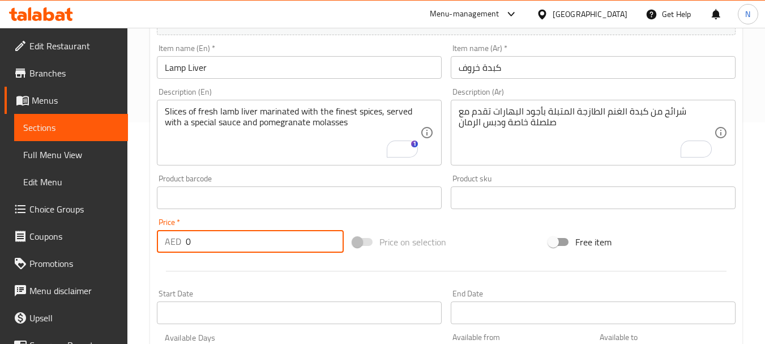
drag, startPoint x: 280, startPoint y: 238, endPoint x: 170, endPoint y: 252, distance: 110.8
click at [170, 252] on div "AED 0 Price *" at bounding box center [250, 241] width 187 height 23
paste input "number"
type input "46.67"
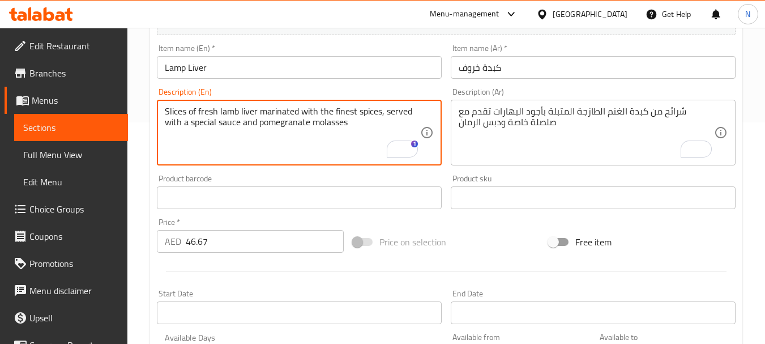
click at [359, 119] on textarea "Slices of fresh lamb liver marinated with the finest spices, served with a spec…" at bounding box center [293, 133] width 256 height 54
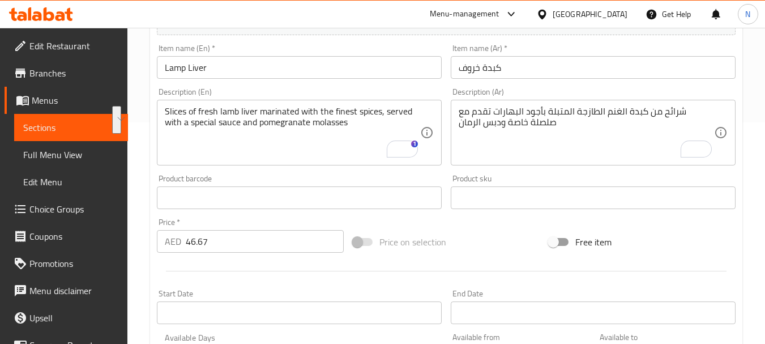
click at [501, 229] on div "Price on selection" at bounding box center [446, 242] width 196 height 31
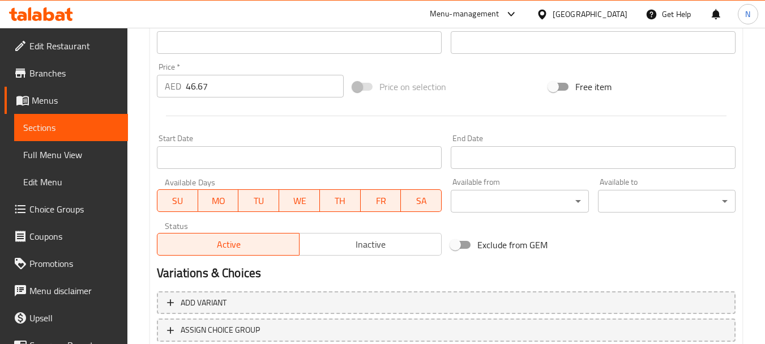
scroll to position [457, 0]
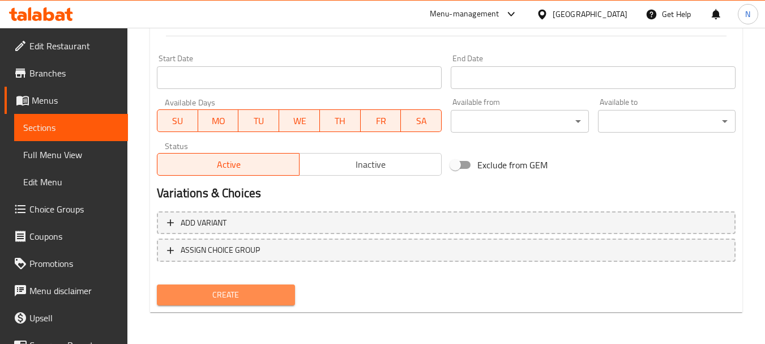
click at [197, 303] on button "Create" at bounding box center [226, 294] width 138 height 21
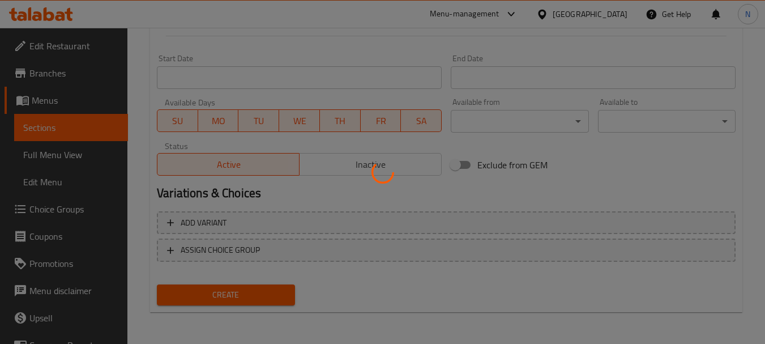
type input "0"
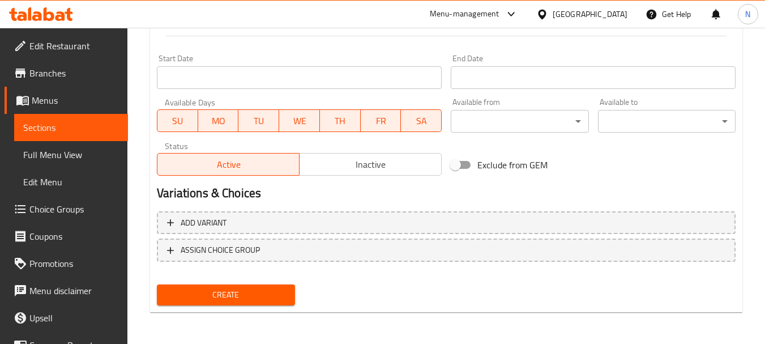
scroll to position [0, 0]
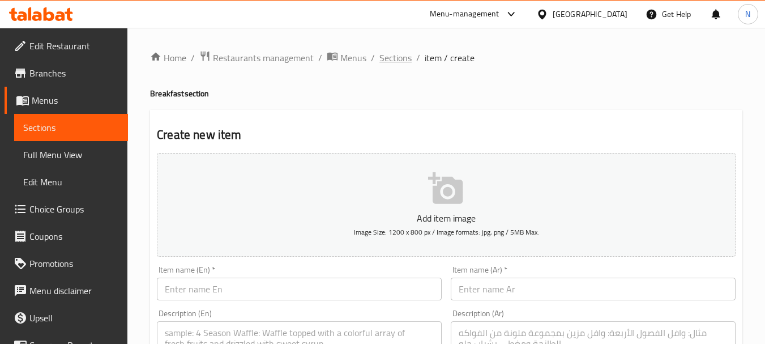
click at [390, 58] on span "Sections" at bounding box center [396, 58] width 32 height 14
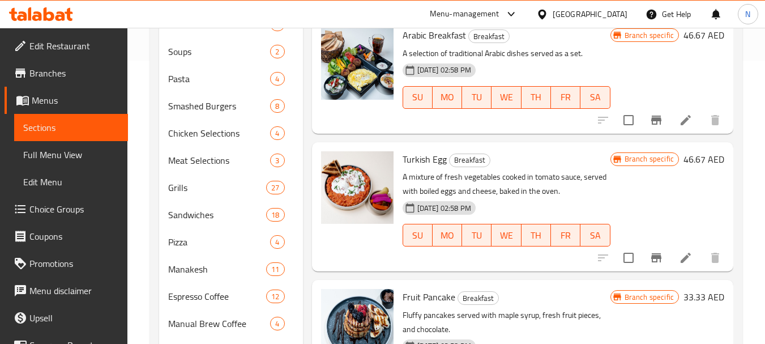
scroll to position [295, 0]
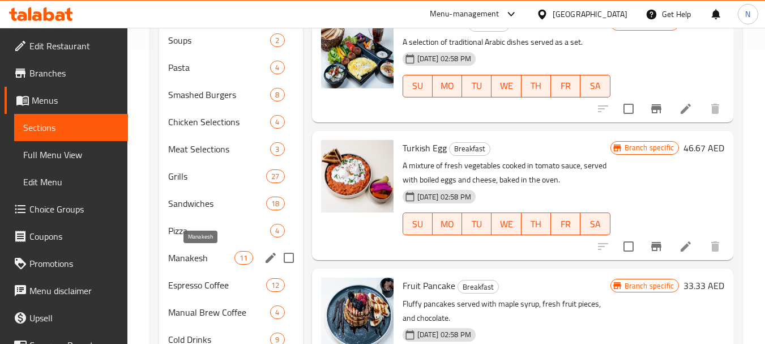
click at [226, 264] on span "Manakesh" at bounding box center [201, 258] width 66 height 14
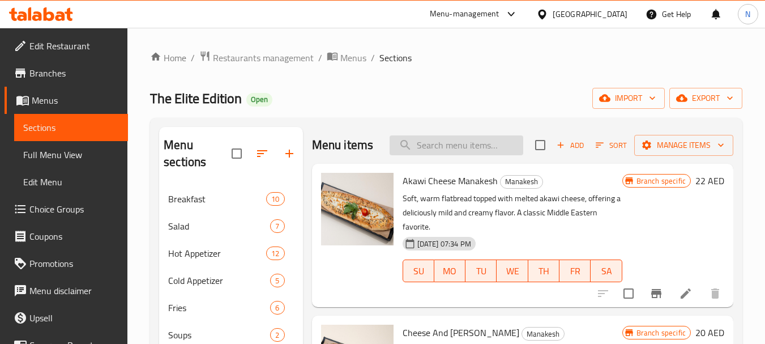
click at [443, 155] on input "search" at bounding box center [457, 145] width 134 height 20
paste input "Akawi Manakesh"
type input "Akawi Manakesh"
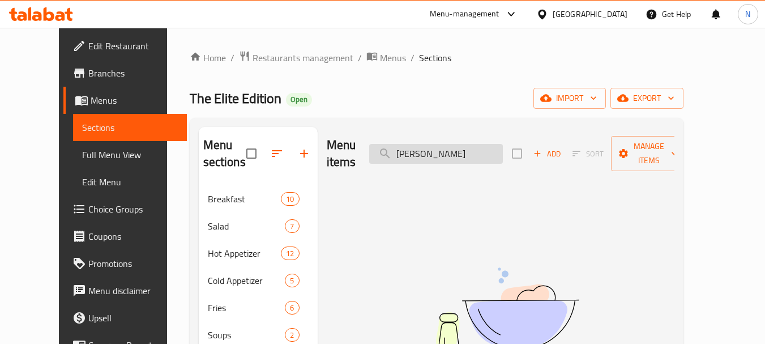
click at [458, 148] on input "Akawi Manakesh" at bounding box center [436, 154] width 134 height 20
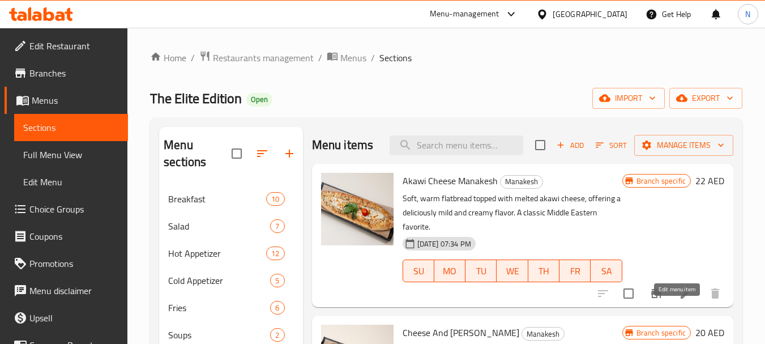
click at [679, 300] on icon at bounding box center [686, 294] width 14 height 14
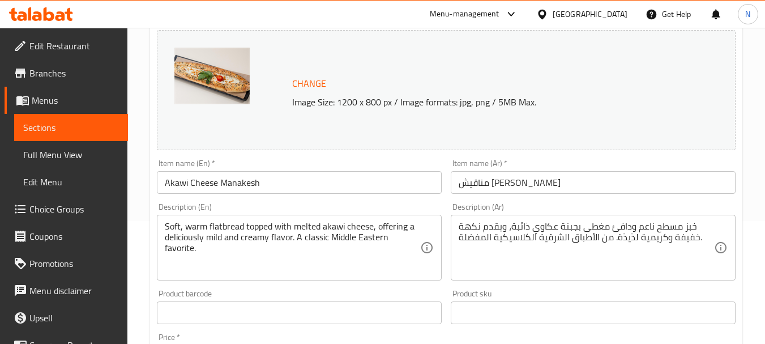
scroll to position [161, 0]
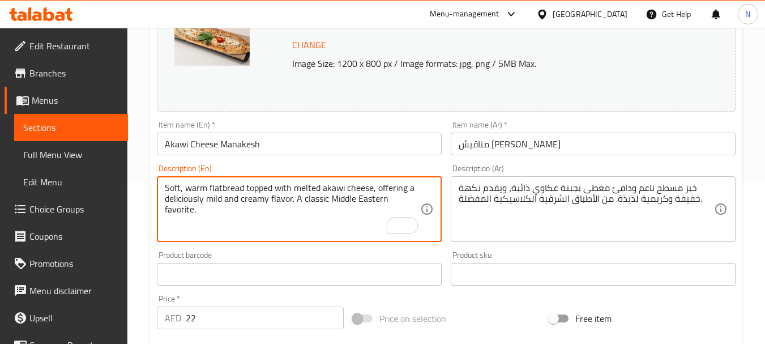
paste textarea "Soft, warm flatbread topped with melted Akawi cheese, offering a deliciously mi…"
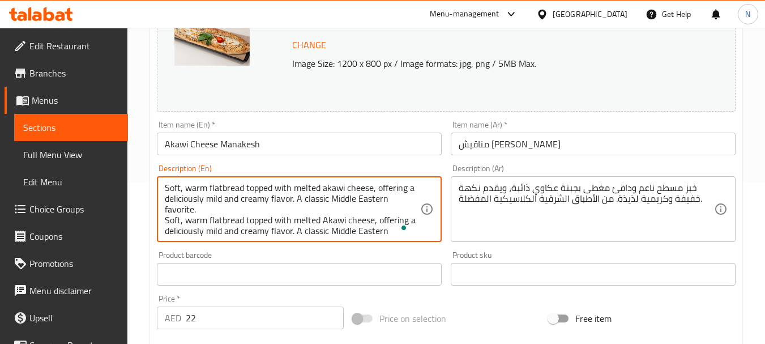
scroll to position [22, 0]
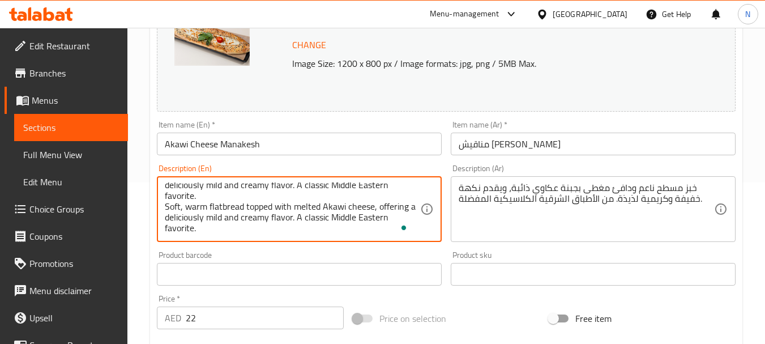
click at [212, 199] on textarea "Soft, warm flatbread topped with melted akawi cheese, offering a deliciously mi…" at bounding box center [293, 209] width 256 height 54
drag, startPoint x: 212, startPoint y: 199, endPoint x: 212, endPoint y: 217, distance: 18.1
click at [212, 217] on textarea "Soft, warm flatbread topped with melted akawi cheese, offering a deliciously mi…" at bounding box center [293, 209] width 256 height 54
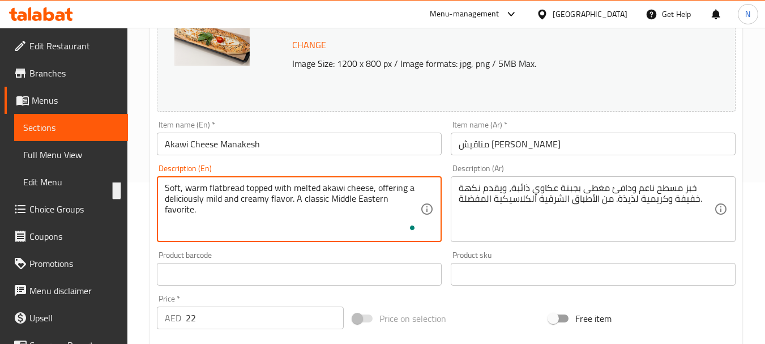
scroll to position [0, 0]
type textarea "Soft, warm flatbread topped with melted akawi cheese, offering a deliciously mi…"
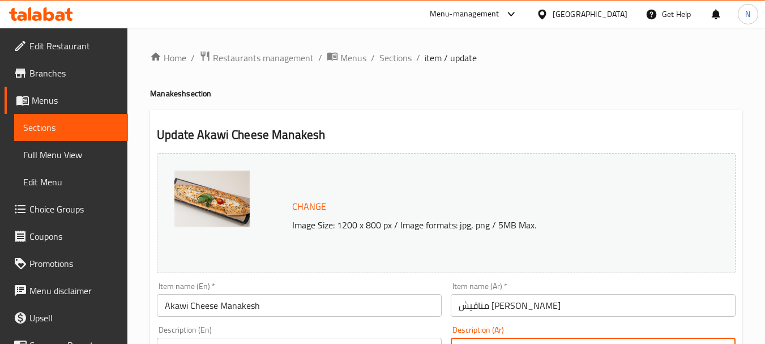
scroll to position [161, 0]
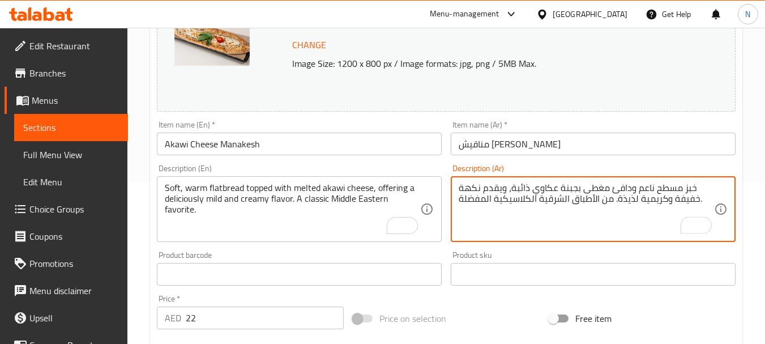
click at [700, 197] on textarea "خبز مسطح ناعم ودافئ مغطى بجبنة عكاوي ذائبة، ويقدم نكهة خفيفة وكريمية لذيذة. من …" at bounding box center [587, 209] width 256 height 54
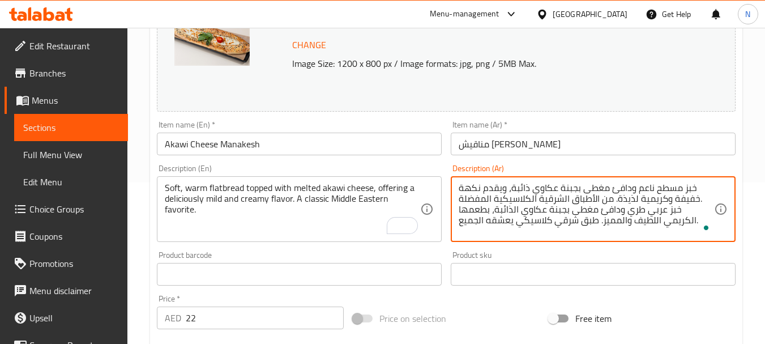
click at [526, 223] on textarea "خبز مسطح ناعم ودافئ مغطى بجبنة عكاوي ذائبة، ويقدم نكهة خفيفة وكريمية لذيذة. من …" at bounding box center [587, 209] width 256 height 54
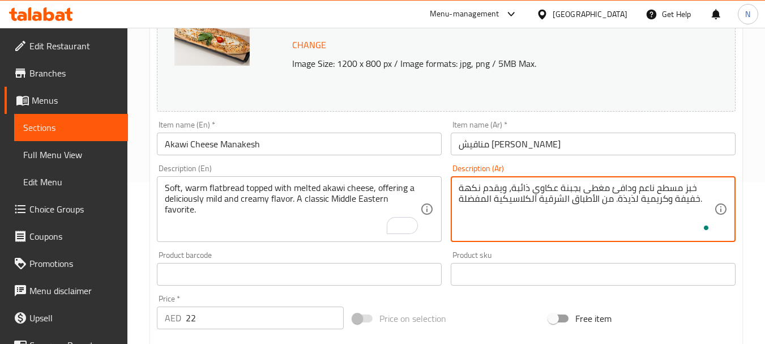
type textarea "خبز مسطح ناعم ودافئ مغطى بجبنة عكاوي ذائبة، ويقدم نكهة خفيفة وكريمية لذيذة. من …"
click at [345, 200] on textarea "Soft, warm flatbread topped with melted akawi cheese, offering a deliciously mi…" at bounding box center [293, 209] width 256 height 54
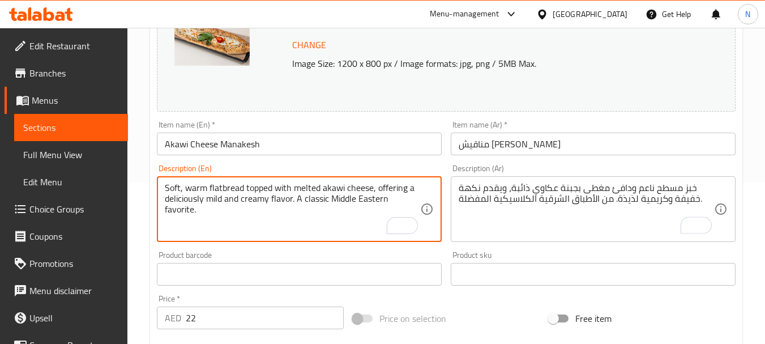
click at [345, 200] on textarea "Soft, warm flatbread topped with melted akawi cheese, offering a deliciously mi…" at bounding box center [293, 209] width 256 height 54
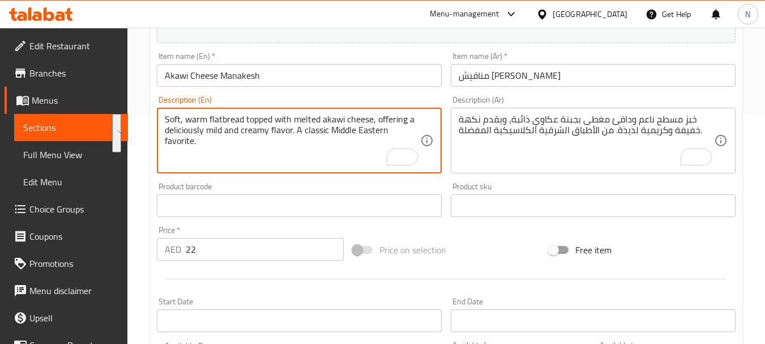
scroll to position [233, 0]
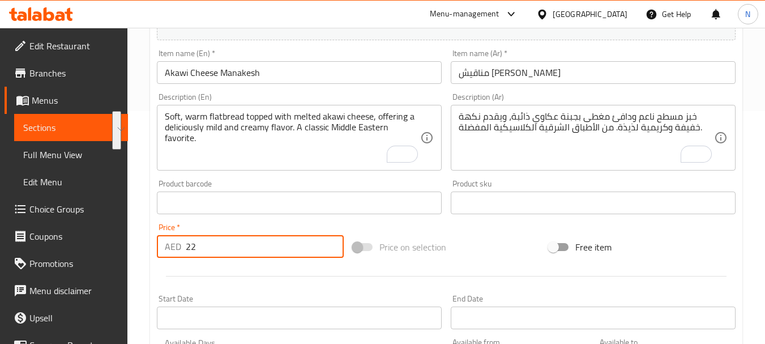
drag, startPoint x: 244, startPoint y: 246, endPoint x: 152, endPoint y: 245, distance: 91.8
click at [152, 245] on div "Update Akawi Cheese Manakesh Change Image Size: 1200 x 800 px / Image formats: …" at bounding box center [446, 215] width 593 height 676
paste input "number"
click at [197, 251] on input "29.33" at bounding box center [265, 246] width 158 height 23
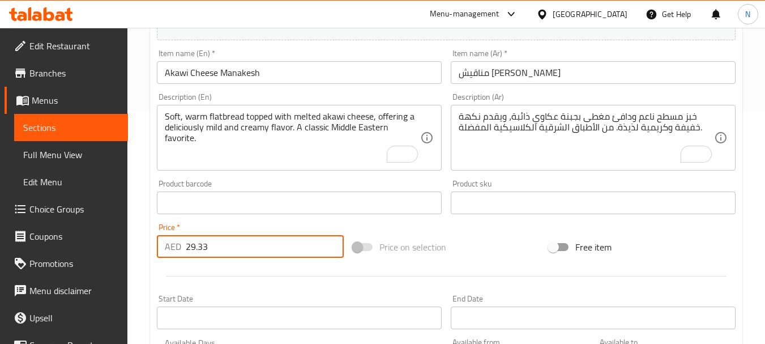
click at [197, 251] on input "29.33" at bounding box center [265, 246] width 158 height 23
type input "29.33"
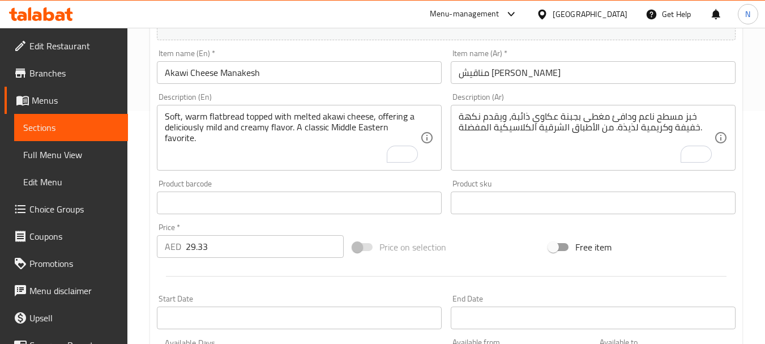
click at [513, 244] on div "Price on selection" at bounding box center [446, 247] width 196 height 31
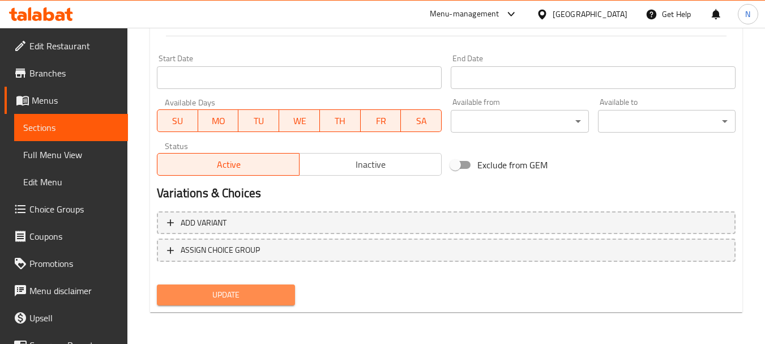
click at [275, 288] on span "Update" at bounding box center [226, 295] width 120 height 14
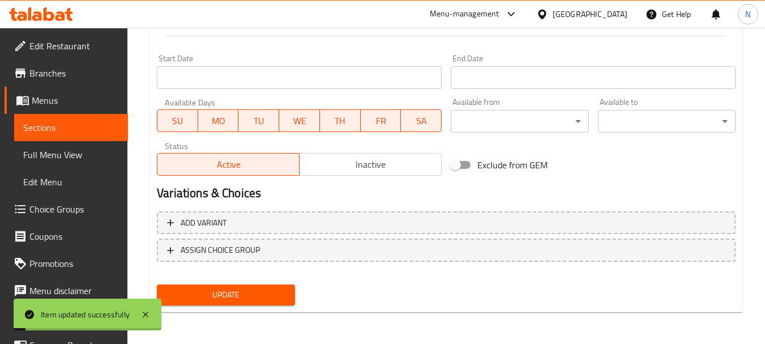
scroll to position [0, 0]
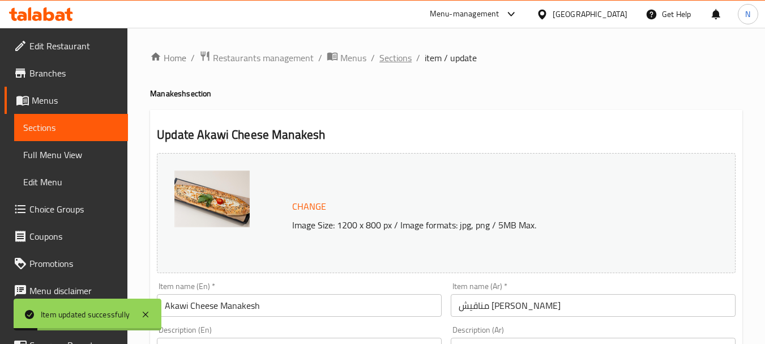
click at [403, 53] on span "Sections" at bounding box center [396, 58] width 32 height 14
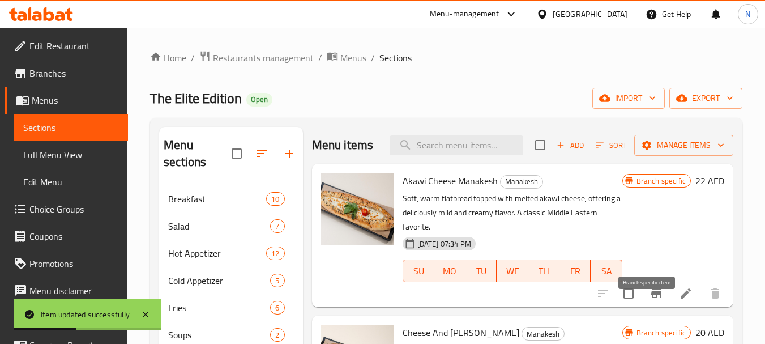
click at [652, 298] on icon "Branch-specific-item" at bounding box center [657, 293] width 10 height 9
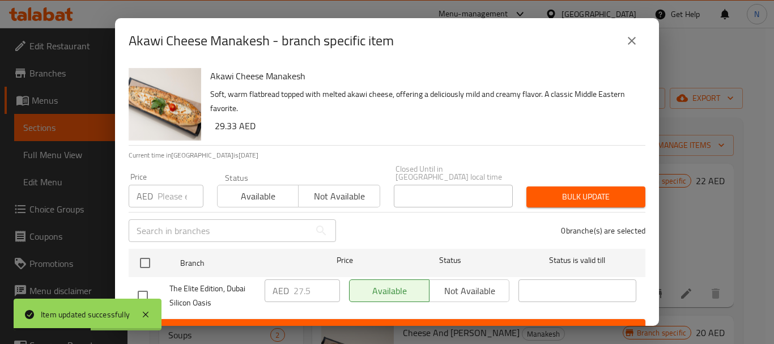
click at [160, 195] on input "number" at bounding box center [181, 196] width 46 height 23
paste input "29.33"
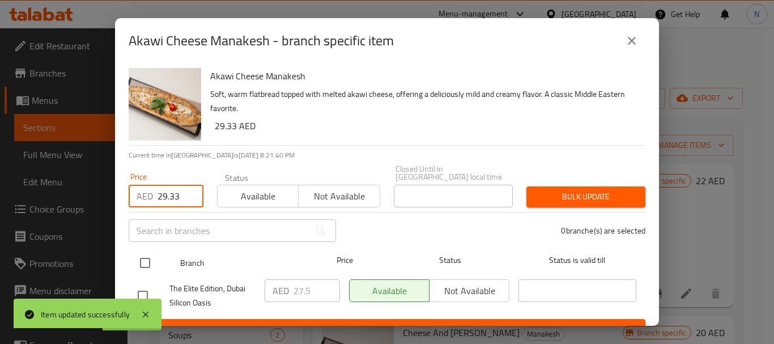
type input "29.33"
click at [138, 263] on input "checkbox" at bounding box center [145, 263] width 24 height 24
checkbox input "true"
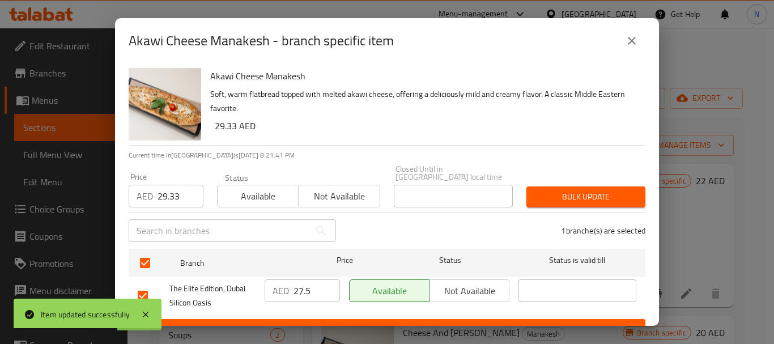
click at [565, 199] on span "Bulk update" at bounding box center [585, 197] width 101 height 14
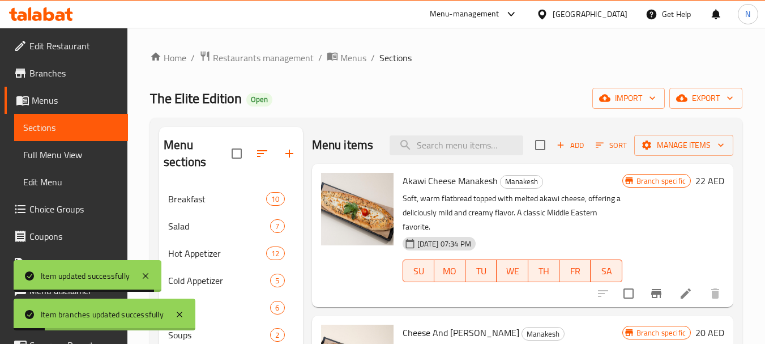
click at [696, 189] on h6 "22 AED" at bounding box center [710, 181] width 29 height 16
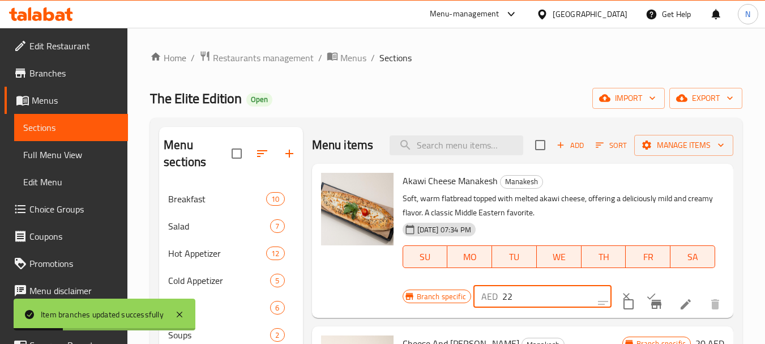
click at [511, 308] on input "22" at bounding box center [557, 296] width 109 height 23
paste input "9.33"
type input "29.33"
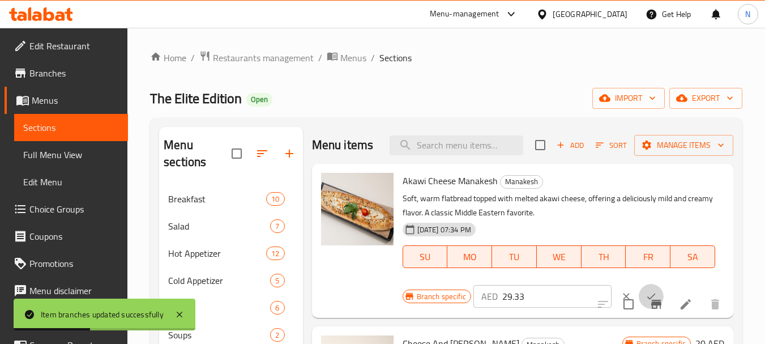
click at [648, 300] on icon "ok" at bounding box center [652, 297] width 8 height 6
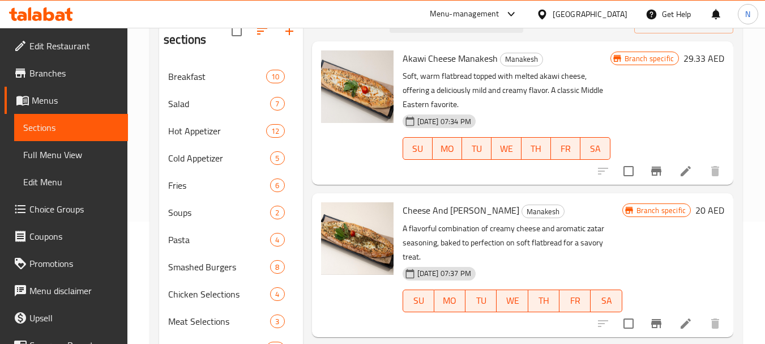
scroll to position [128, 0]
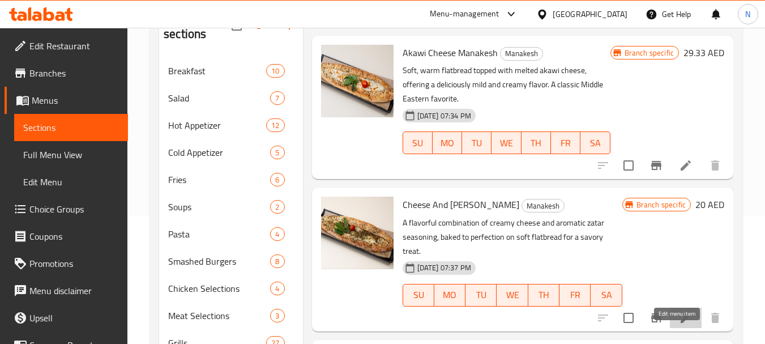
click at [681, 323] on icon at bounding box center [686, 318] width 10 height 10
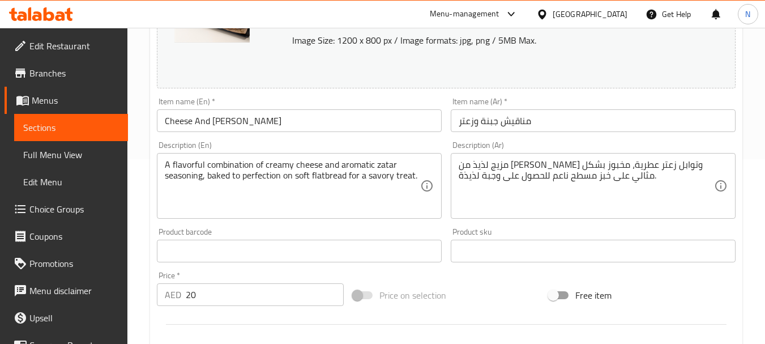
scroll to position [195, 0]
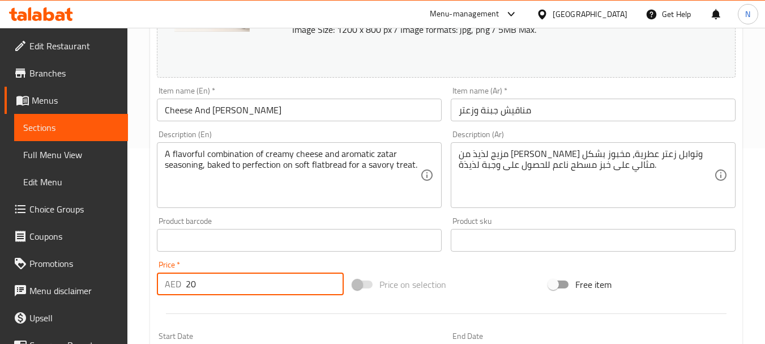
drag, startPoint x: 231, startPoint y: 294, endPoint x: 188, endPoint y: 284, distance: 44.7
click at [188, 284] on input "20" at bounding box center [265, 284] width 158 height 23
paste input "number"
click at [198, 285] on input "26.67" at bounding box center [265, 284] width 158 height 23
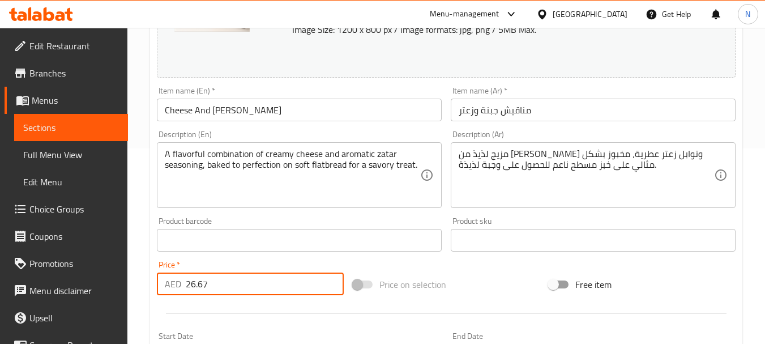
click at [198, 285] on input "26.67" at bounding box center [265, 284] width 158 height 23
type input "26.67"
click at [491, 288] on div "Price on selection" at bounding box center [446, 284] width 196 height 31
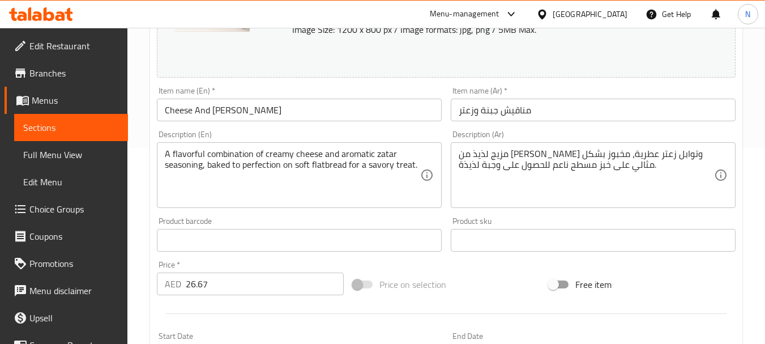
scroll to position [473, 0]
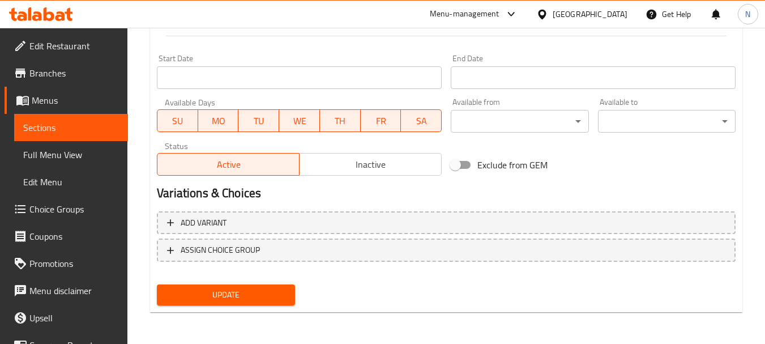
click at [241, 293] on span "Update" at bounding box center [226, 295] width 120 height 14
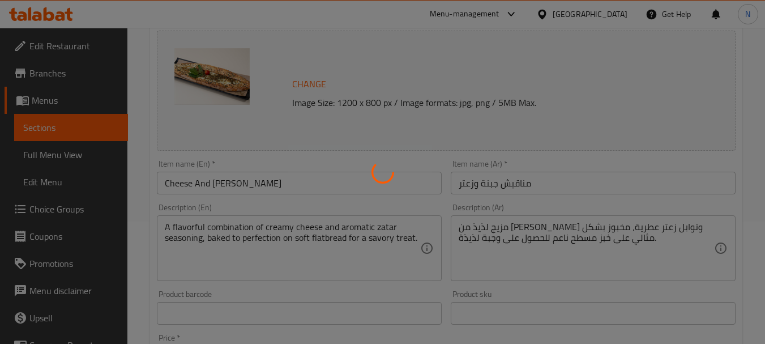
scroll to position [0, 0]
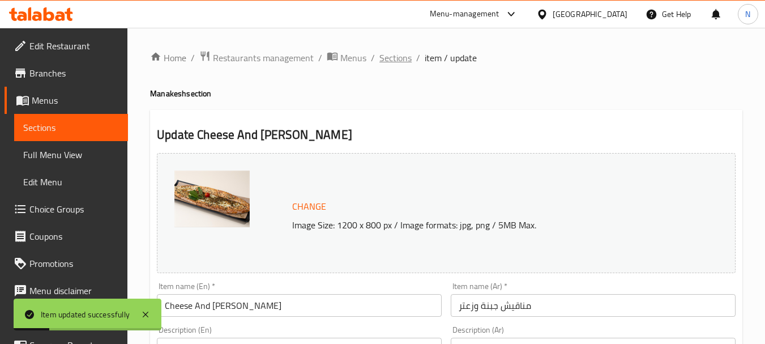
click at [395, 56] on span "Sections" at bounding box center [396, 58] width 32 height 14
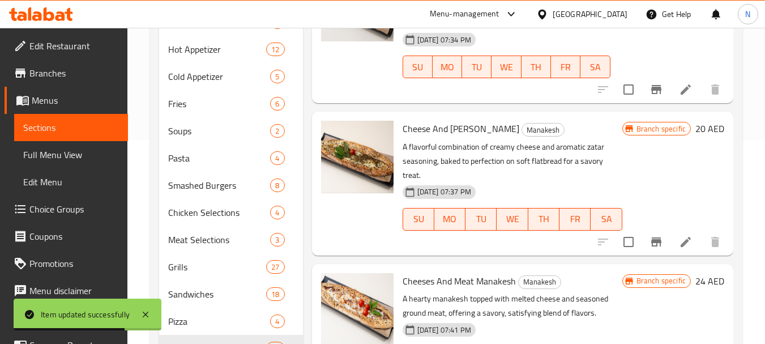
scroll to position [218, 0]
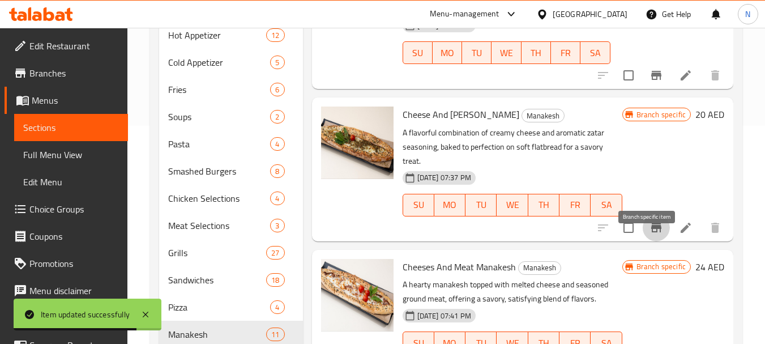
click at [652, 232] on icon "Branch-specific-item" at bounding box center [657, 227] width 10 height 9
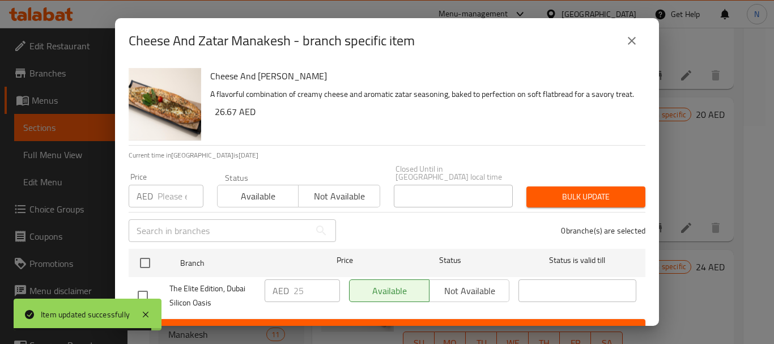
click at [160, 206] on input "number" at bounding box center [181, 196] width 46 height 23
paste input "26.67"
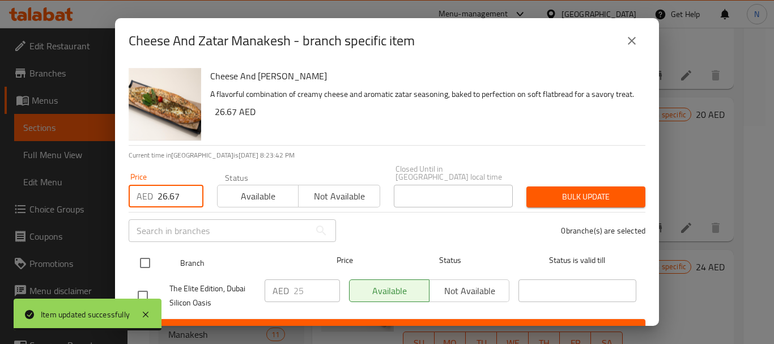
type input "26.67"
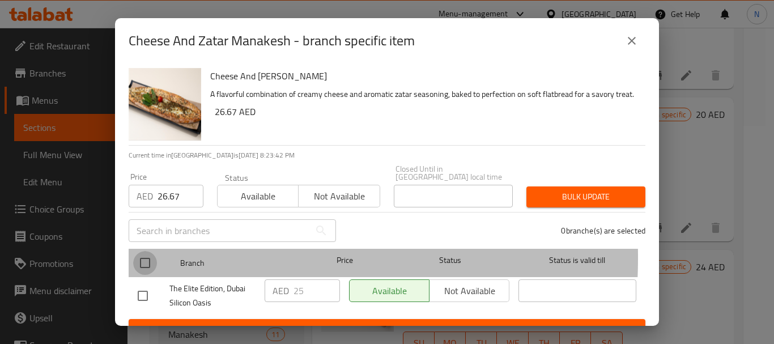
click at [148, 257] on input "checkbox" at bounding box center [145, 263] width 24 height 24
checkbox input "true"
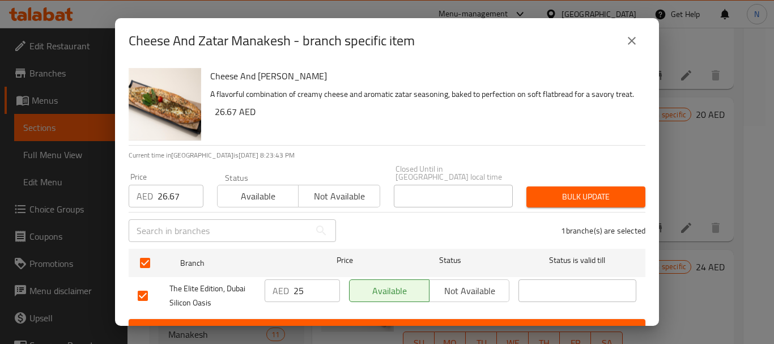
click at [553, 199] on span "Bulk update" at bounding box center [585, 197] width 101 height 14
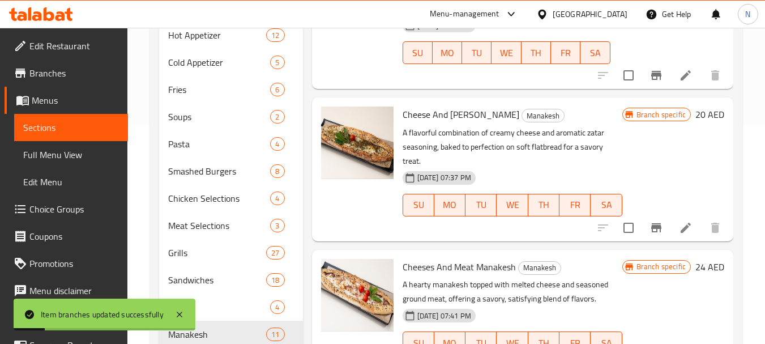
click at [696, 122] on h6 "20 AED" at bounding box center [710, 115] width 29 height 16
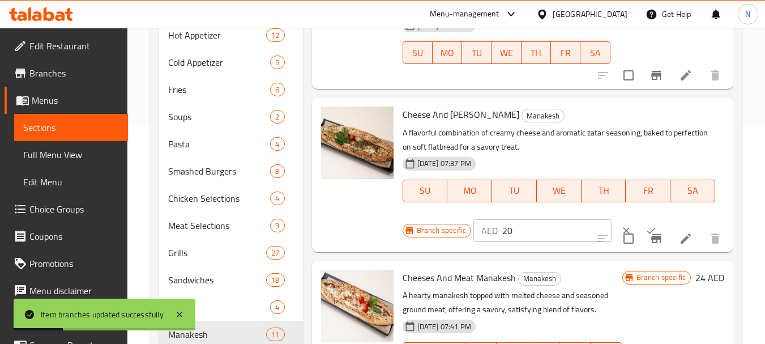
click at [503, 242] on input "20" at bounding box center [557, 230] width 109 height 23
paste input "6.67"
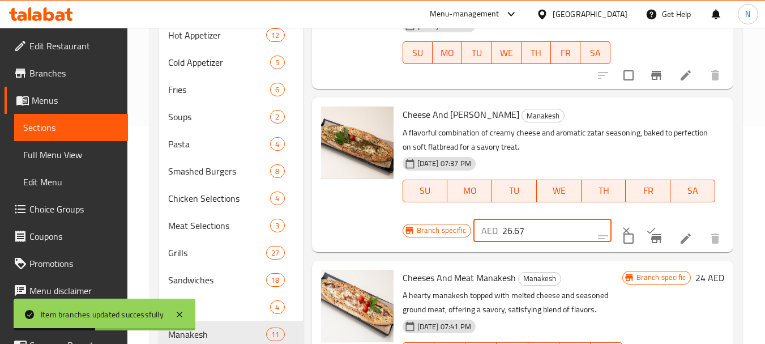
type input "26.67"
click at [646, 236] on icon "ok" at bounding box center [651, 230] width 11 height 11
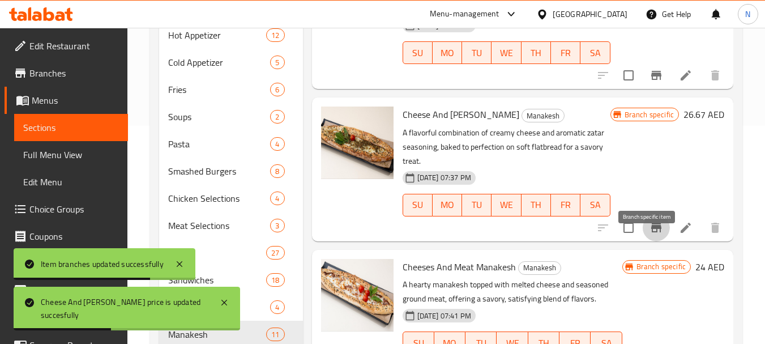
click at [646, 241] on button "Branch-specific-item" at bounding box center [656, 227] width 27 height 27
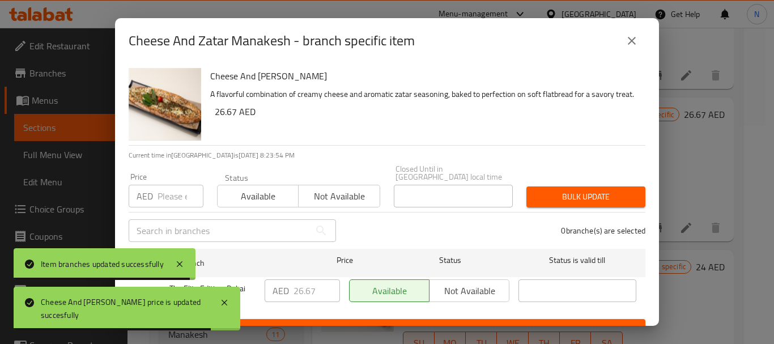
click at [637, 44] on icon "close" at bounding box center [632, 41] width 14 height 14
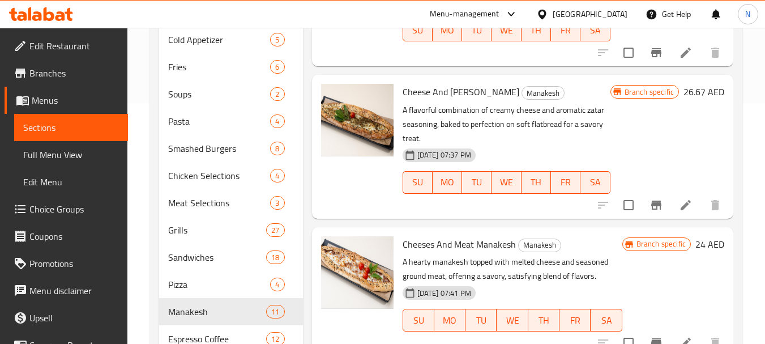
scroll to position [263, 0]
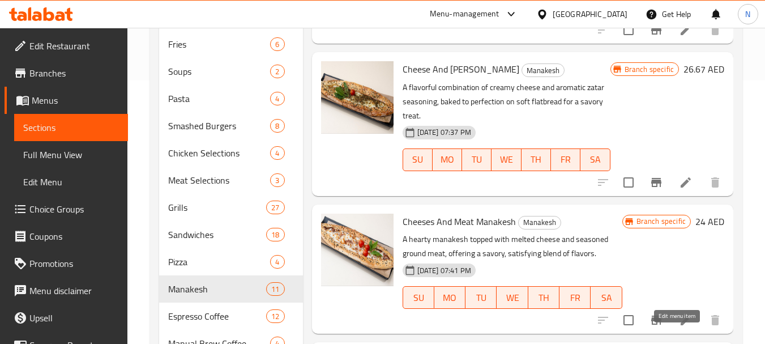
click at [679, 327] on icon at bounding box center [686, 320] width 14 height 14
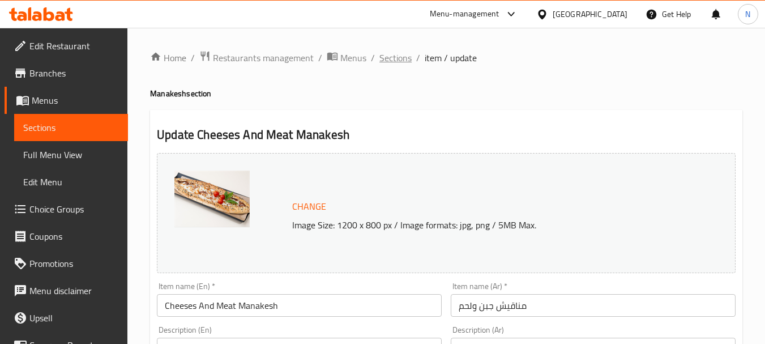
click at [399, 58] on span "Sections" at bounding box center [396, 58] width 32 height 14
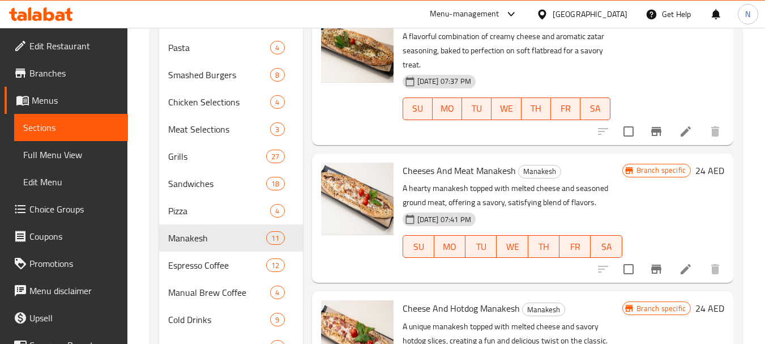
scroll to position [339, 0]
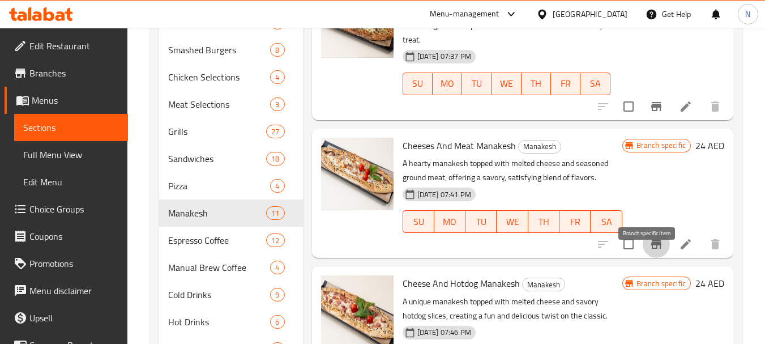
click at [650, 251] on icon "Branch-specific-item" at bounding box center [657, 244] width 14 height 14
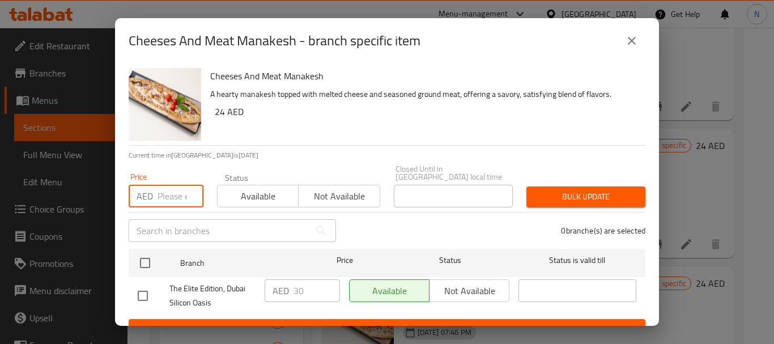
click at [178, 192] on input "number" at bounding box center [181, 196] width 46 height 23
paste input "32.00"
click at [172, 203] on input "32.00" at bounding box center [181, 196] width 46 height 23
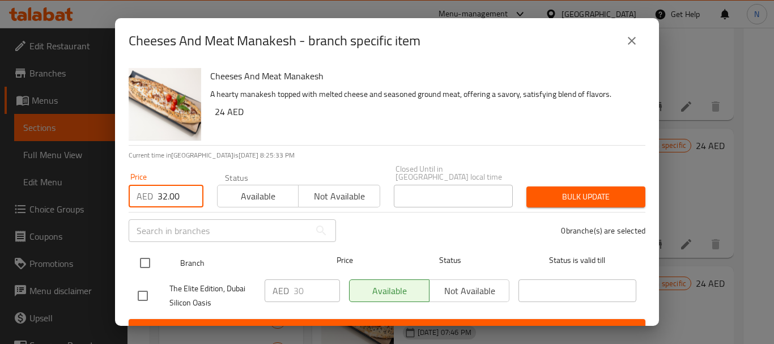
type input "32.00"
click at [143, 266] on input "checkbox" at bounding box center [145, 263] width 24 height 24
checkbox input "true"
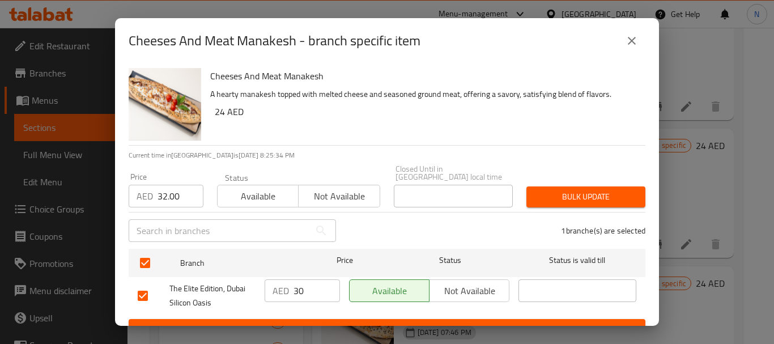
click at [537, 201] on span "Bulk update" at bounding box center [585, 197] width 101 height 14
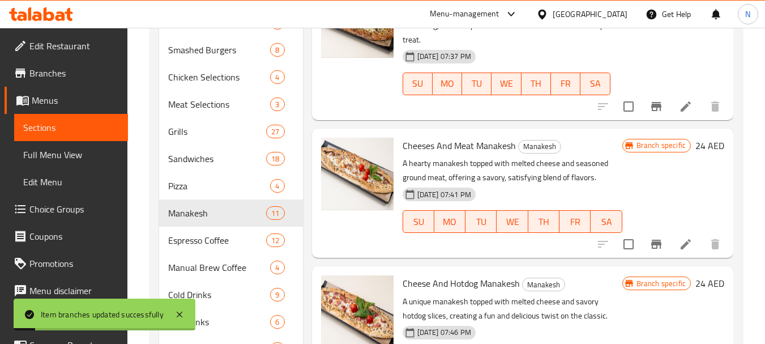
click at [696, 154] on h6 "24 AED" at bounding box center [710, 146] width 29 height 16
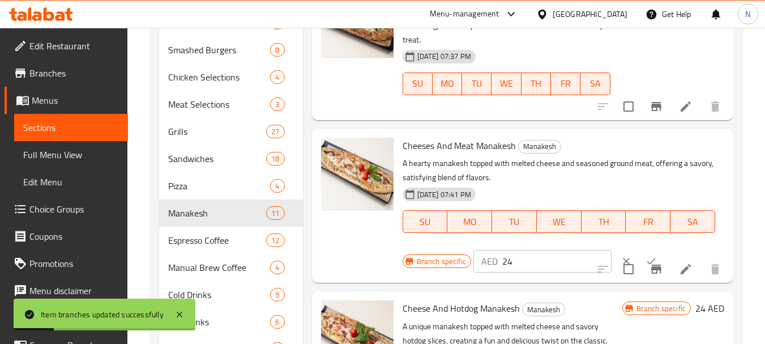
click at [507, 273] on input "24" at bounding box center [557, 261] width 109 height 23
paste input "32.00"
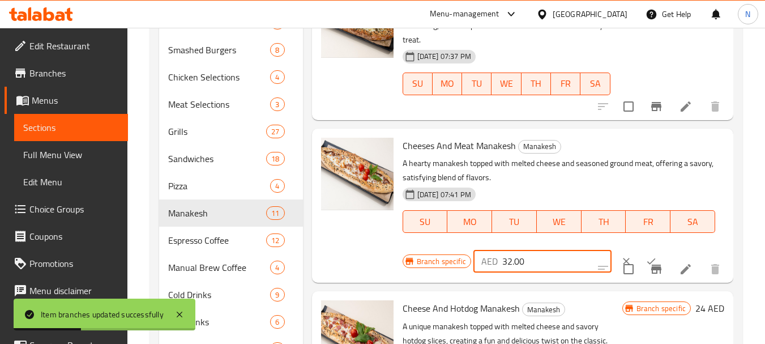
type input "32.00"
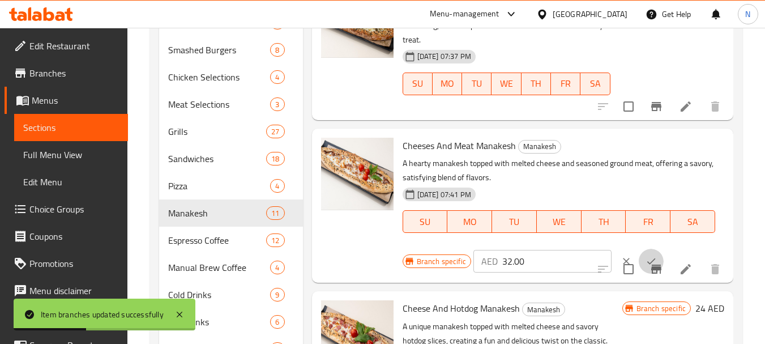
click at [646, 267] on icon "ok" at bounding box center [651, 261] width 11 height 11
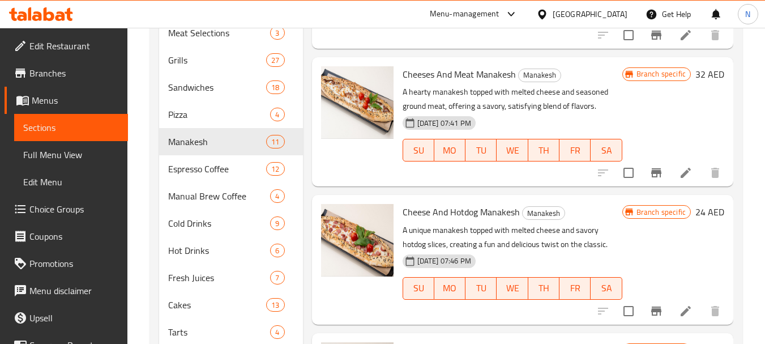
scroll to position [430, 0]
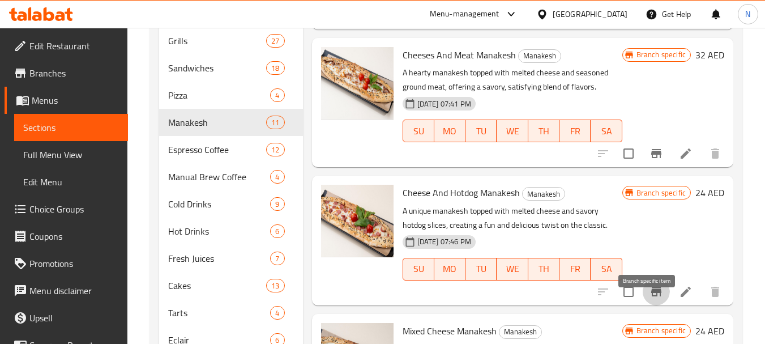
click at [652, 296] on icon "Branch-specific-item" at bounding box center [657, 291] width 10 height 9
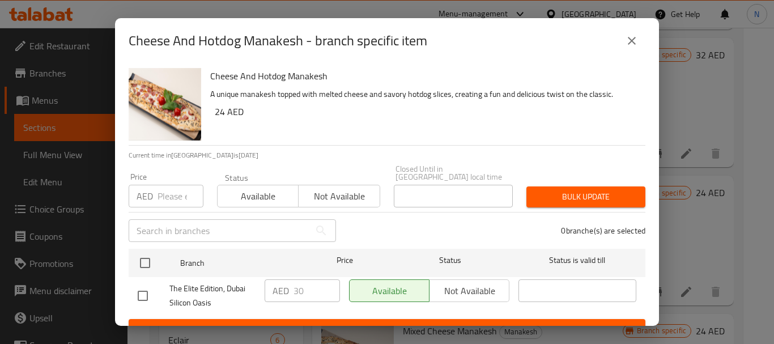
click at [173, 196] on input "number" at bounding box center [181, 196] width 46 height 23
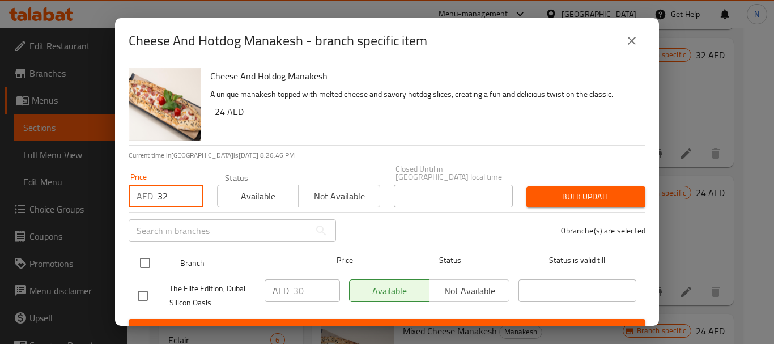
type input "32"
click at [151, 258] on input "checkbox" at bounding box center [145, 263] width 24 height 24
checkbox input "true"
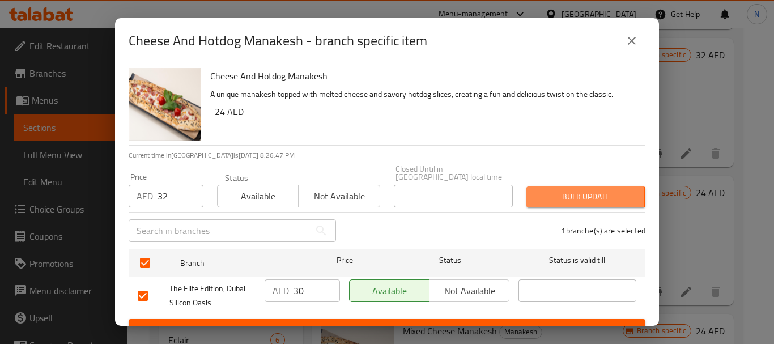
click at [555, 197] on span "Bulk update" at bounding box center [585, 197] width 101 height 14
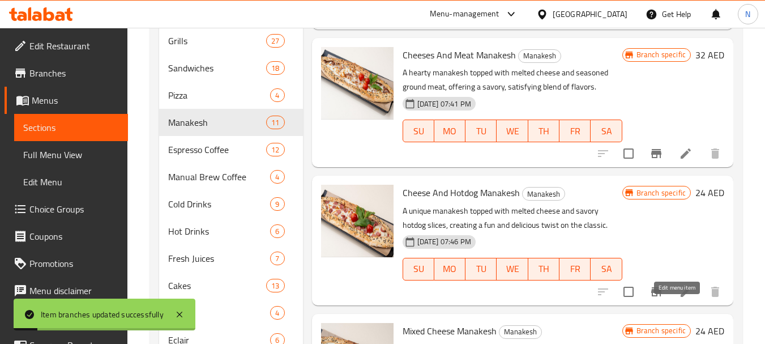
click at [679, 299] on icon at bounding box center [686, 292] width 14 height 14
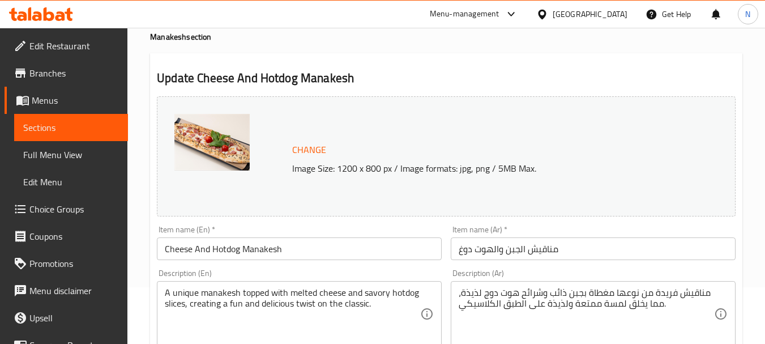
scroll to position [68, 0]
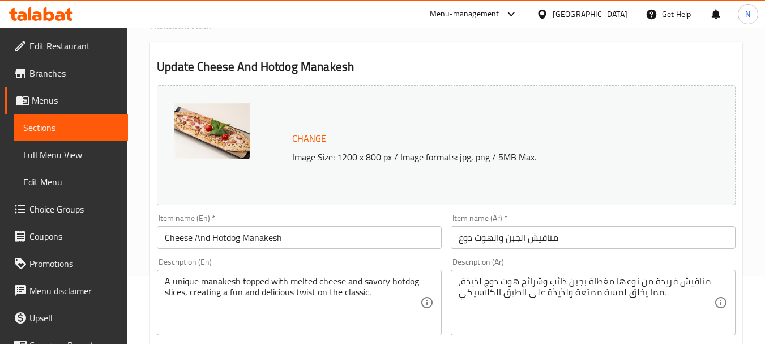
click at [439, 109] on div "Change Image Size: 1200 x 800 px / Image formats: jpg, png / 5MB Max." at bounding box center [446, 145] width 579 height 120
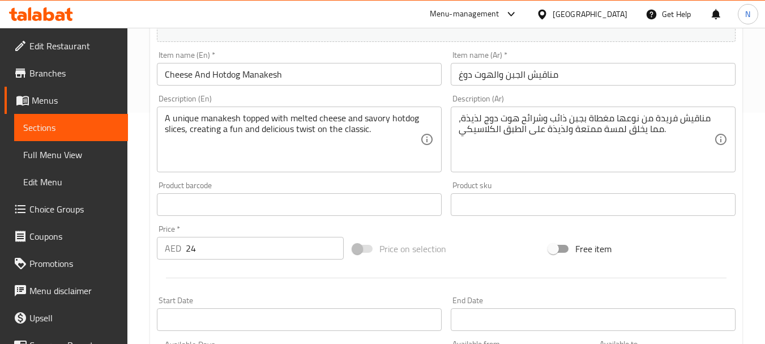
scroll to position [234, 0]
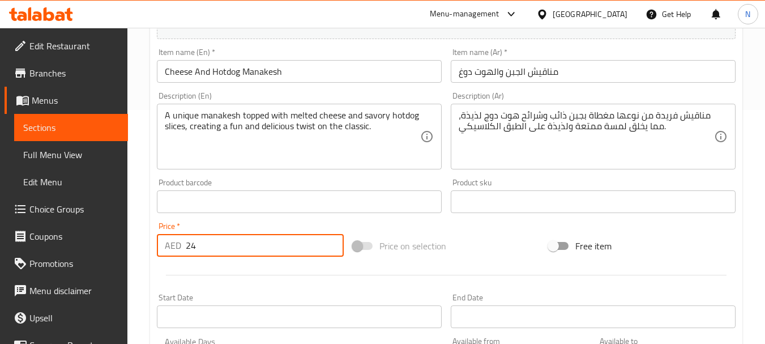
drag, startPoint x: 286, startPoint y: 253, endPoint x: 177, endPoint y: 249, distance: 108.8
click at [177, 249] on div "AED 24 Price *" at bounding box center [250, 245] width 187 height 23
type input "32"
click at [455, 223] on div "Change Image Size: 1200 x 800 px / Image formats: jpg, png / 5MB Max. Item name…" at bounding box center [446, 166] width 588 height 505
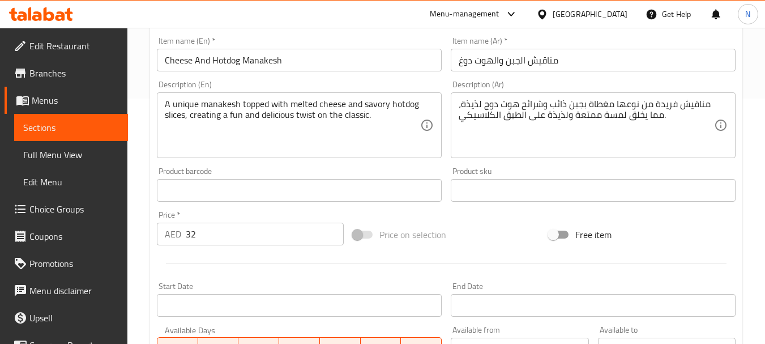
scroll to position [473, 0]
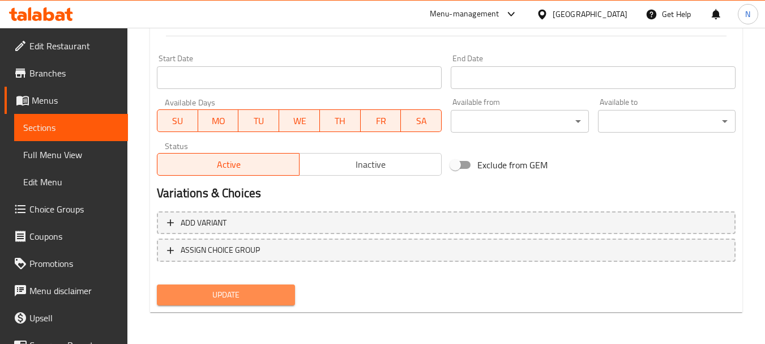
click at [257, 288] on span "Update" at bounding box center [226, 295] width 120 height 14
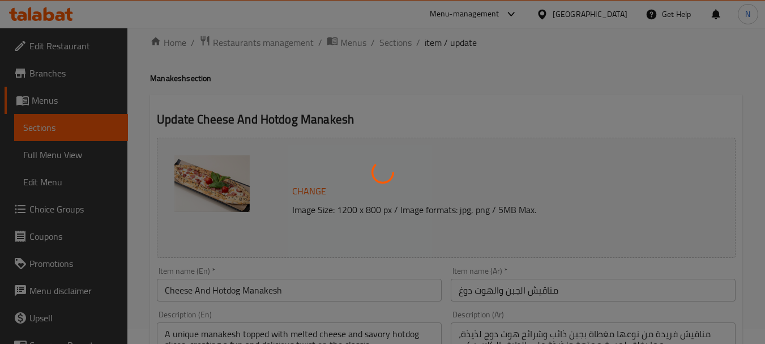
scroll to position [0, 0]
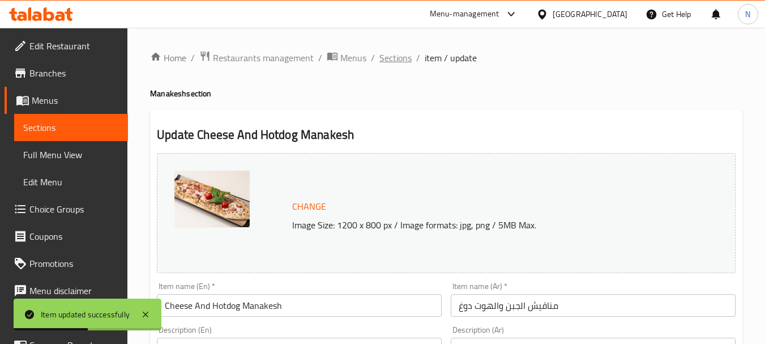
click at [402, 56] on span "Sections" at bounding box center [396, 58] width 32 height 14
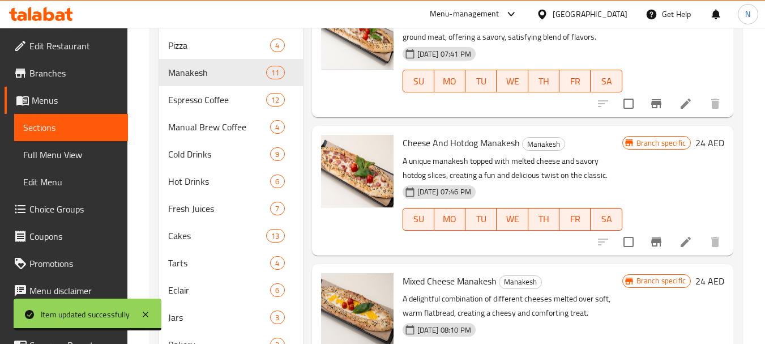
scroll to position [504, 0]
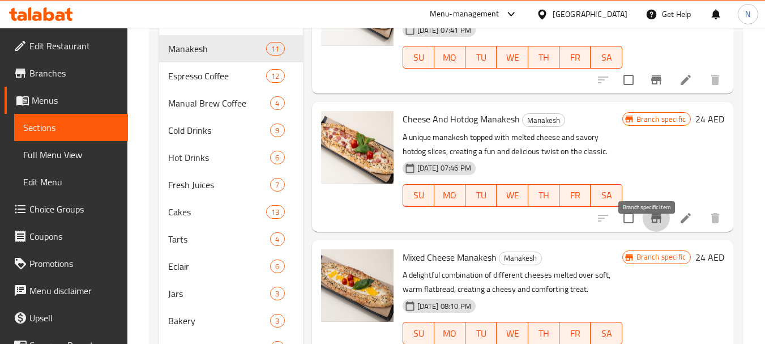
click at [650, 225] on icon "Branch-specific-item" at bounding box center [657, 218] width 14 height 14
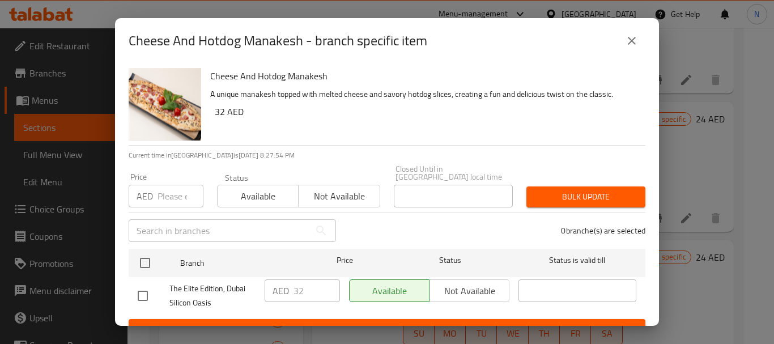
click at [635, 43] on icon "close" at bounding box center [632, 41] width 8 height 8
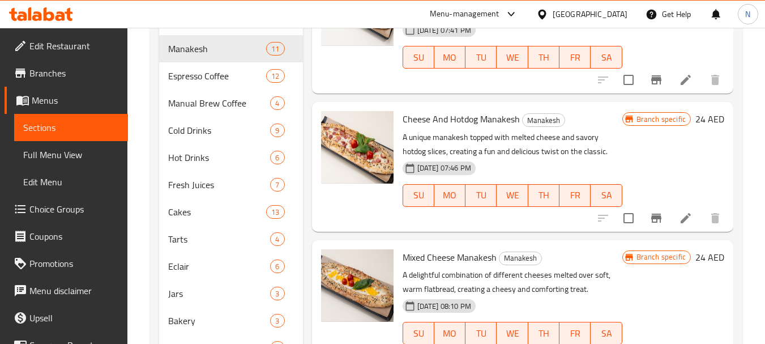
click at [696, 127] on h6 "24 AED" at bounding box center [710, 119] width 29 height 16
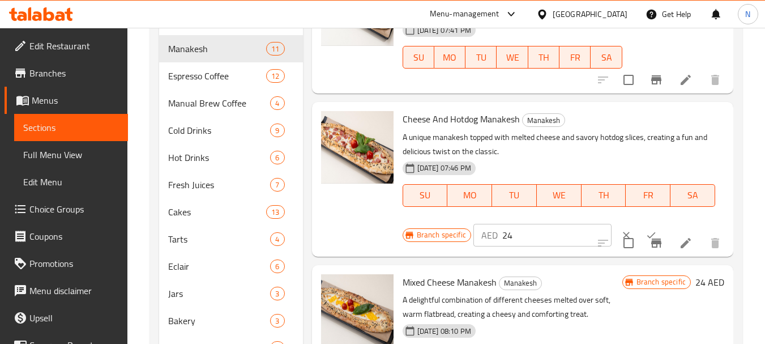
click at [507, 246] on input "24" at bounding box center [557, 235] width 109 height 23
paste input "32"
type input "32"
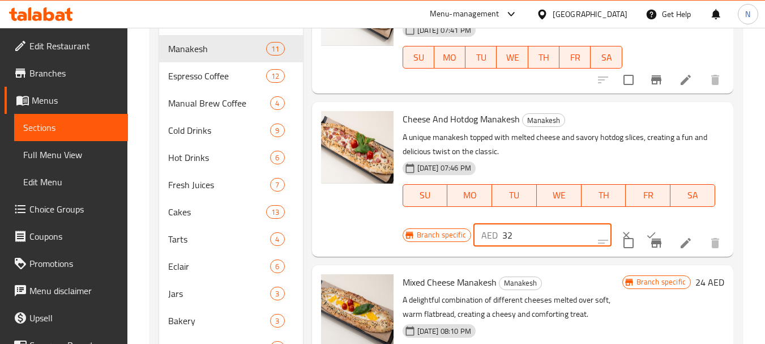
click at [639, 244] on button "ok" at bounding box center [651, 235] width 25 height 25
